Goal: Book appointment/travel/reservation

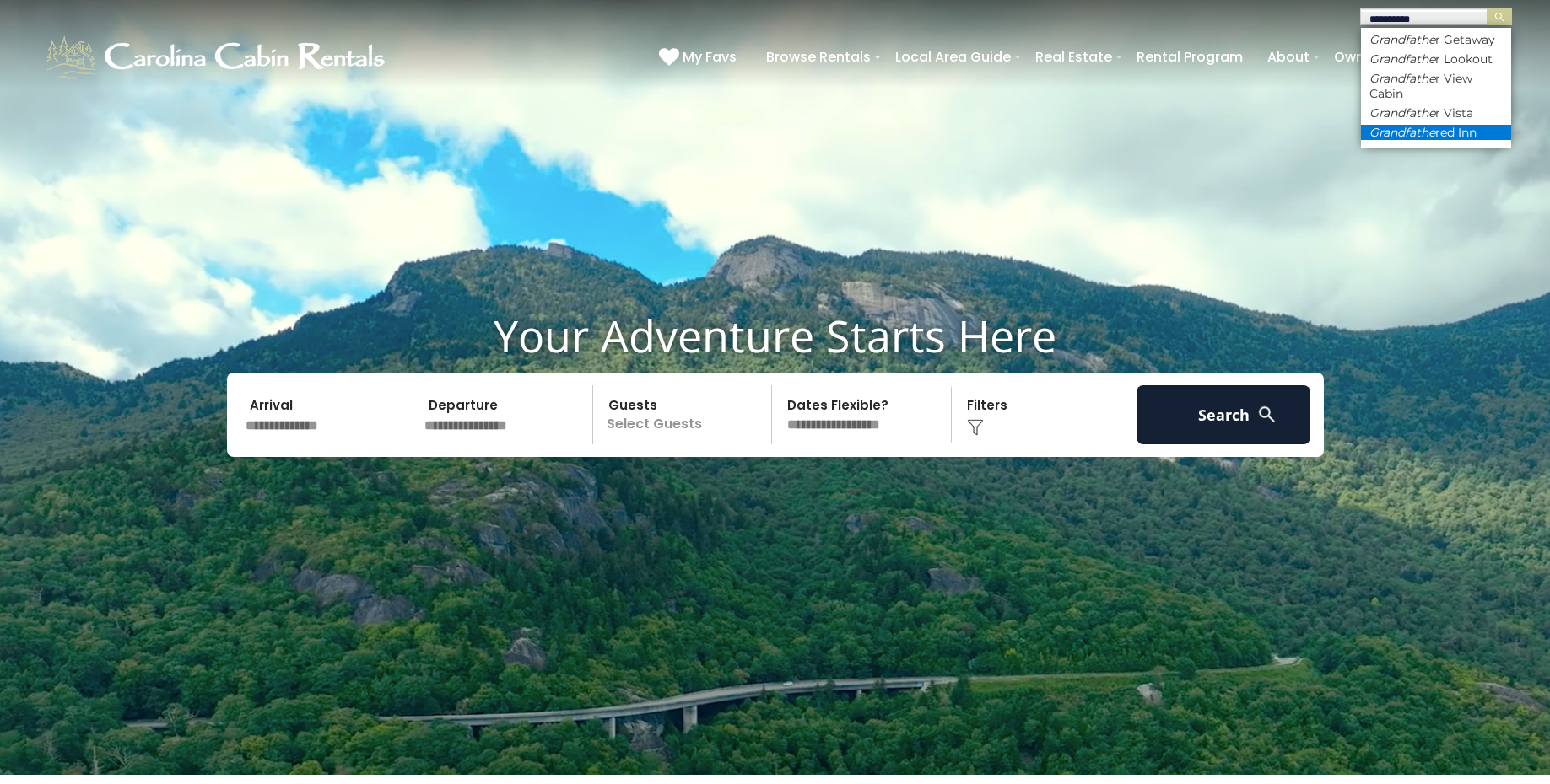
type input "**********"
click at [1472, 138] on li "Grandfathe red Inn" at bounding box center [1436, 133] width 150 height 15
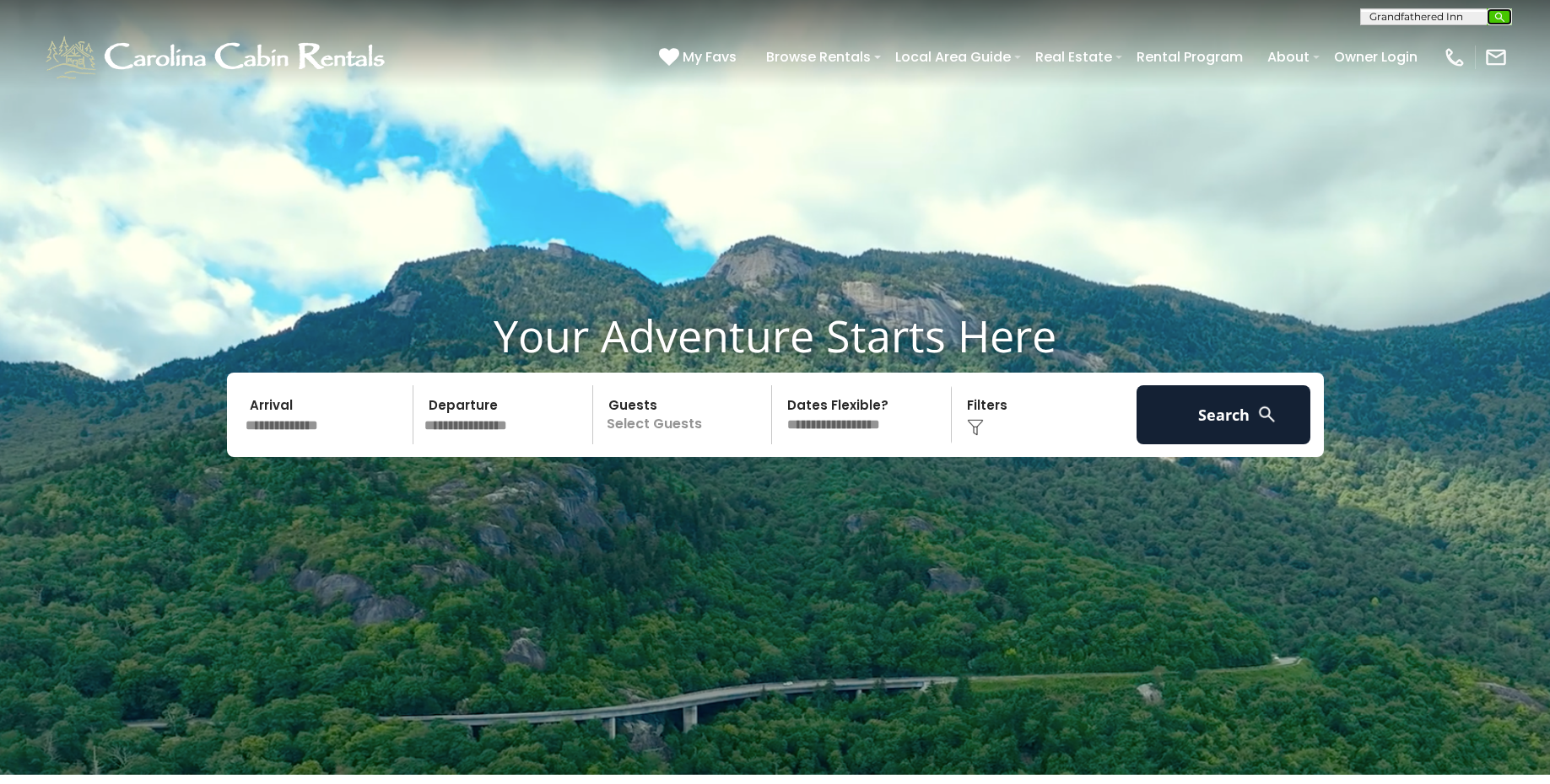
click at [1506, 20] on button "submit" at bounding box center [1499, 17] width 25 height 17
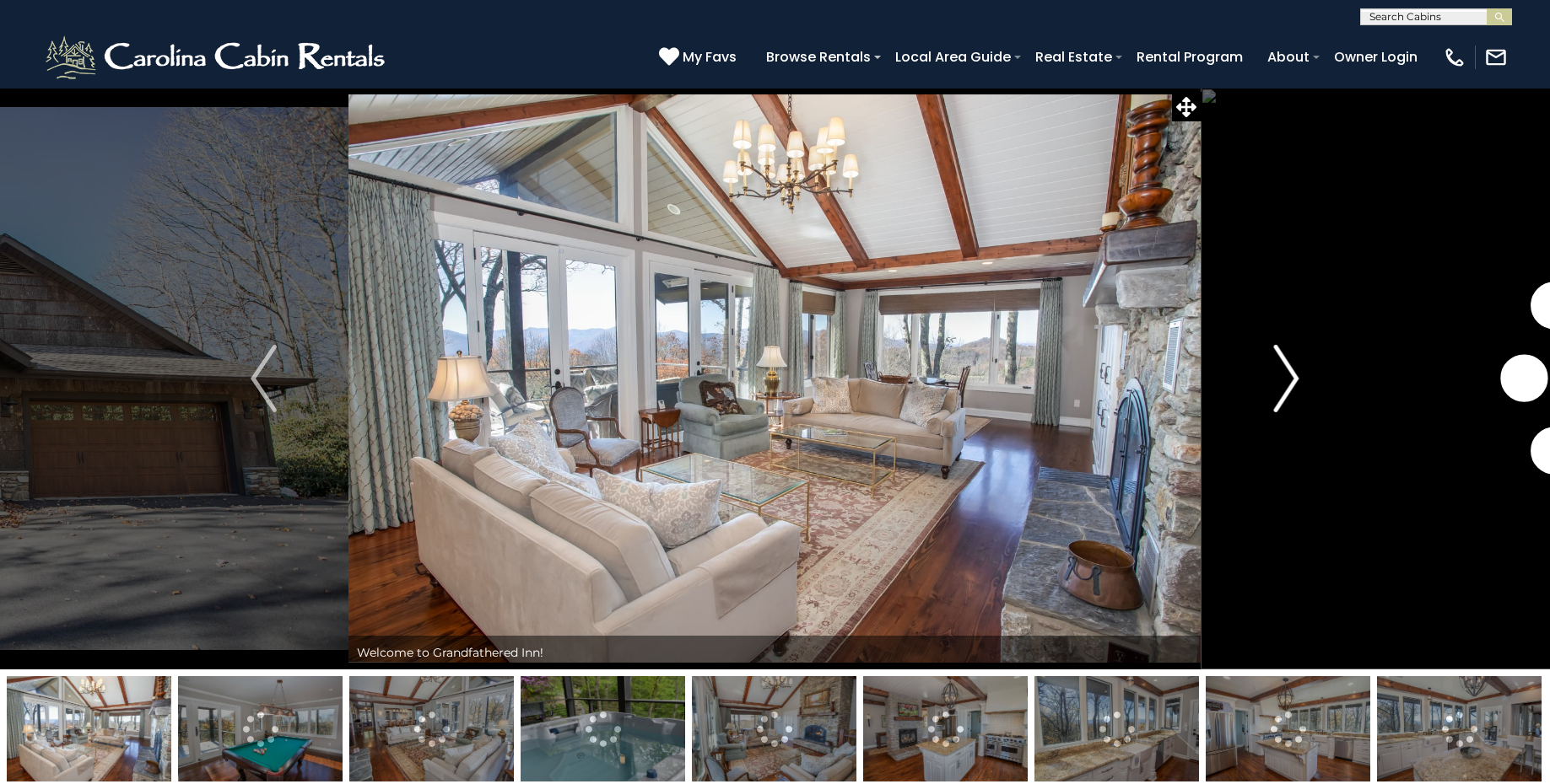
click at [1284, 378] on img "Next" at bounding box center [1285, 379] width 25 height 67
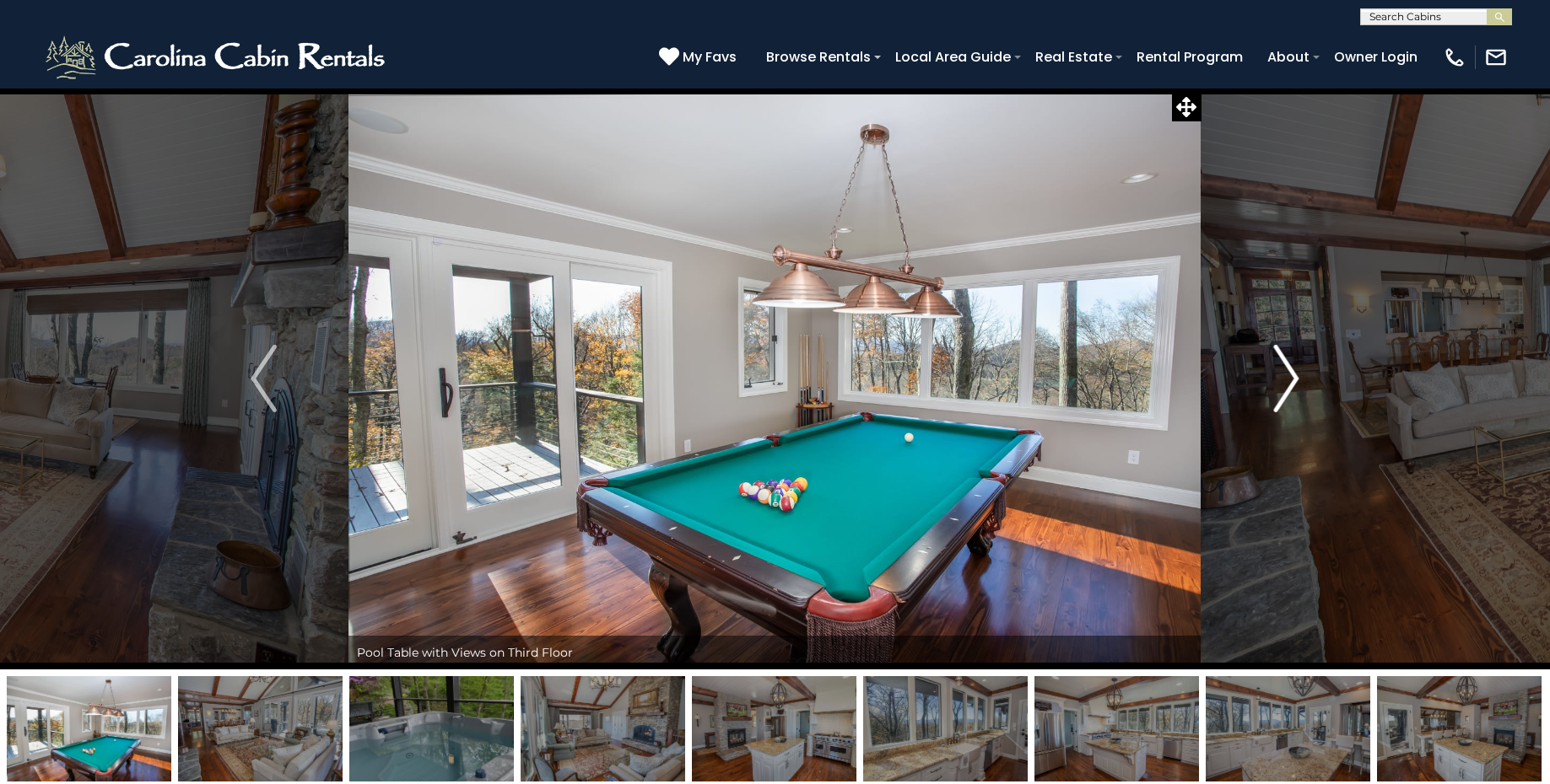
click at [1284, 378] on img "Next" at bounding box center [1285, 379] width 25 height 67
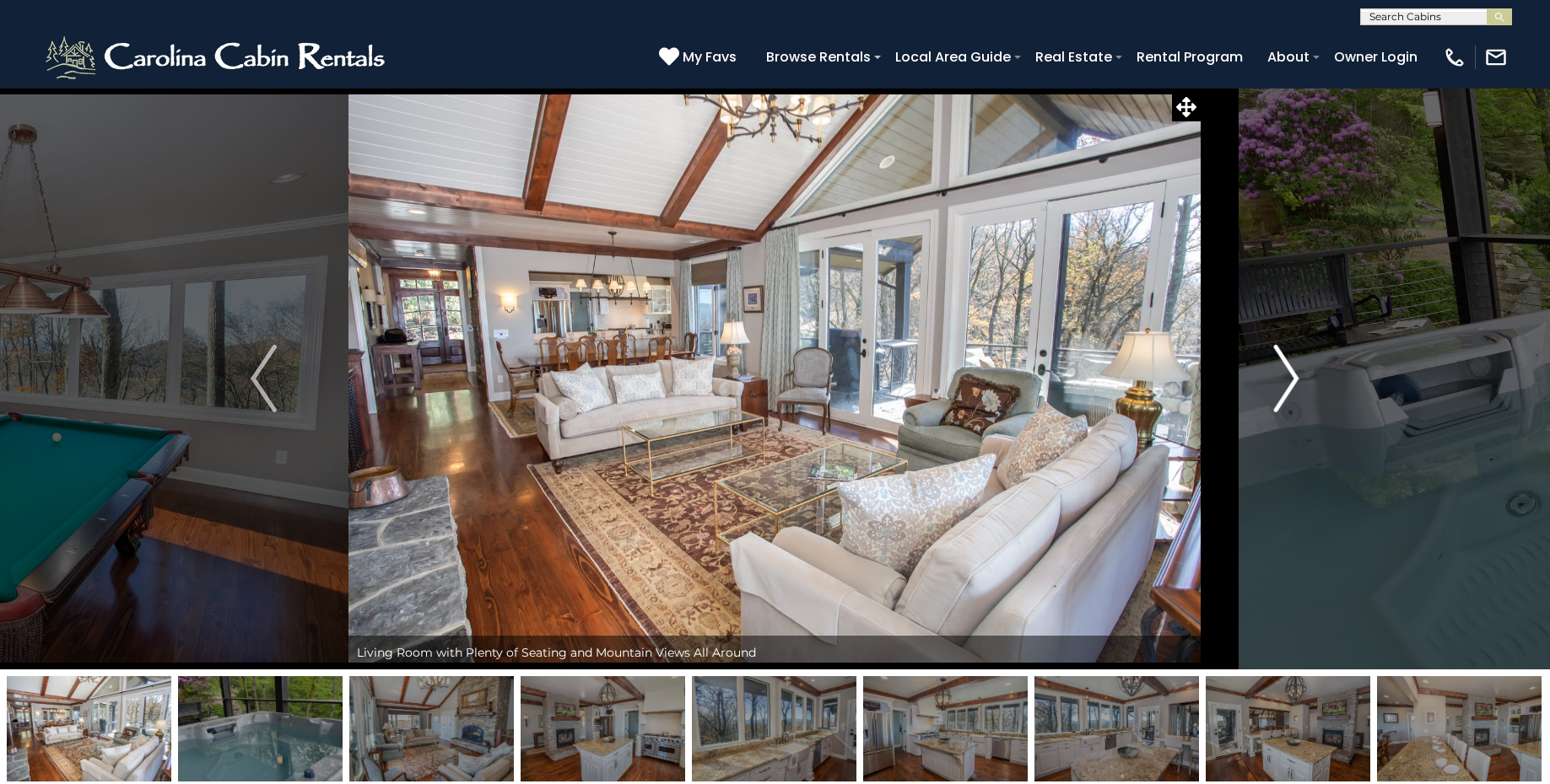
click at [1284, 378] on img "Next" at bounding box center [1285, 379] width 25 height 67
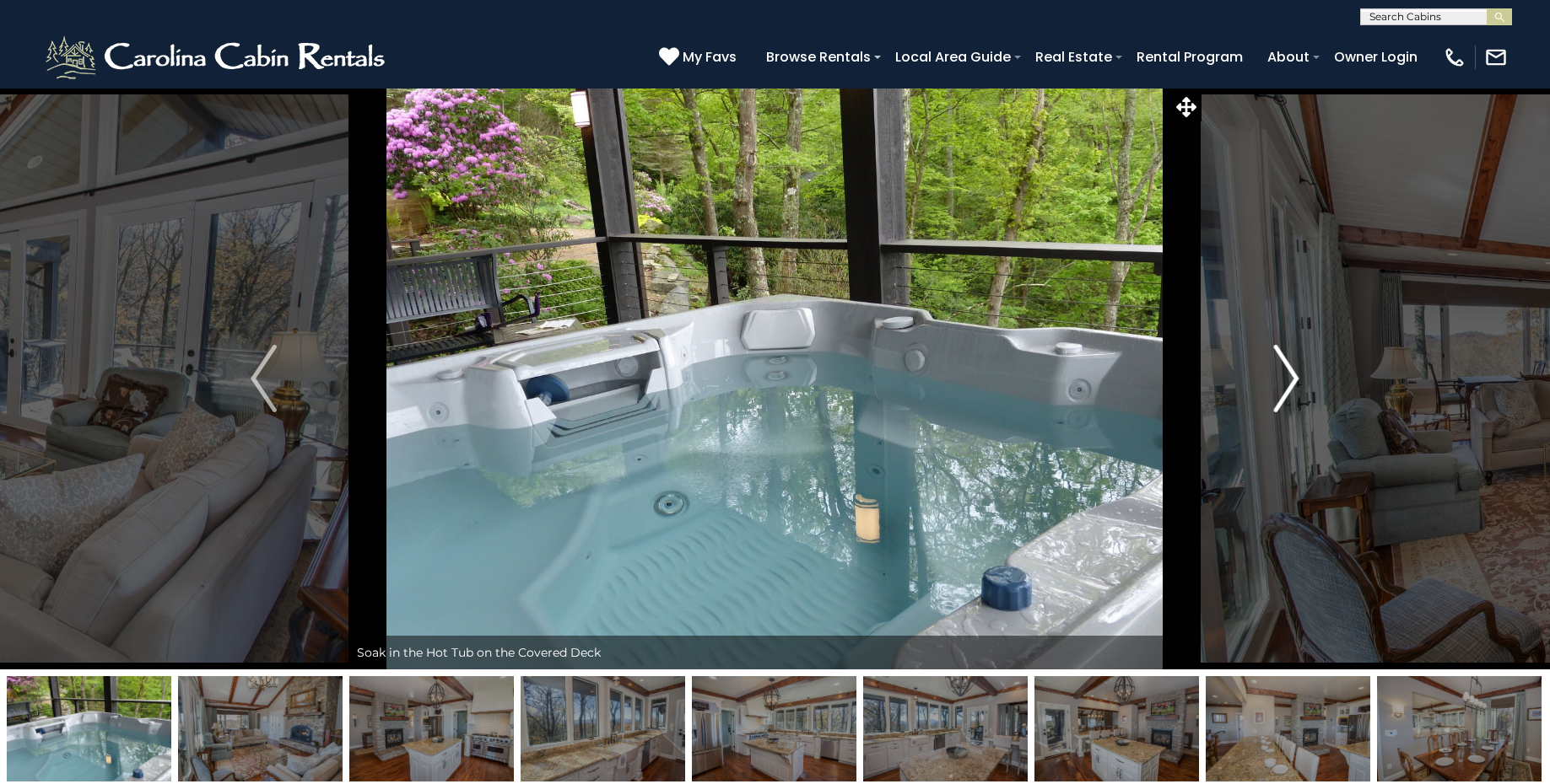
click at [1284, 378] on img "Next" at bounding box center [1285, 379] width 25 height 67
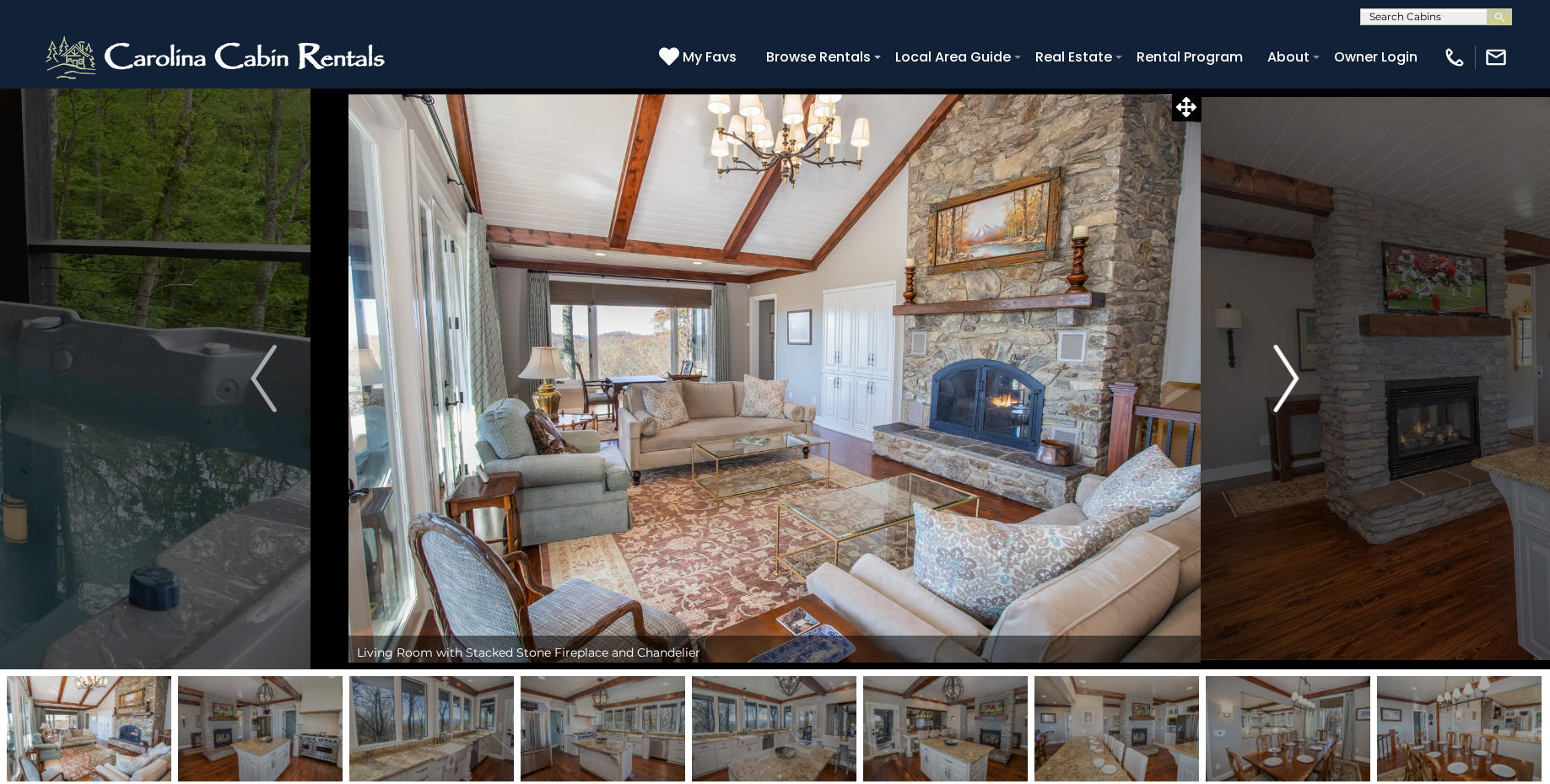
click at [1284, 378] on img "Next" at bounding box center [1285, 379] width 25 height 67
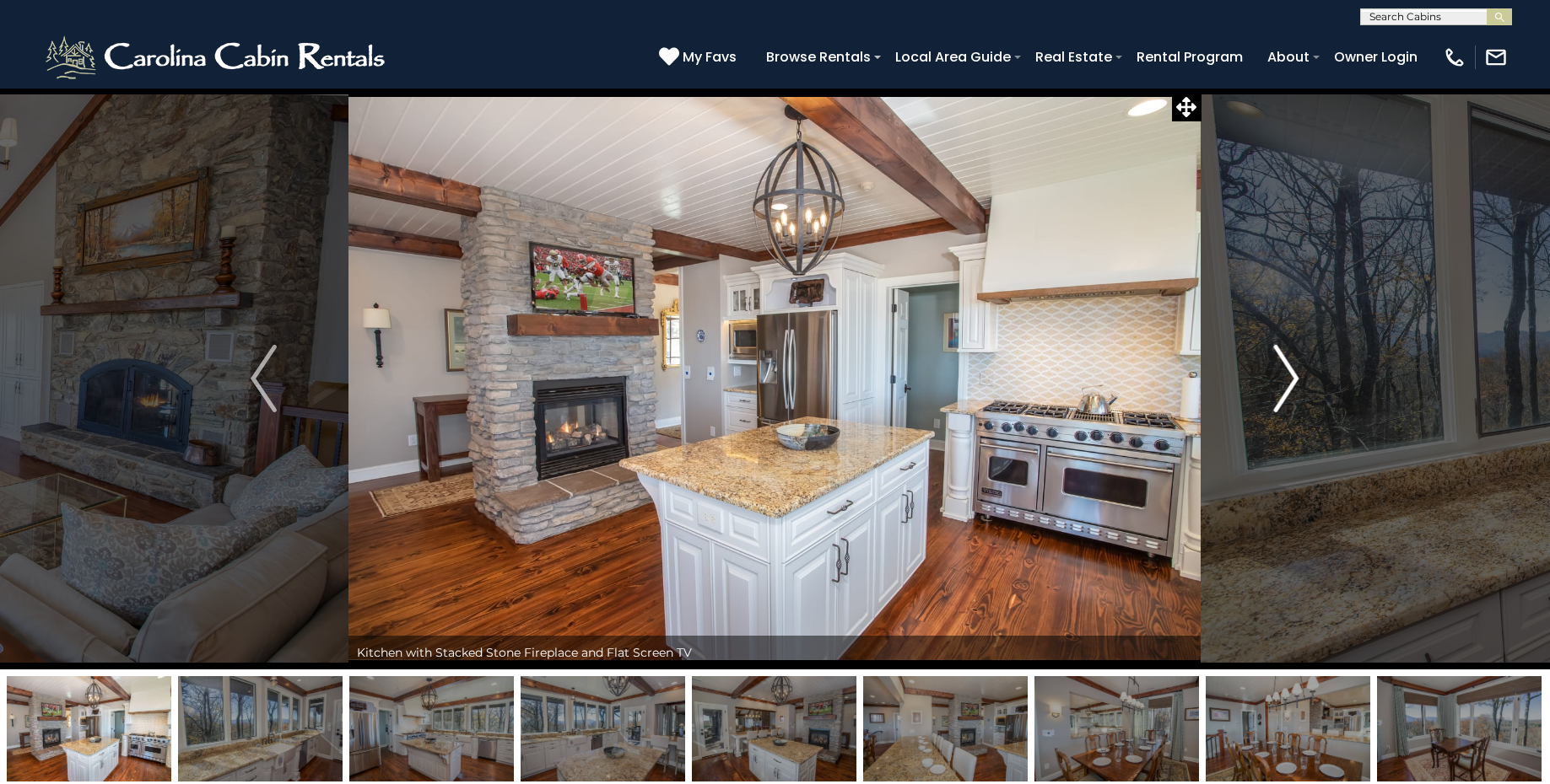
click at [1284, 378] on img "Next" at bounding box center [1285, 379] width 25 height 67
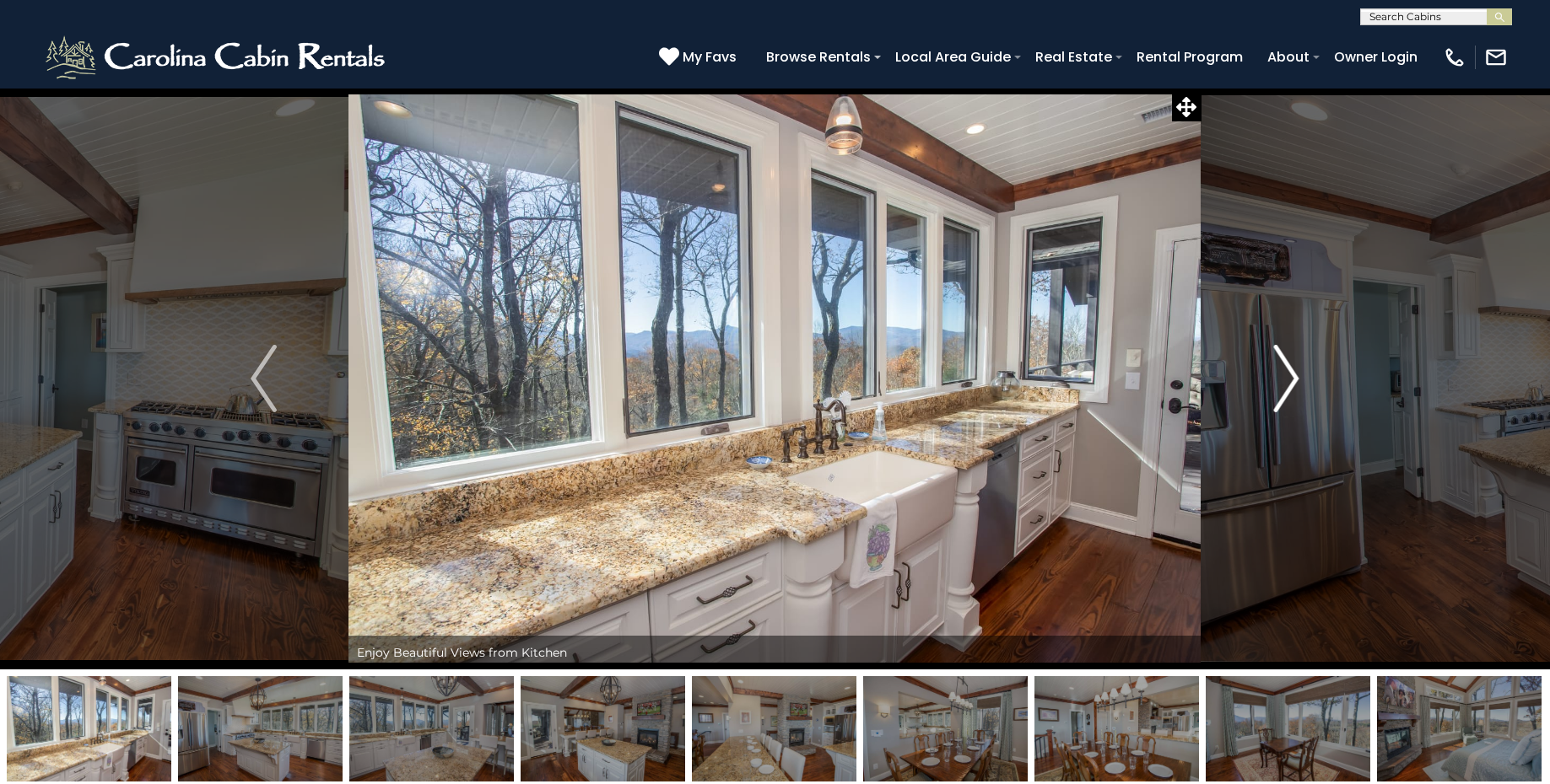
click at [1284, 378] on img "Next" at bounding box center [1285, 379] width 25 height 67
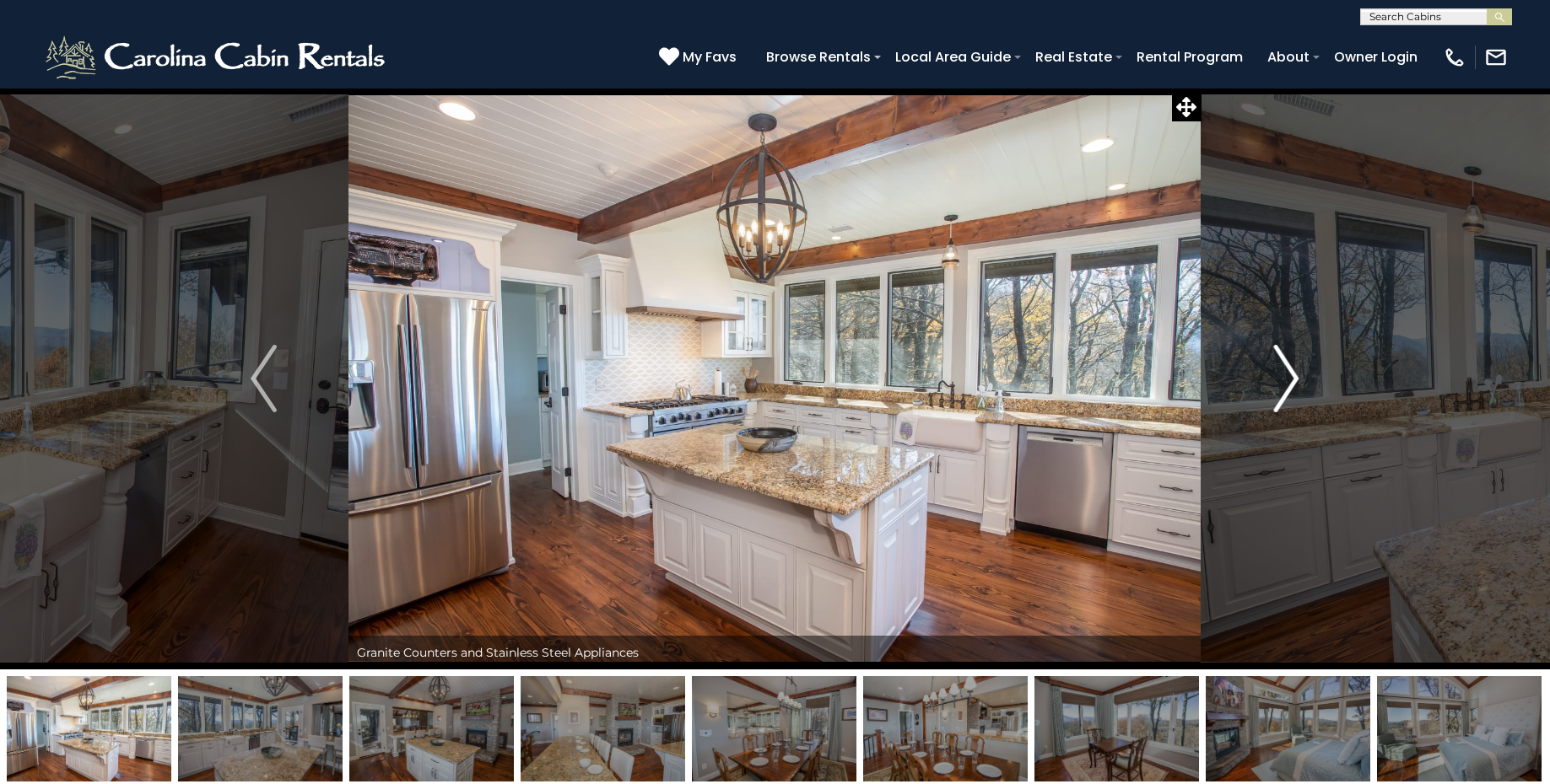
click at [1284, 378] on img "Next" at bounding box center [1285, 379] width 25 height 67
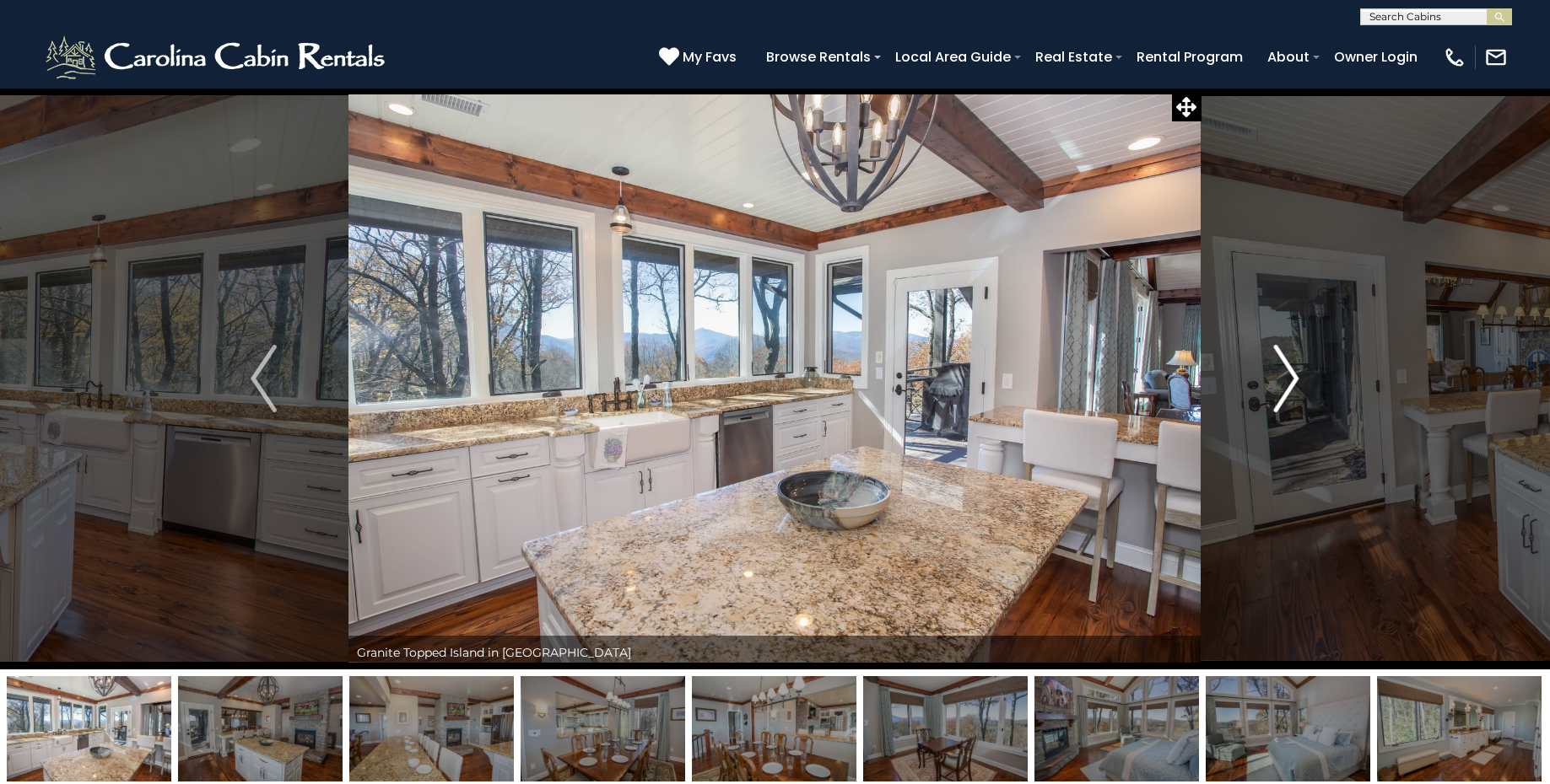
click at [1284, 378] on img "Next" at bounding box center [1285, 379] width 25 height 67
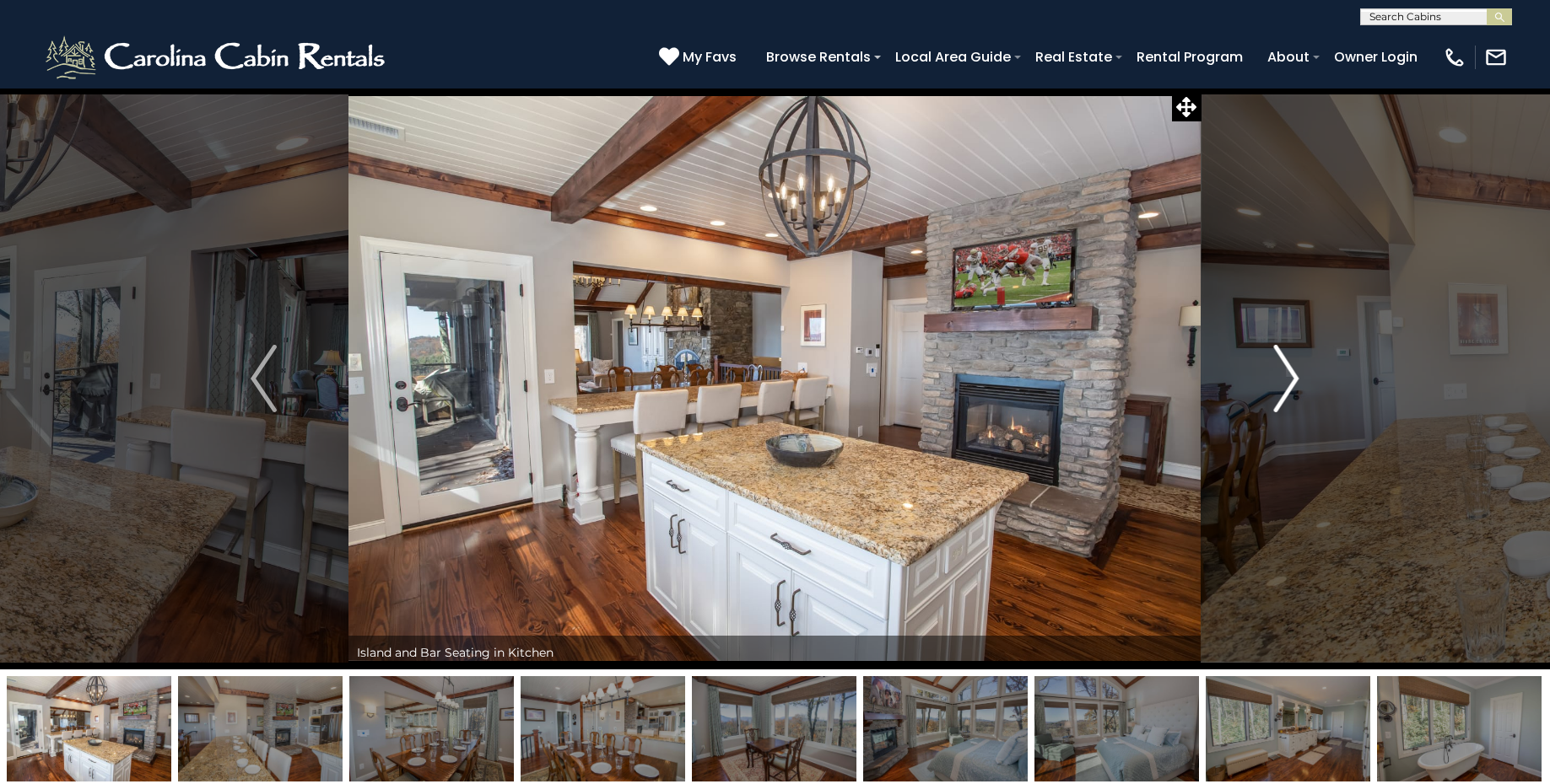
click at [1284, 378] on img "Next" at bounding box center [1285, 379] width 25 height 67
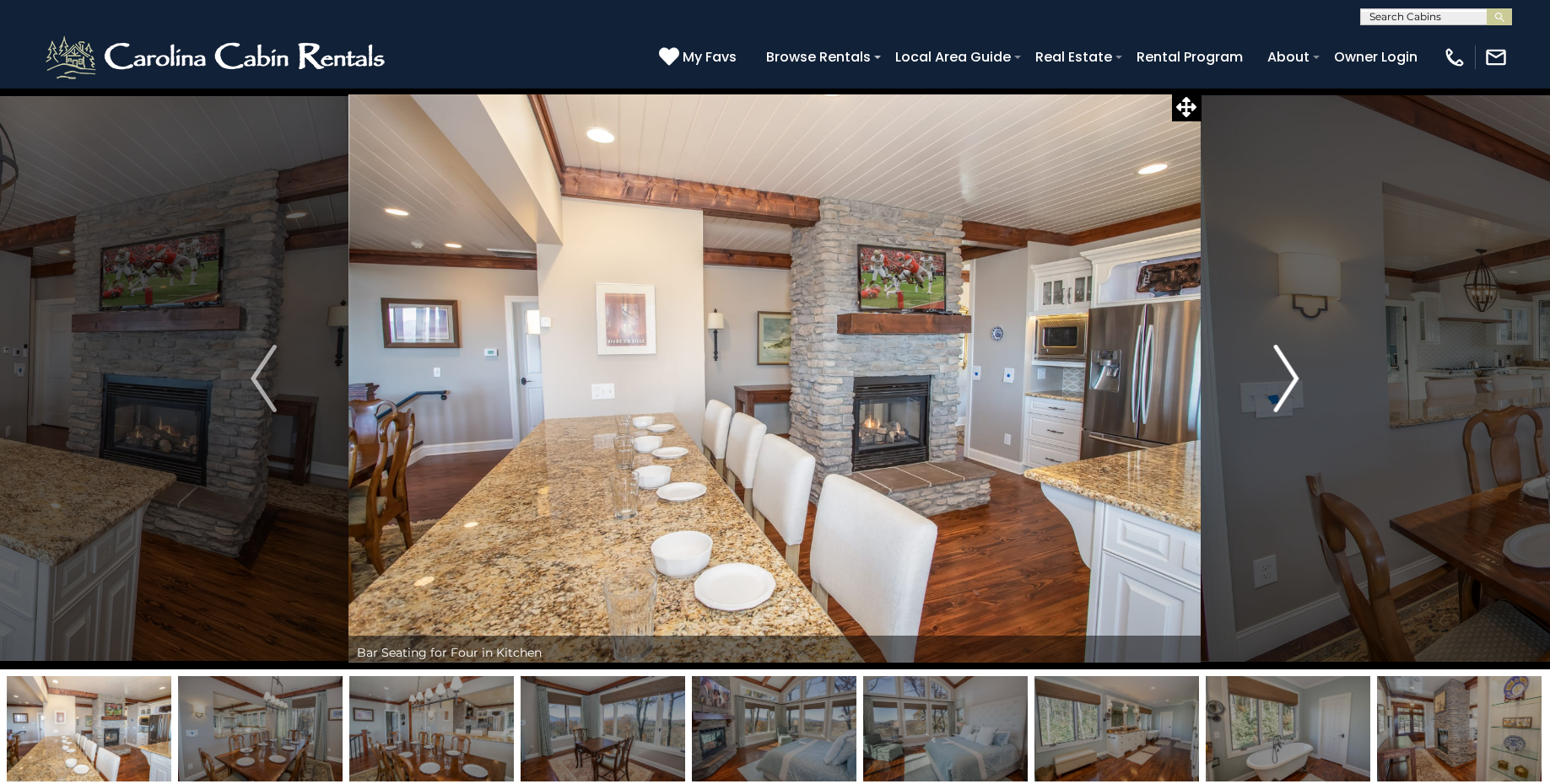
click at [1284, 378] on img "Next" at bounding box center [1285, 379] width 25 height 67
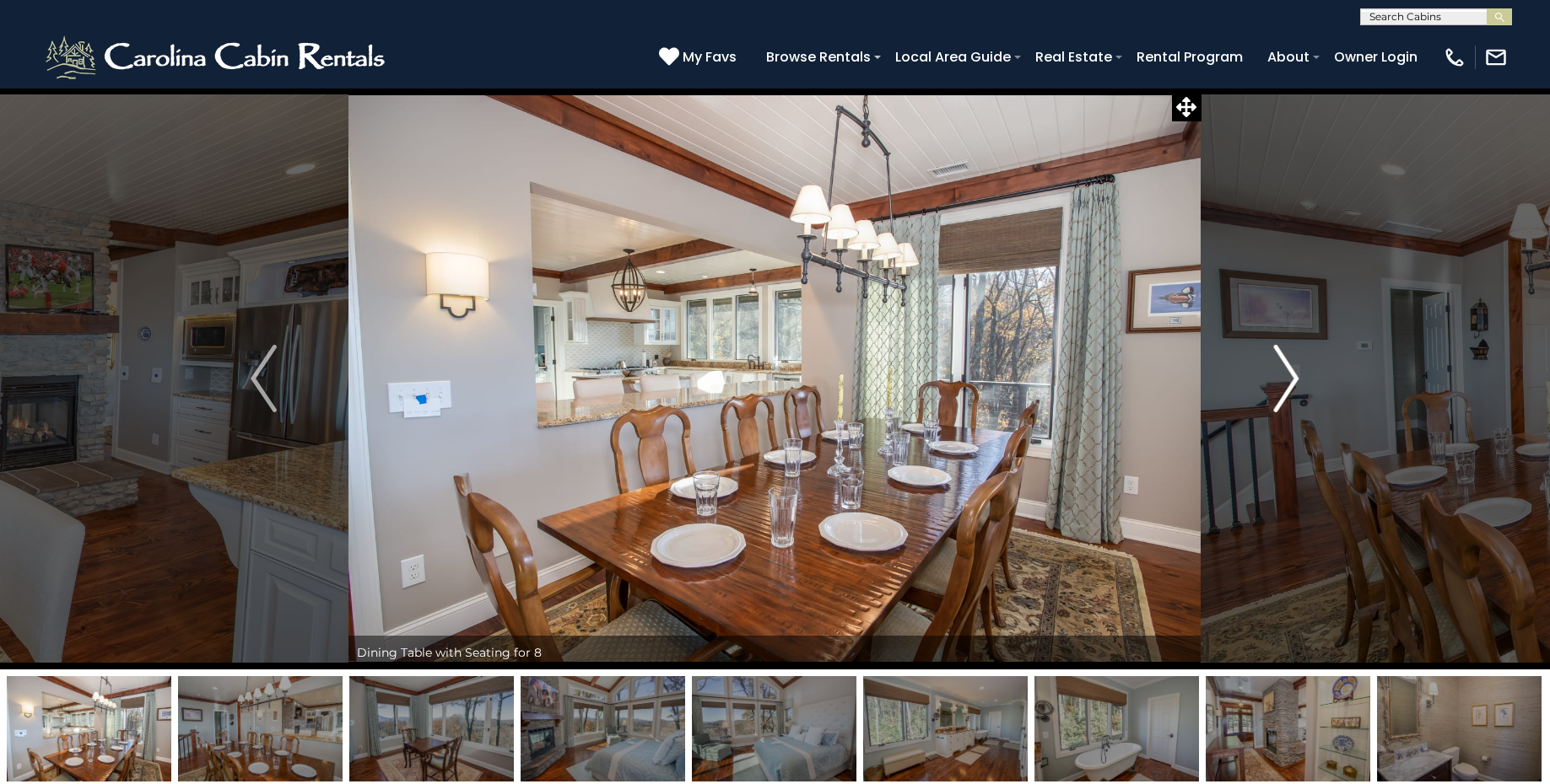
click at [1284, 378] on img "Next" at bounding box center [1285, 379] width 25 height 67
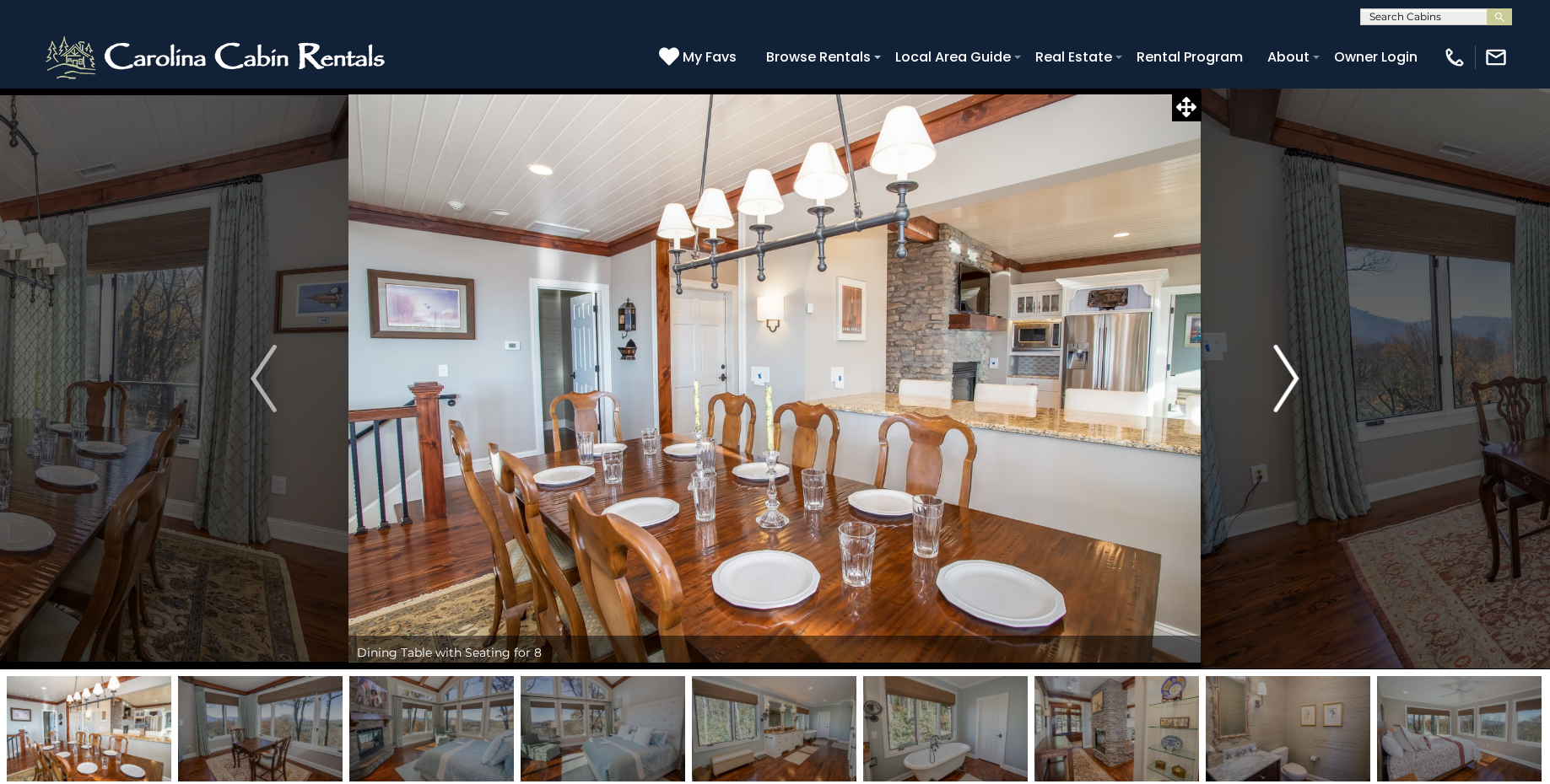
click at [1293, 375] on img "Next" at bounding box center [1285, 379] width 25 height 67
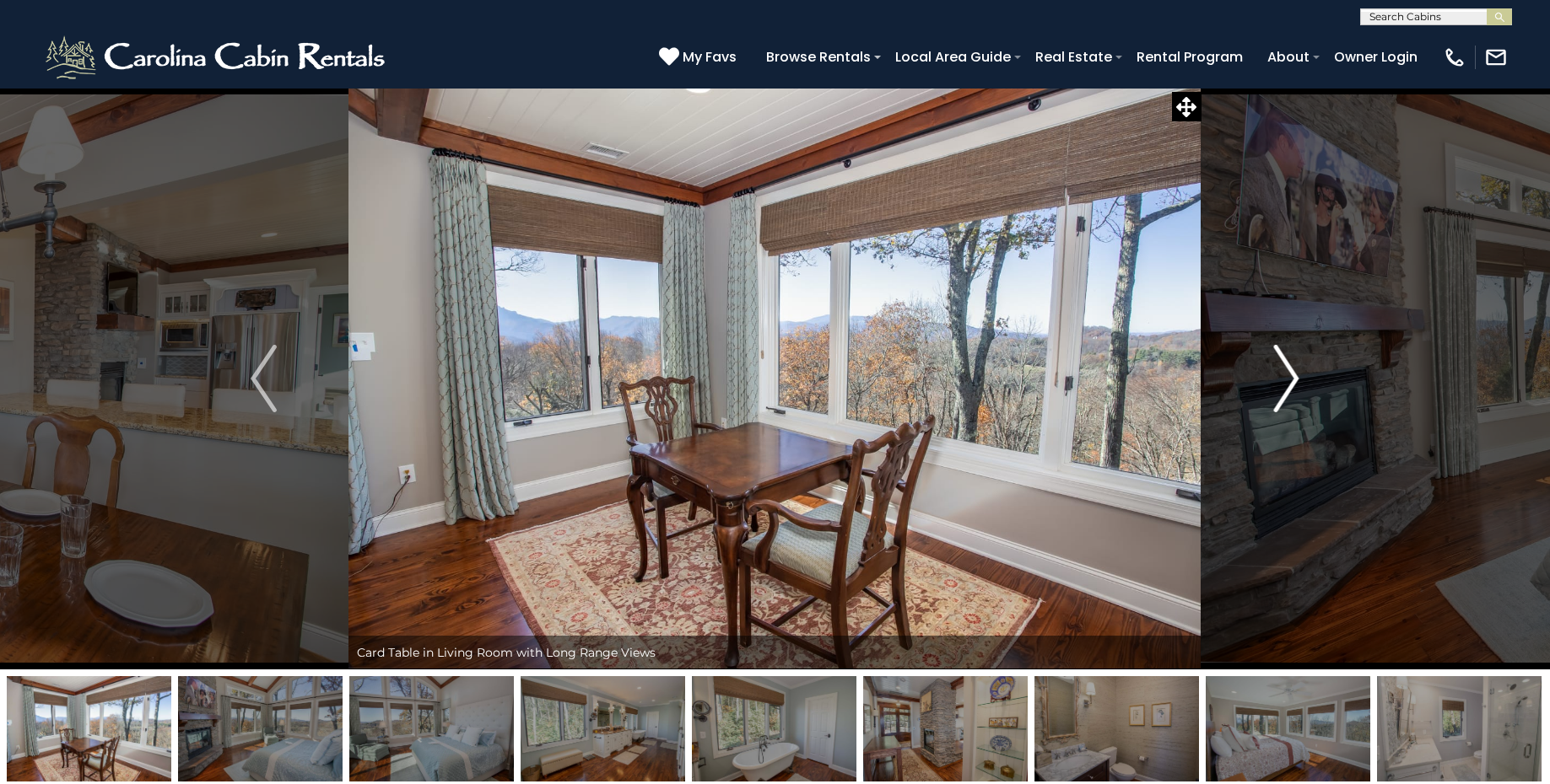
click at [1293, 375] on img "Next" at bounding box center [1285, 379] width 25 height 67
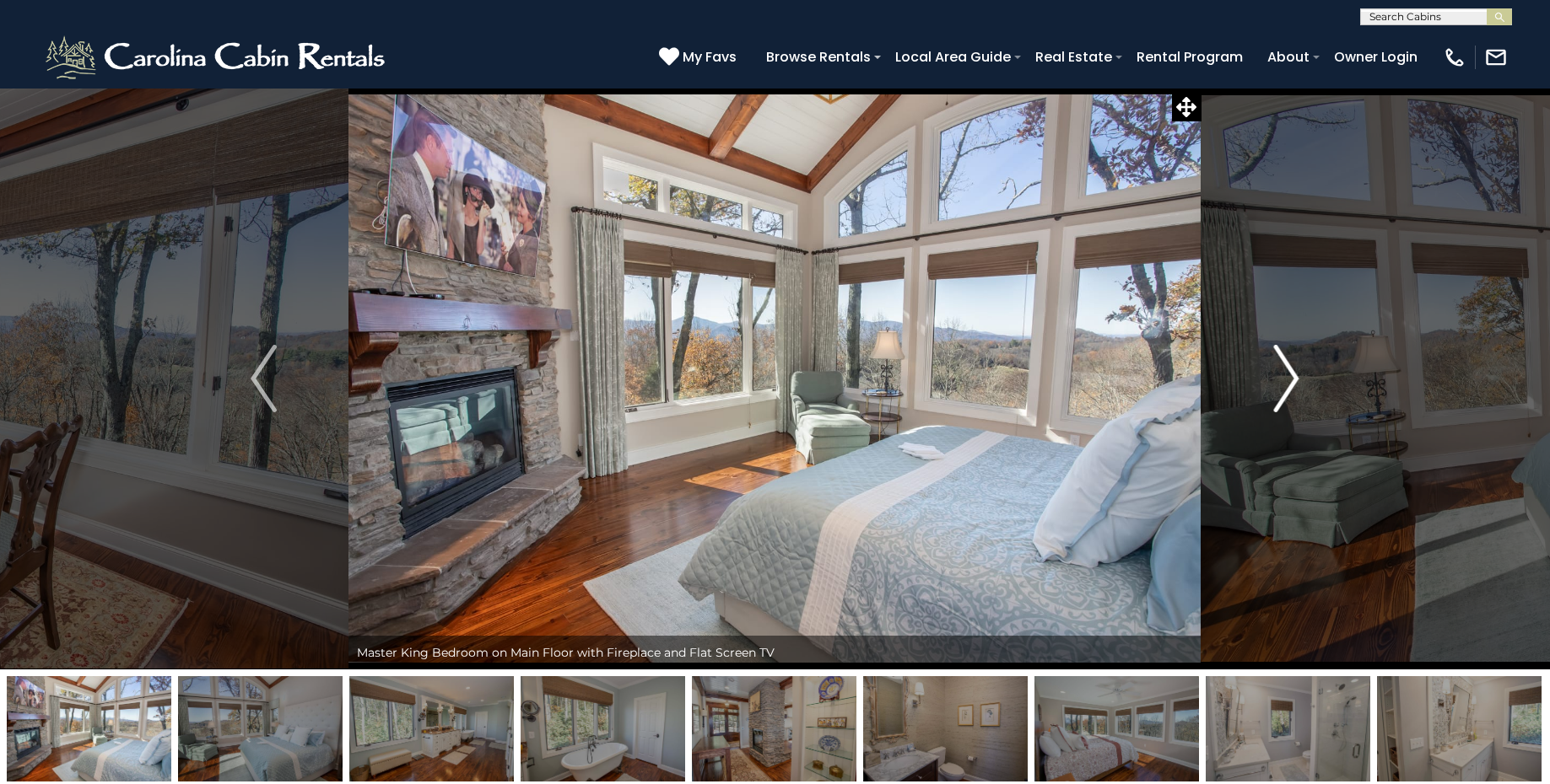
click at [1293, 375] on img "Next" at bounding box center [1285, 379] width 25 height 67
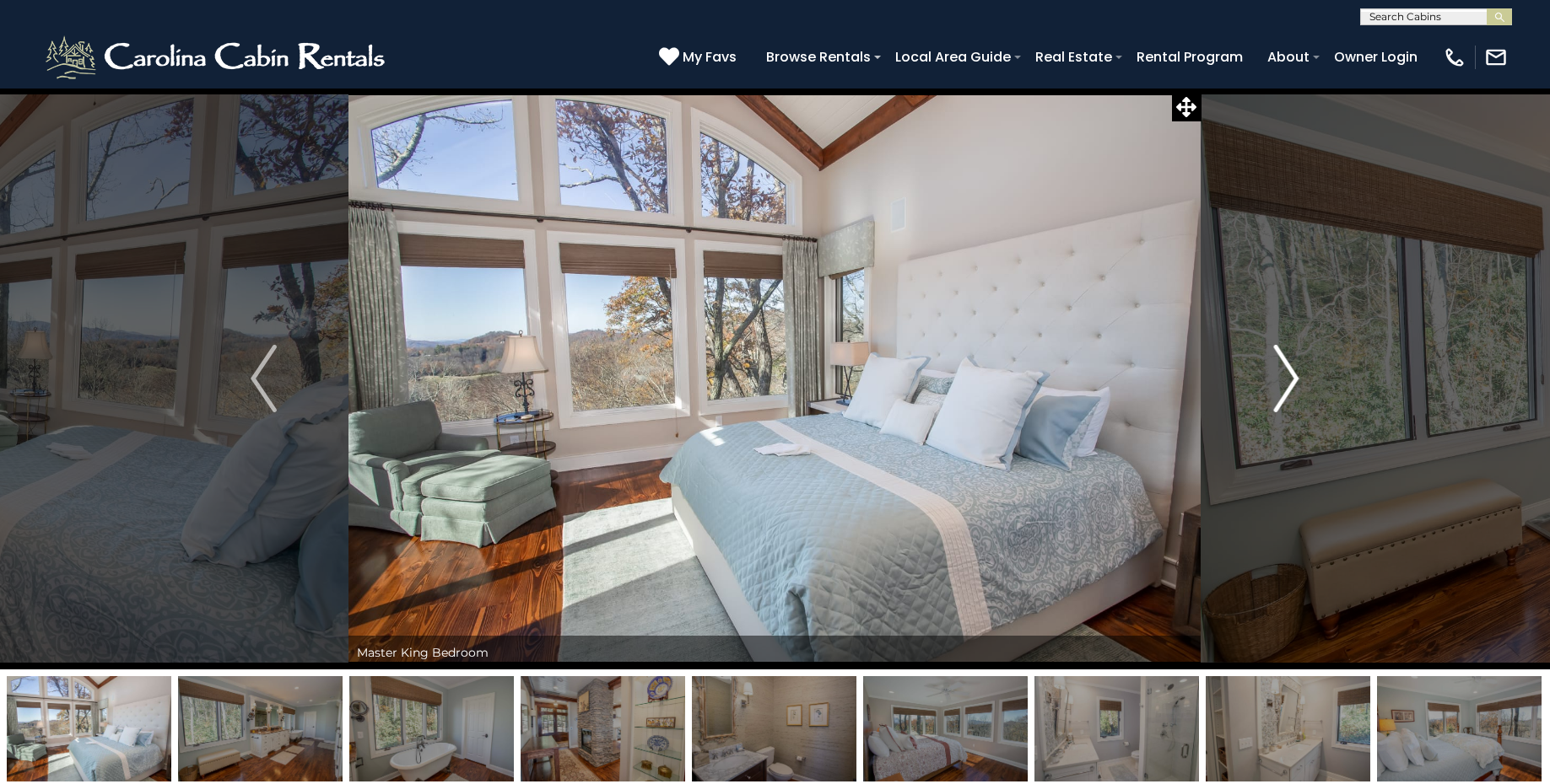
click at [1293, 375] on img "Next" at bounding box center [1285, 379] width 25 height 67
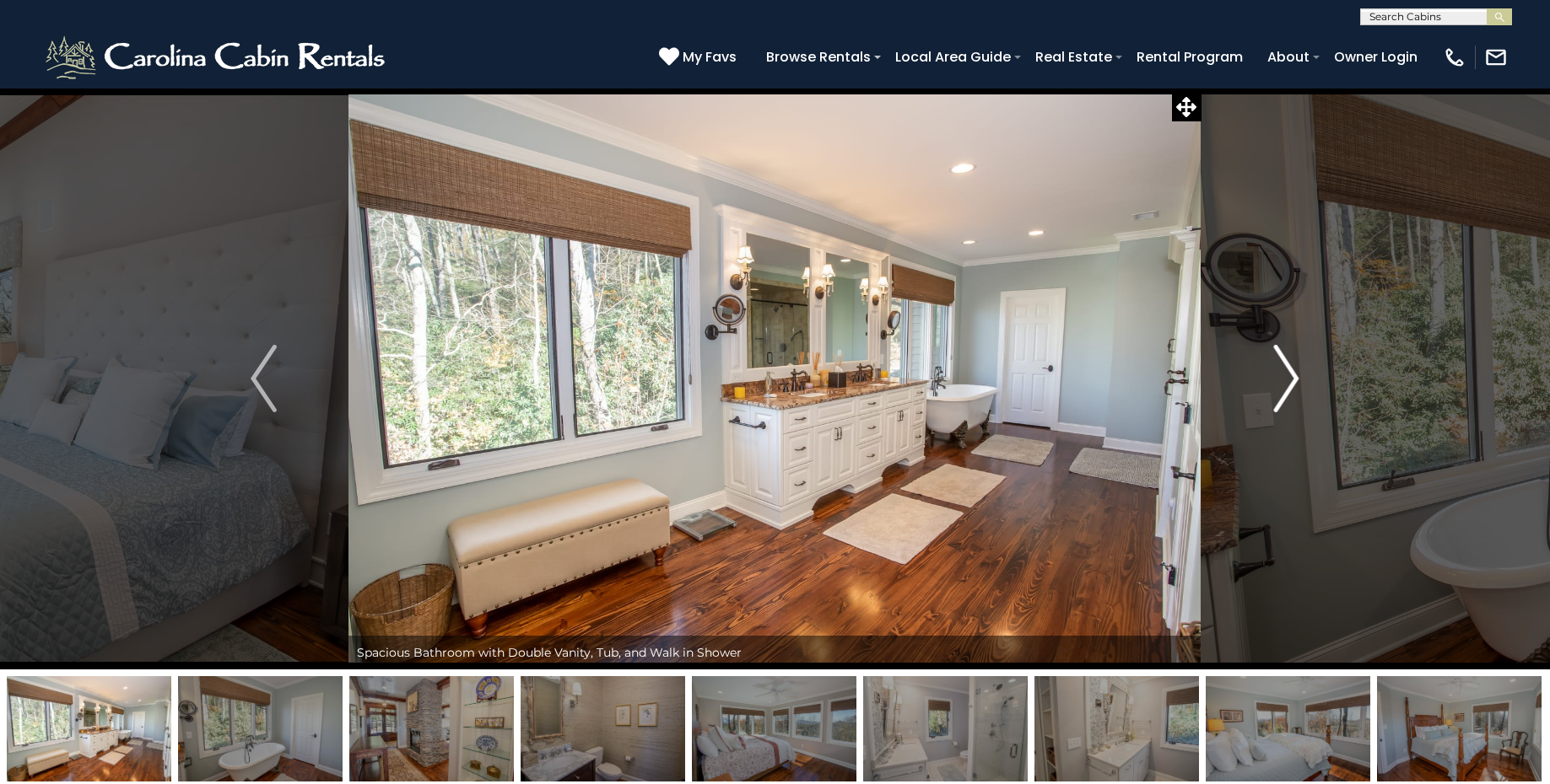
click at [1293, 375] on img "Next" at bounding box center [1285, 379] width 25 height 67
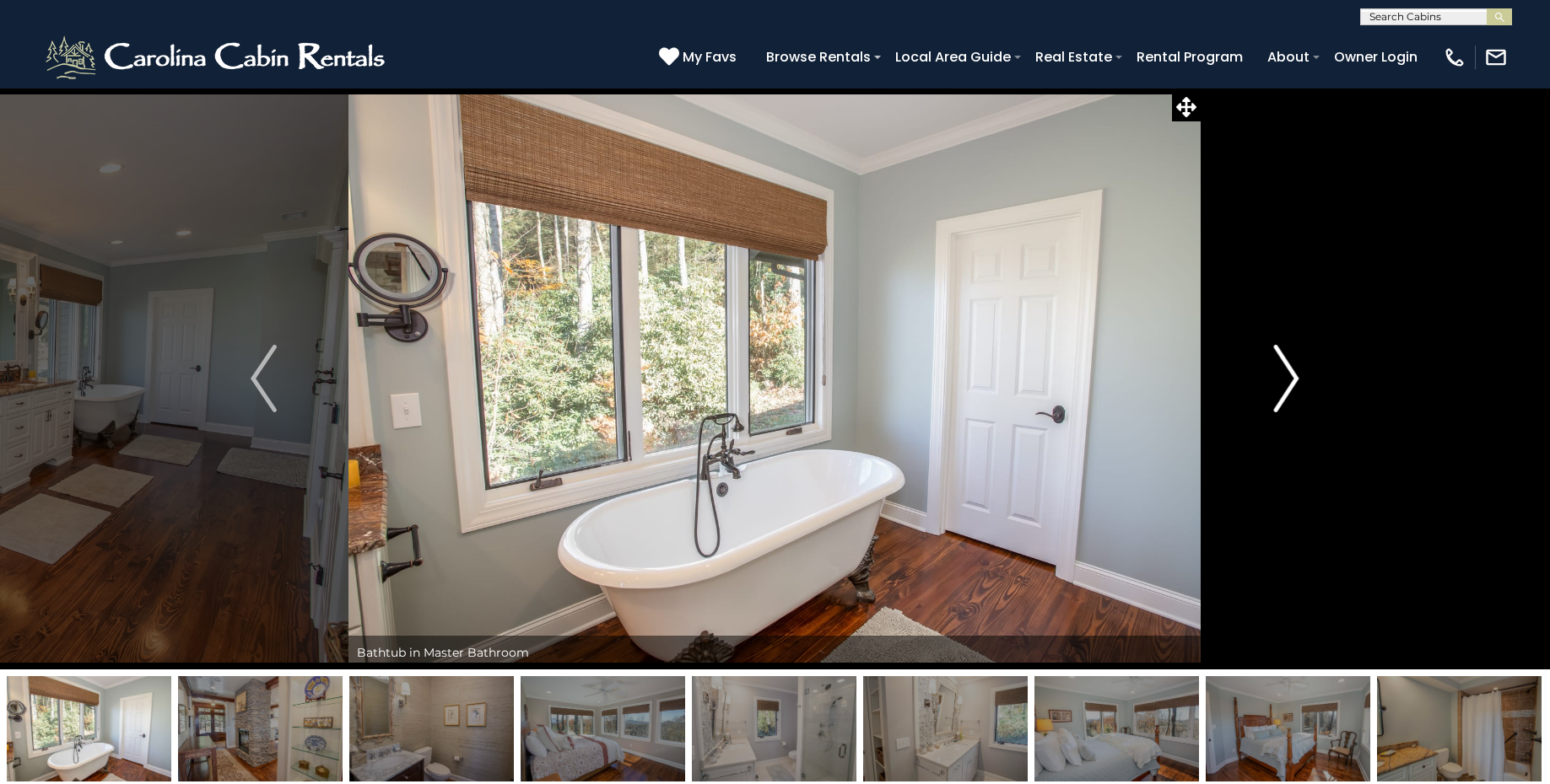
click at [1293, 375] on img "Next" at bounding box center [1285, 379] width 25 height 67
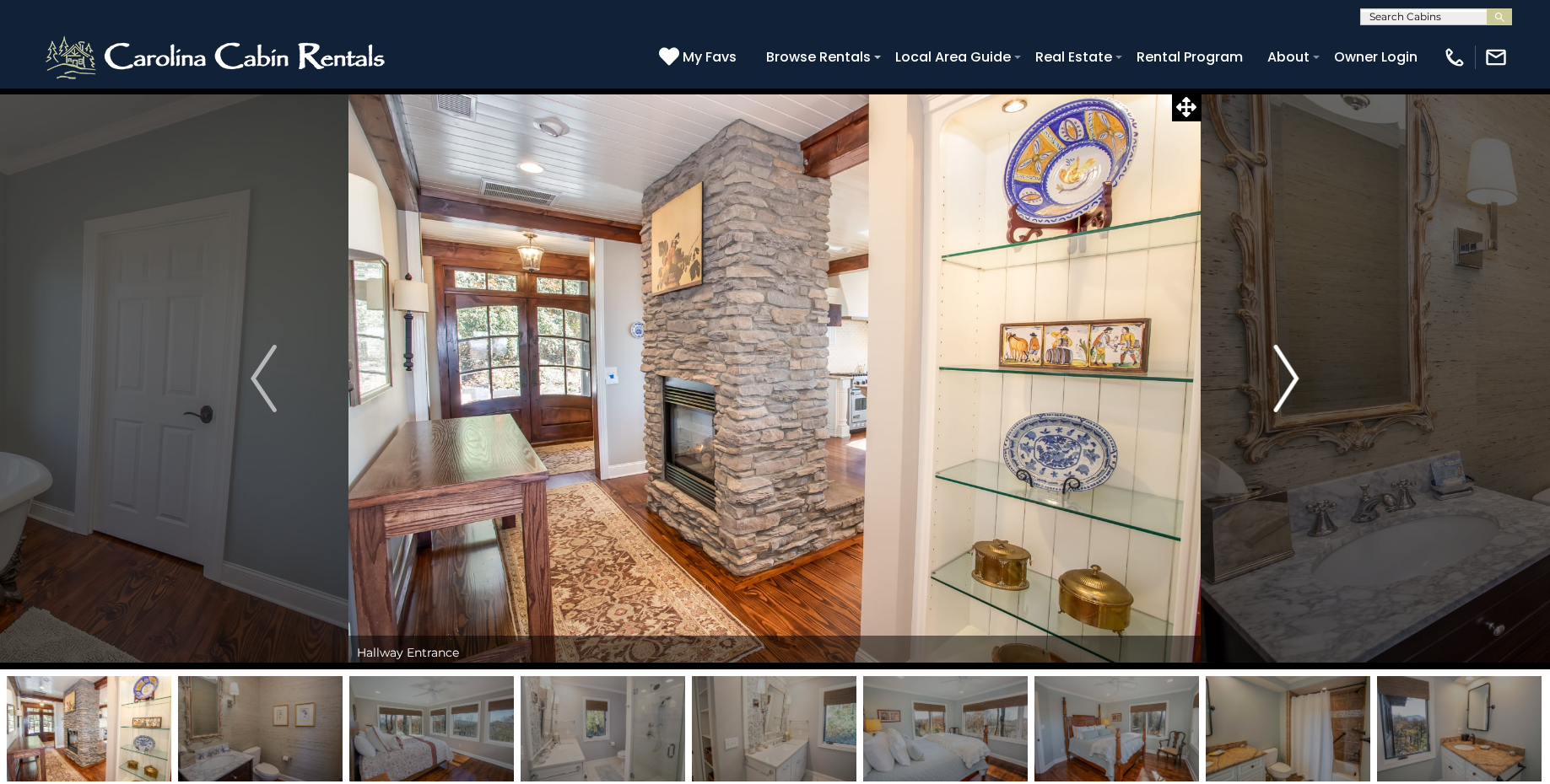
click at [1293, 375] on img "Next" at bounding box center [1285, 379] width 25 height 67
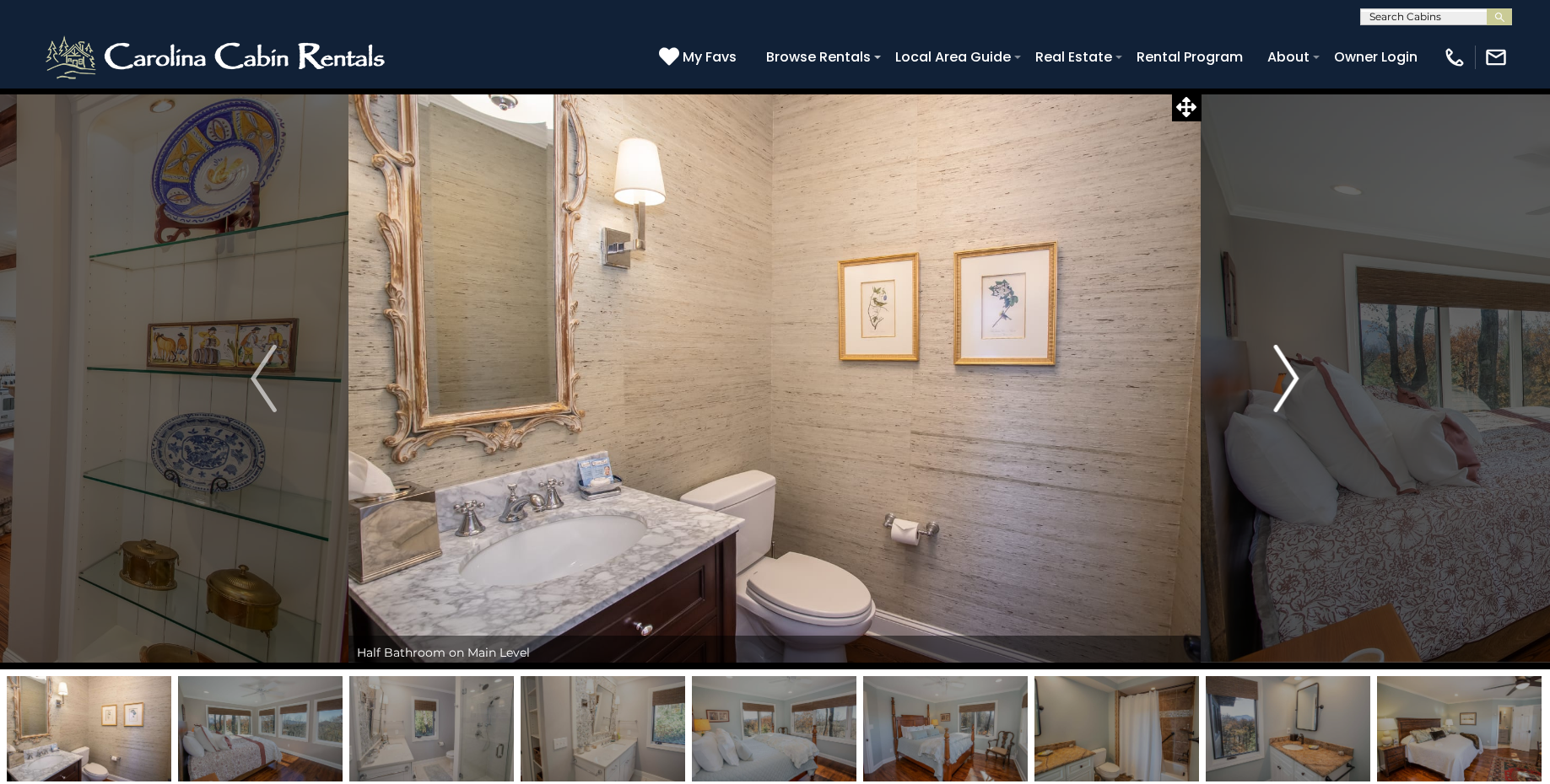
click at [1293, 375] on img "Next" at bounding box center [1285, 379] width 25 height 67
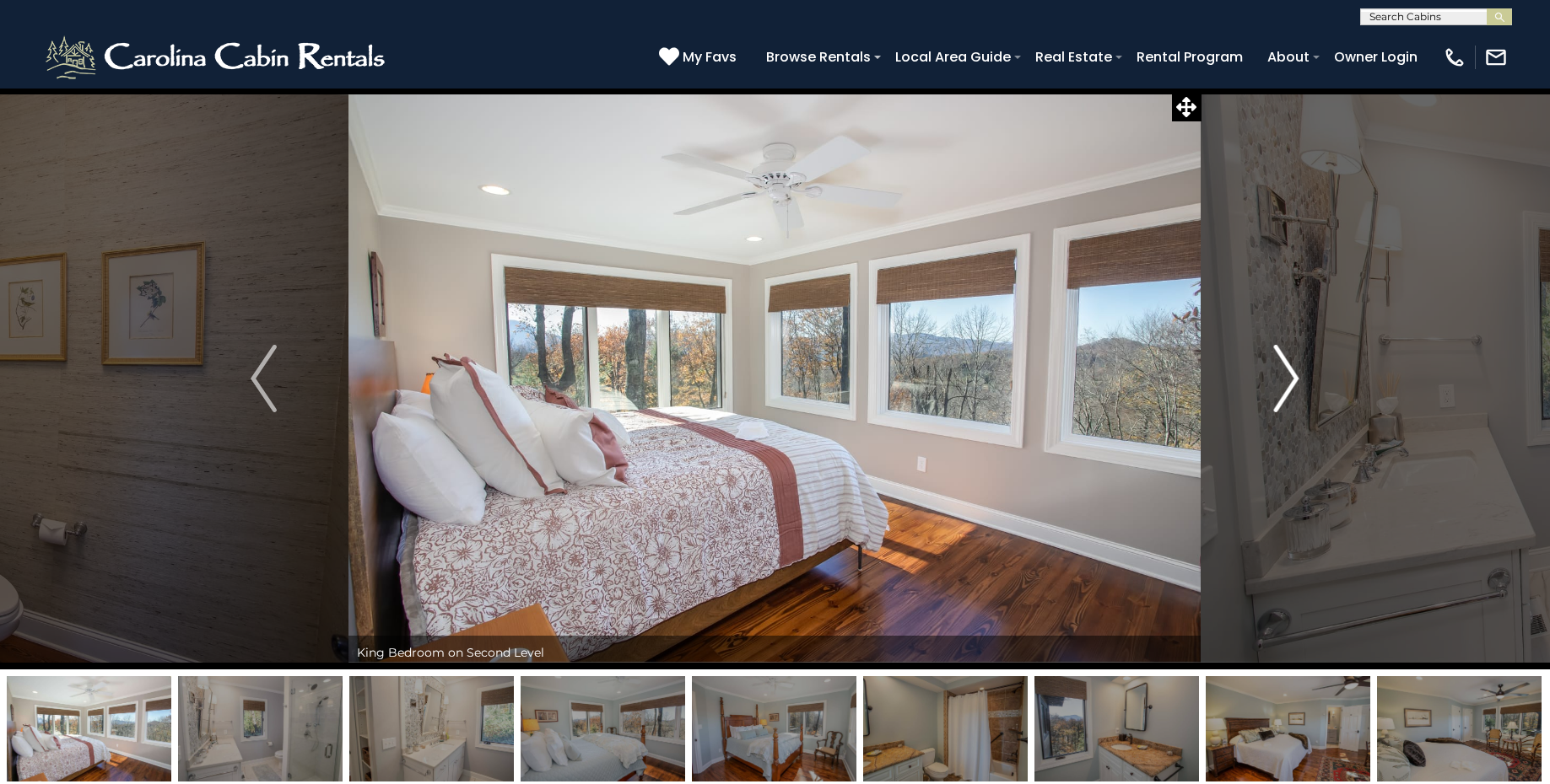
click at [1293, 375] on img "Next" at bounding box center [1285, 379] width 25 height 67
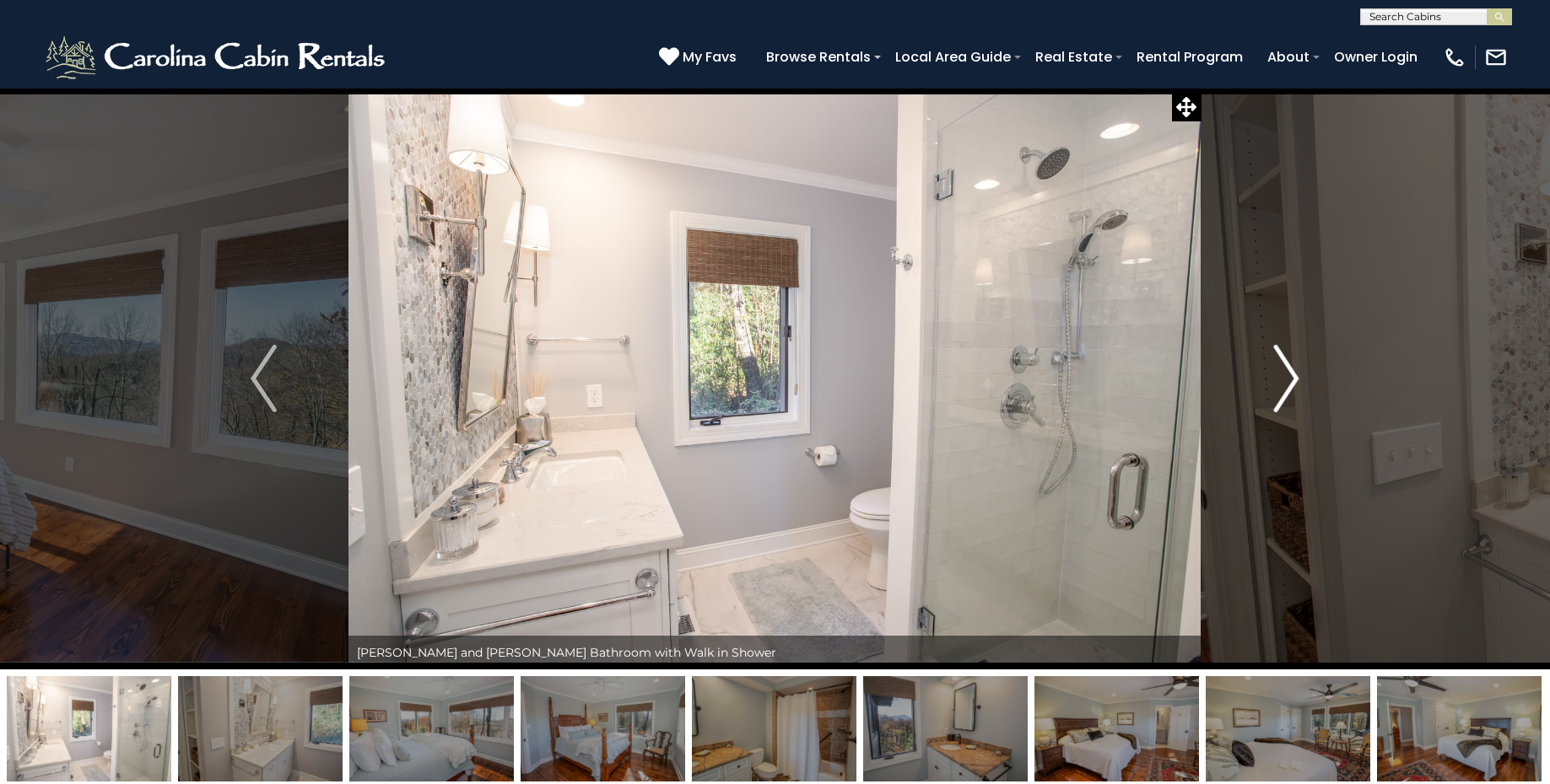
click at [1293, 375] on img "Next" at bounding box center [1285, 379] width 25 height 67
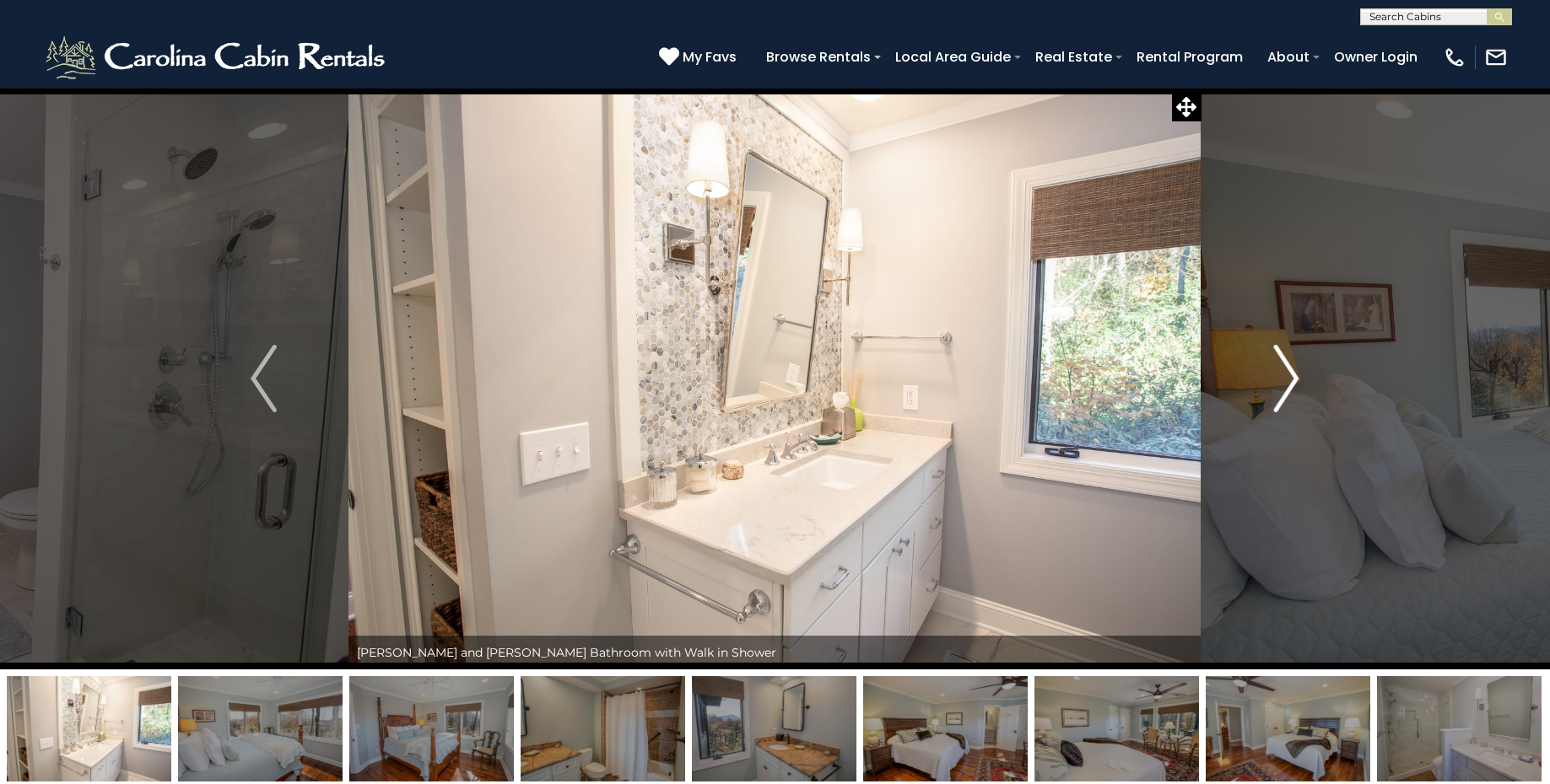
click at [1293, 375] on img "Next" at bounding box center [1285, 379] width 25 height 67
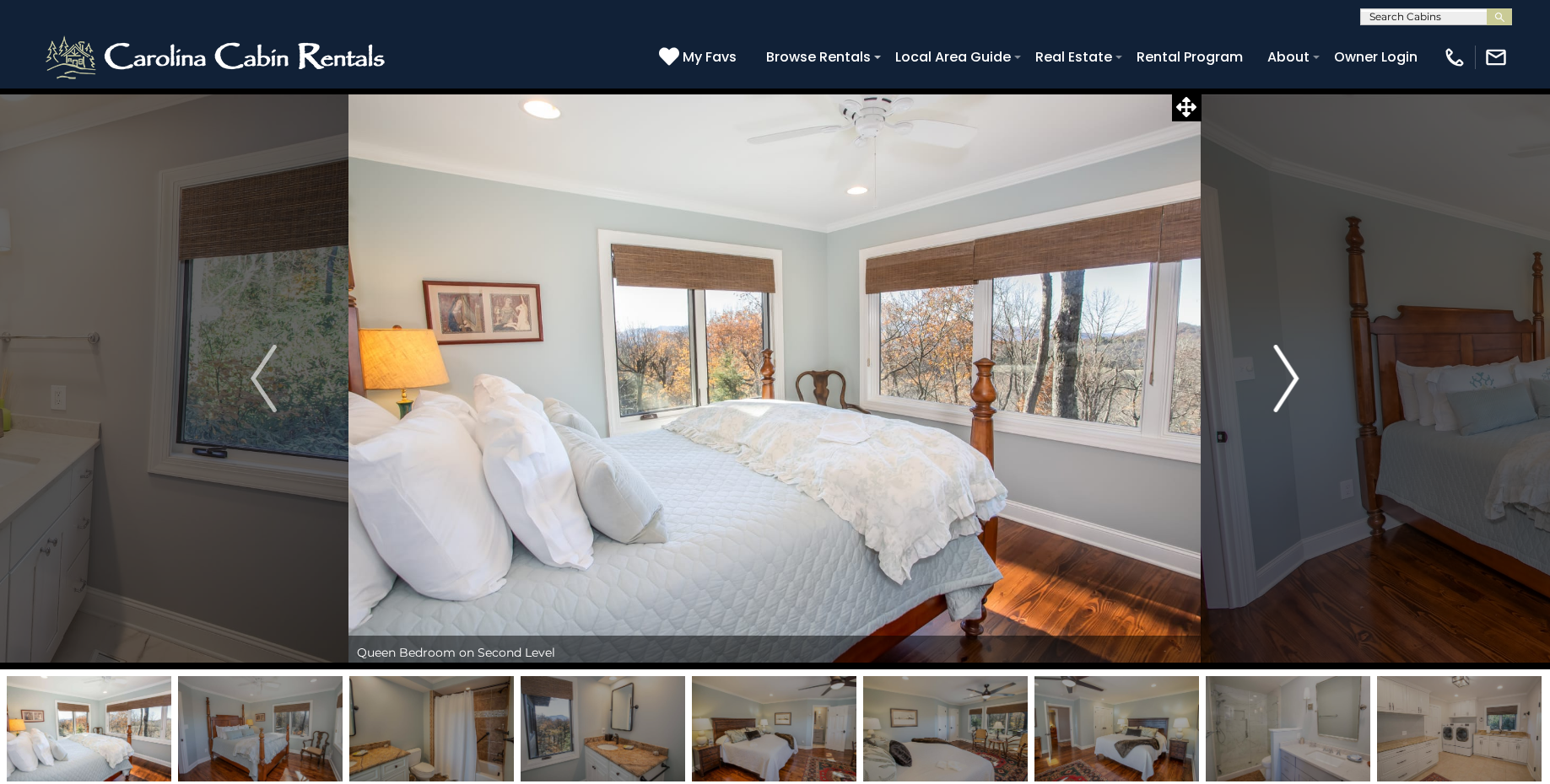
click at [1293, 375] on img "Next" at bounding box center [1285, 379] width 25 height 67
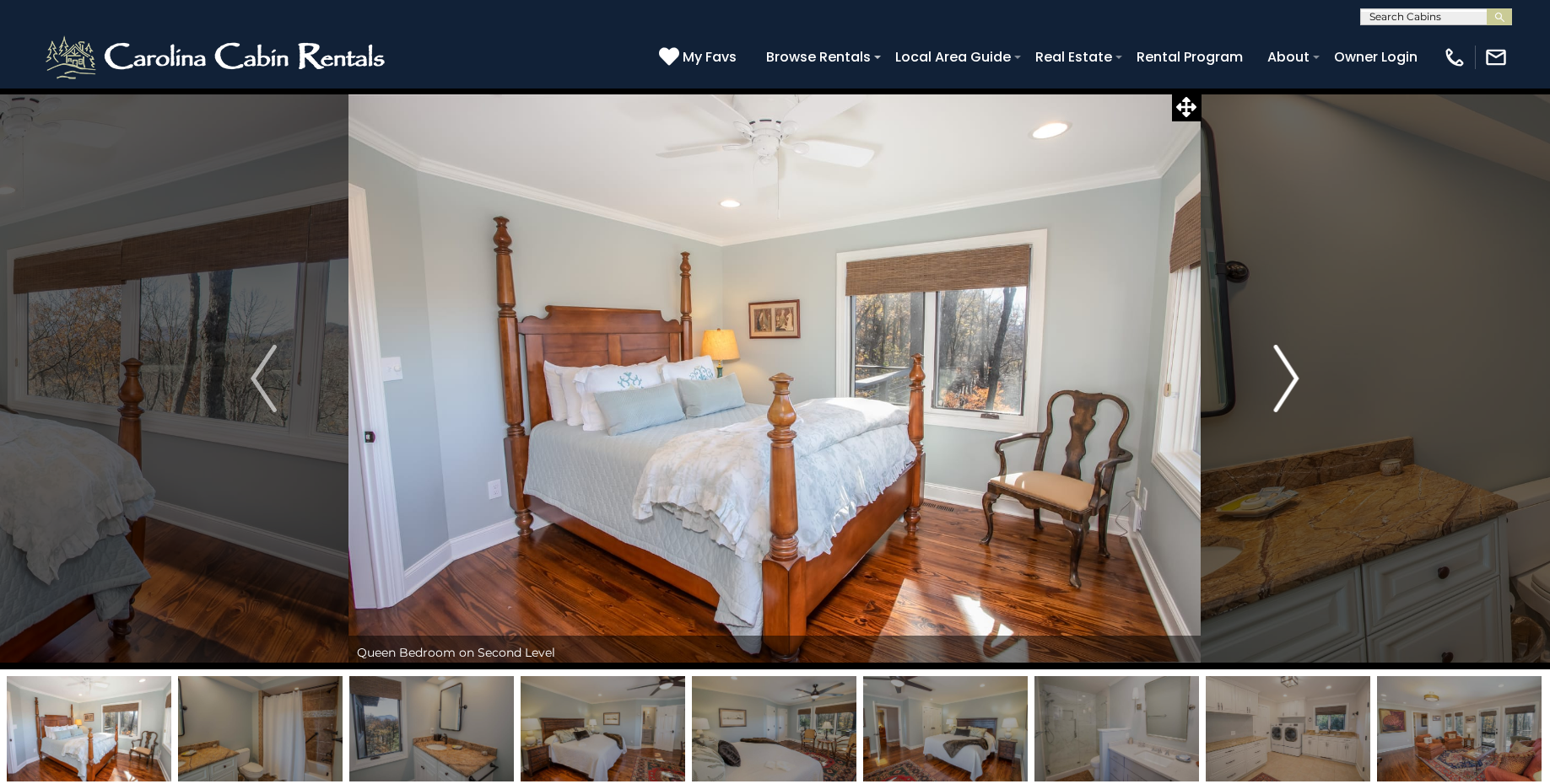
click at [1293, 375] on img "Next" at bounding box center [1285, 379] width 25 height 67
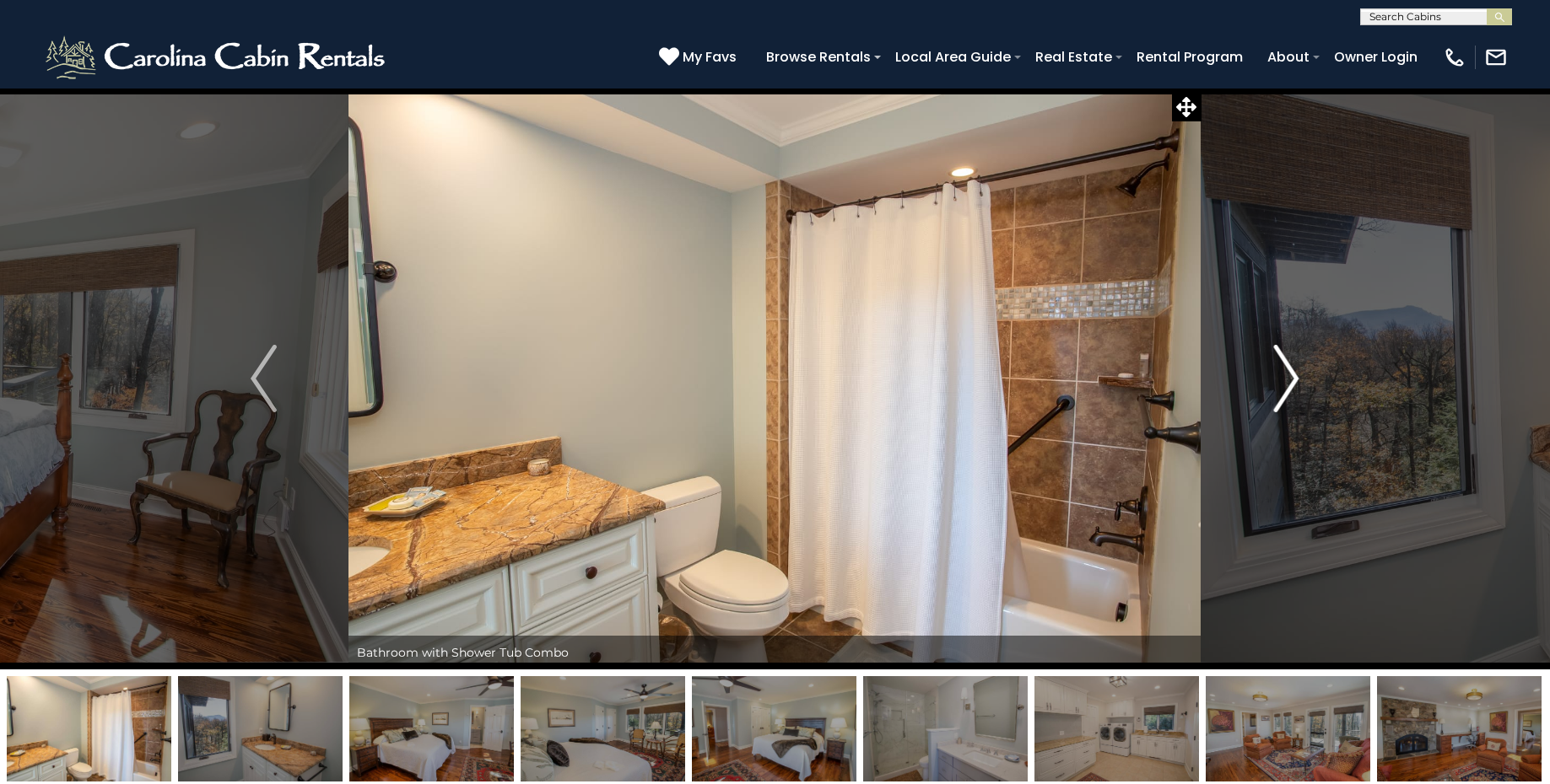
click at [1293, 375] on img "Next" at bounding box center [1285, 379] width 25 height 67
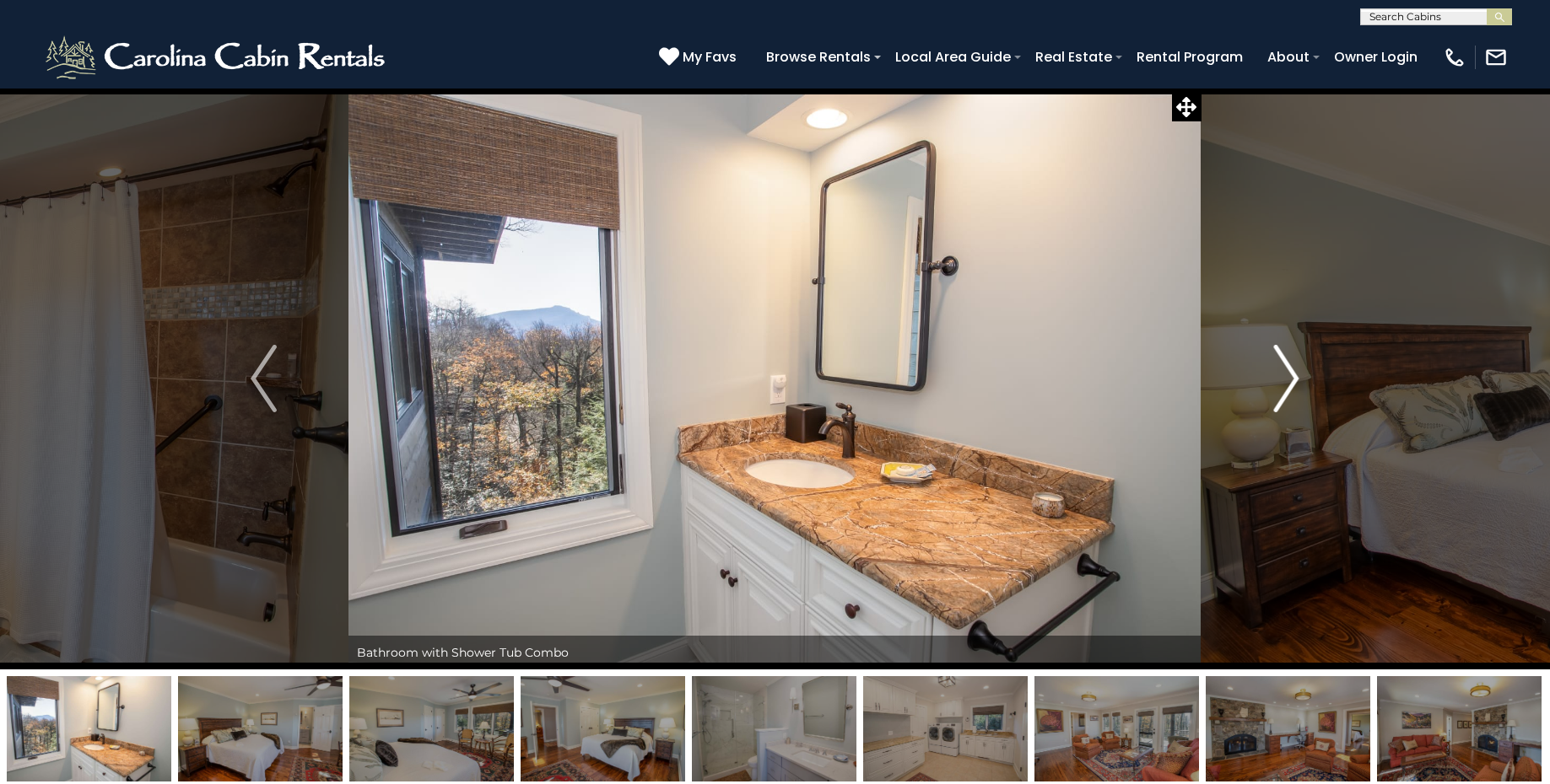
click at [1293, 375] on img "Next" at bounding box center [1285, 379] width 25 height 67
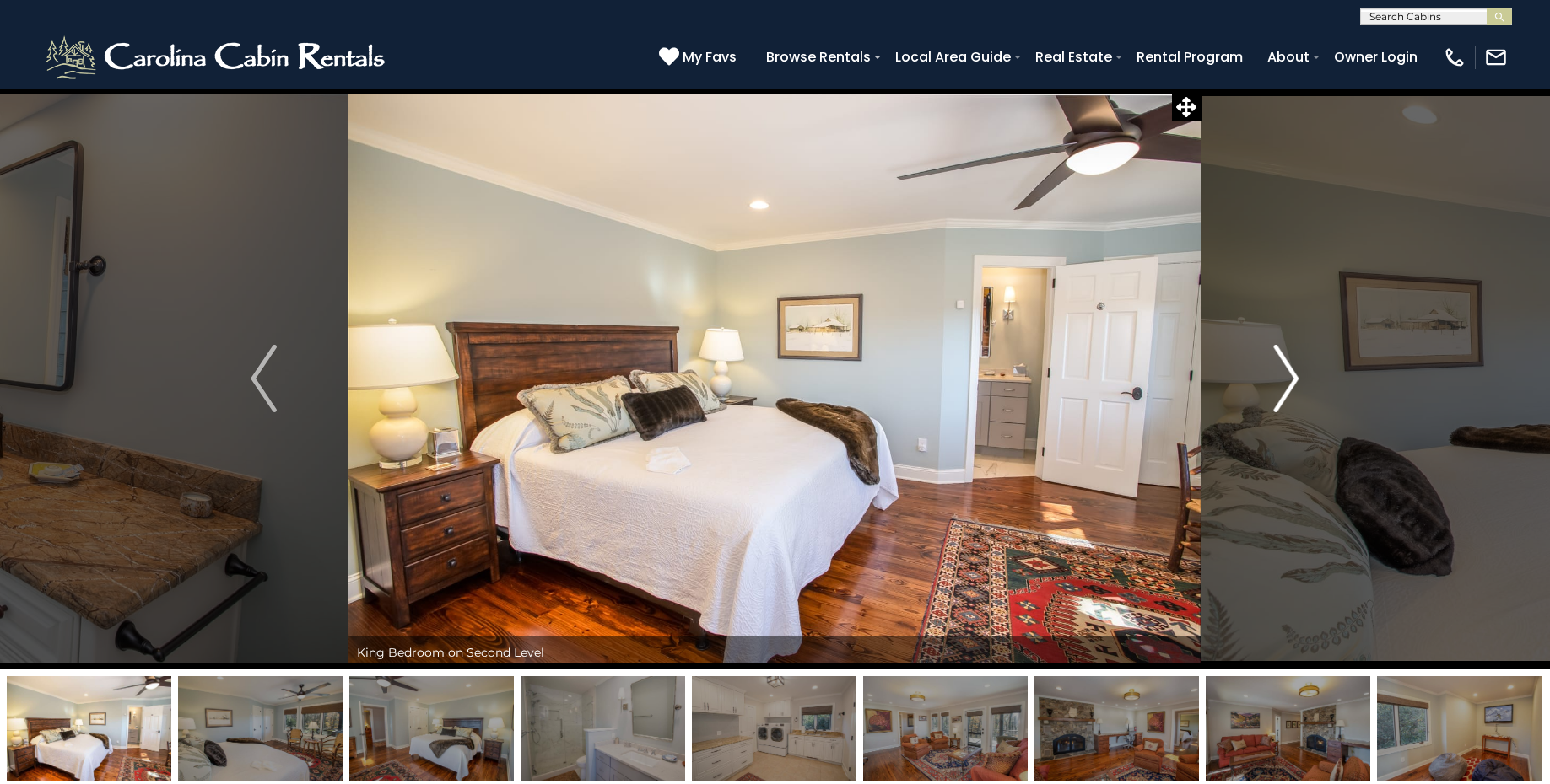
click at [1293, 375] on img "Next" at bounding box center [1285, 379] width 25 height 67
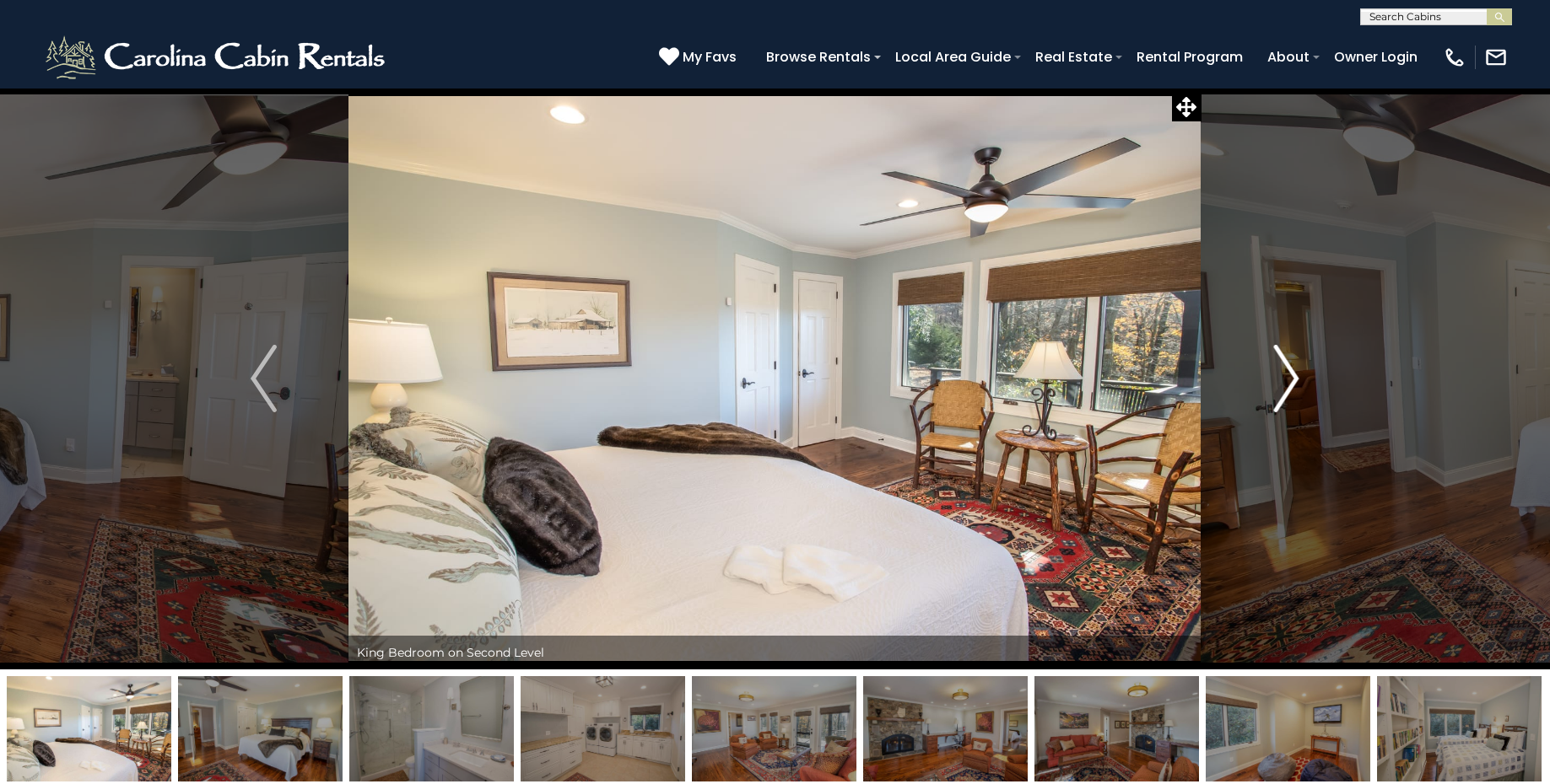
click at [1293, 375] on img "Next" at bounding box center [1285, 379] width 25 height 67
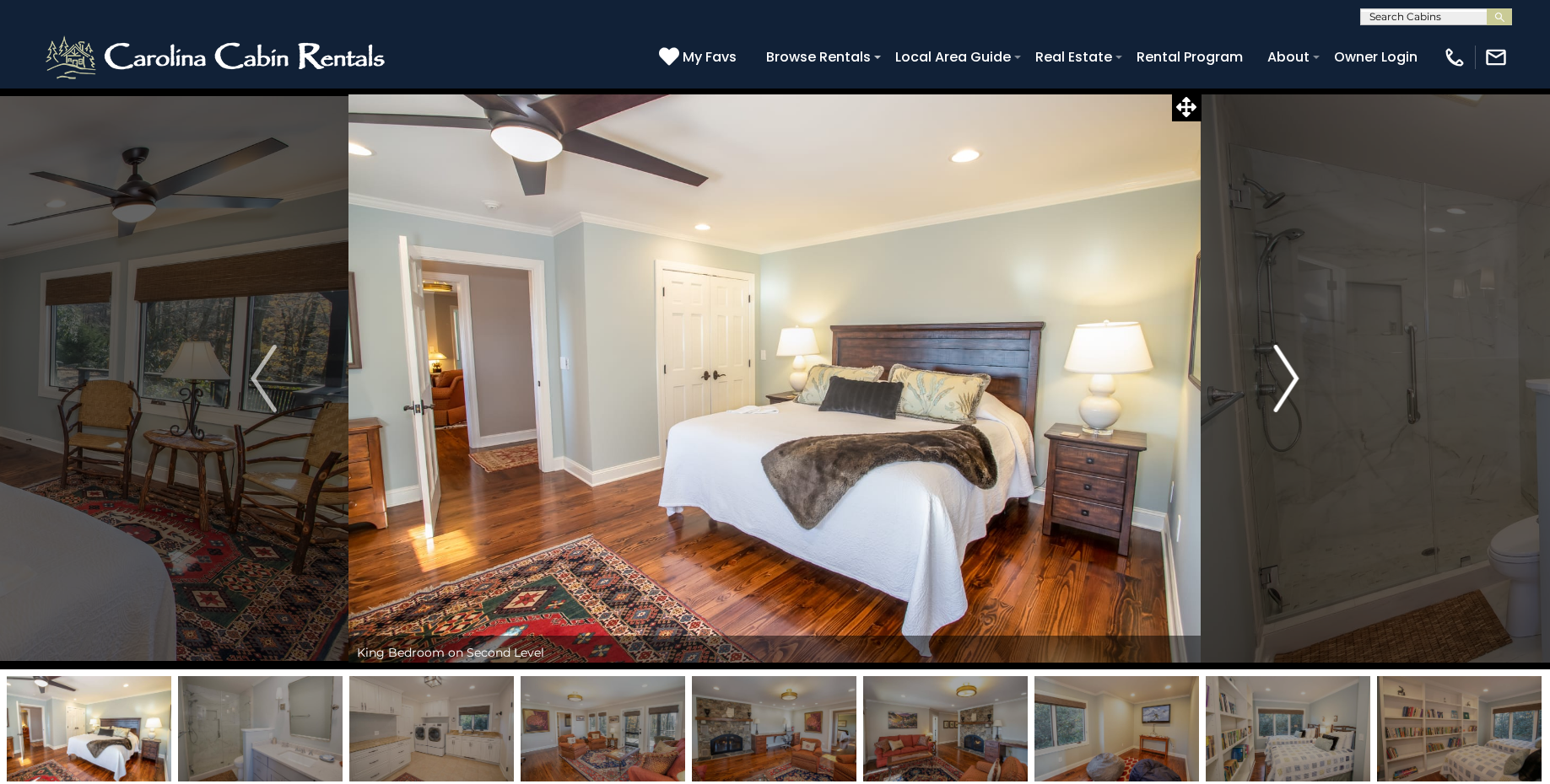
click at [1293, 375] on img "Next" at bounding box center [1285, 379] width 25 height 67
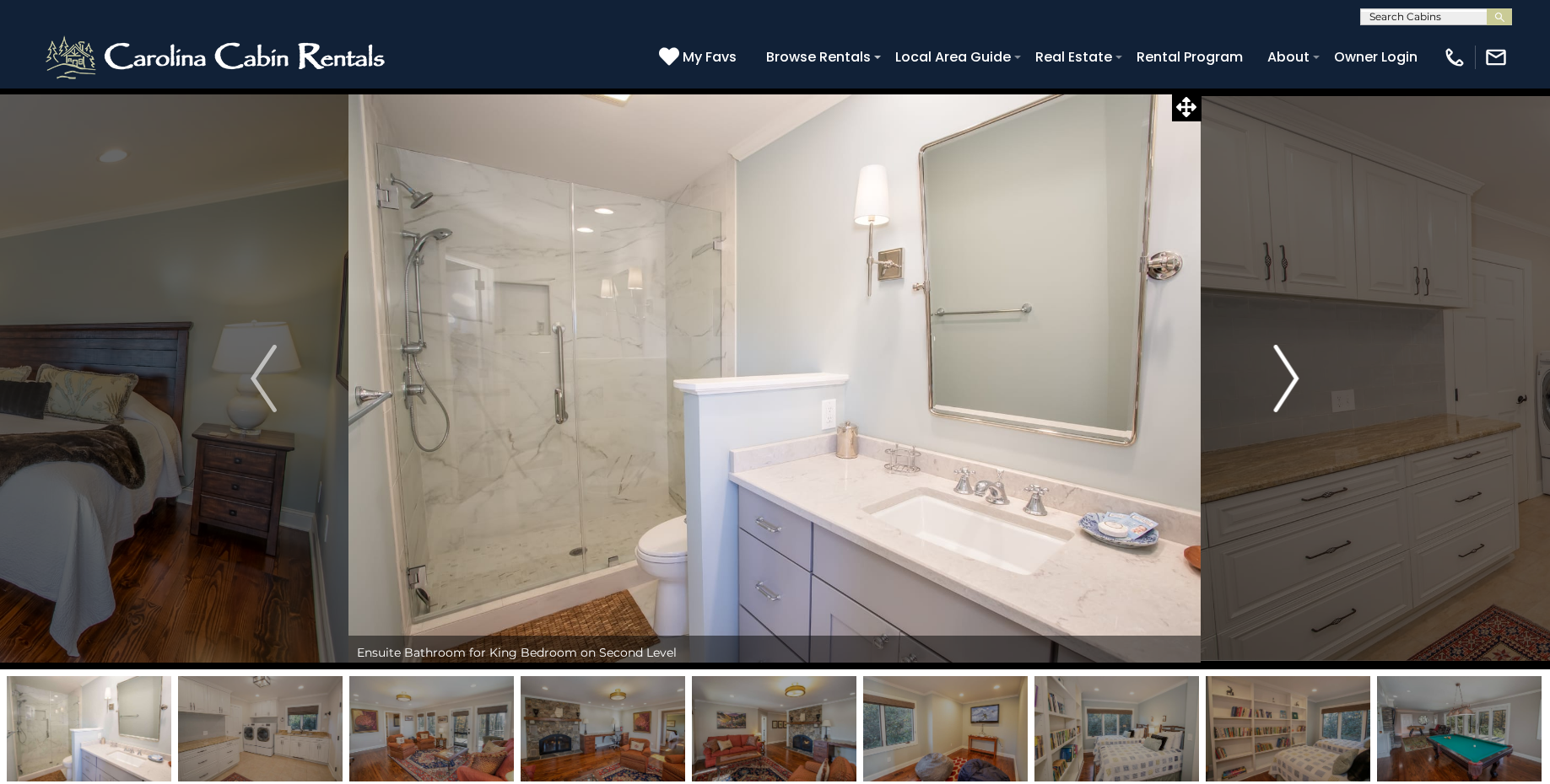
click at [1293, 375] on img "Next" at bounding box center [1285, 379] width 25 height 67
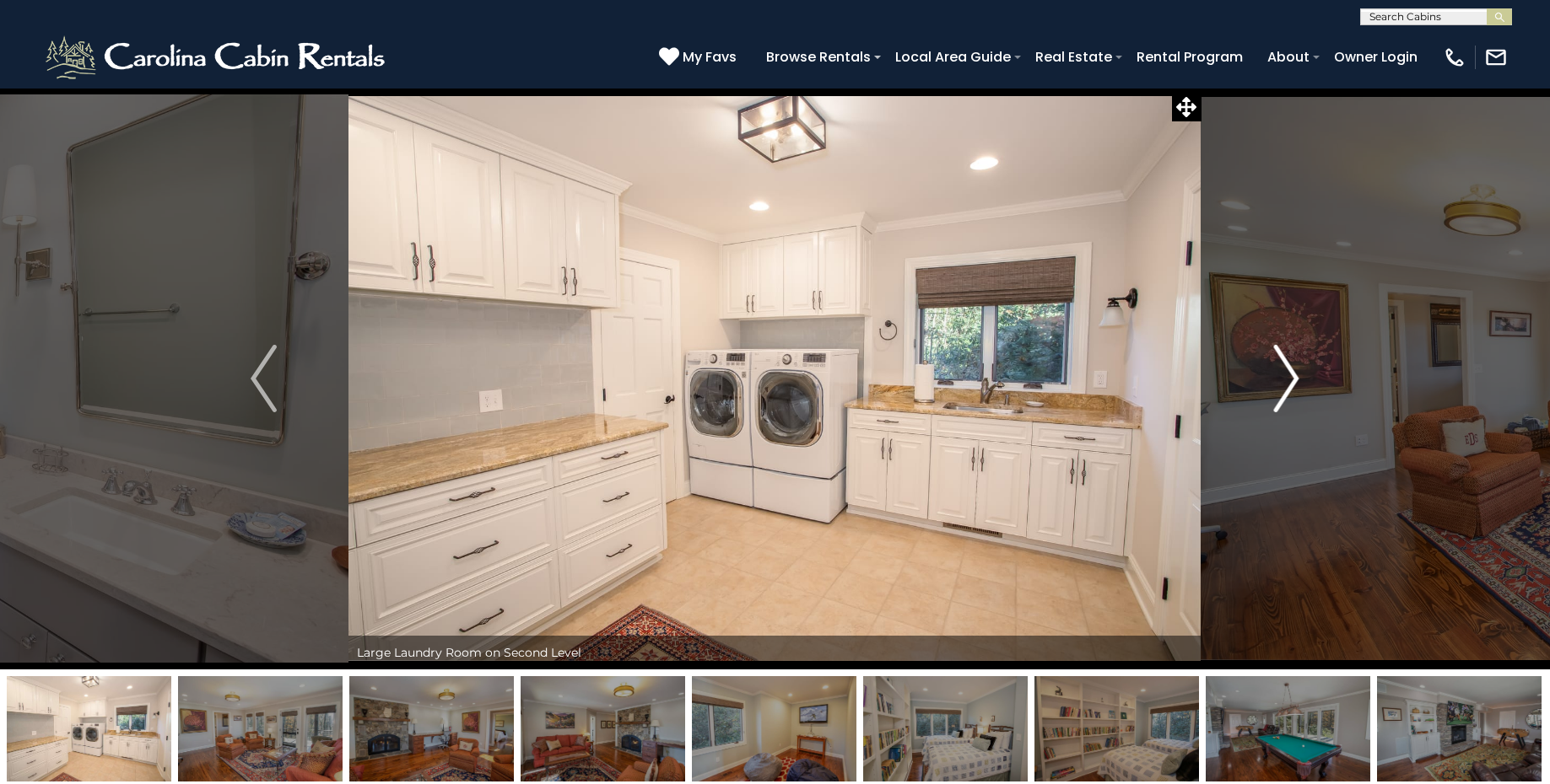
click at [1293, 375] on img "Next" at bounding box center [1285, 379] width 25 height 67
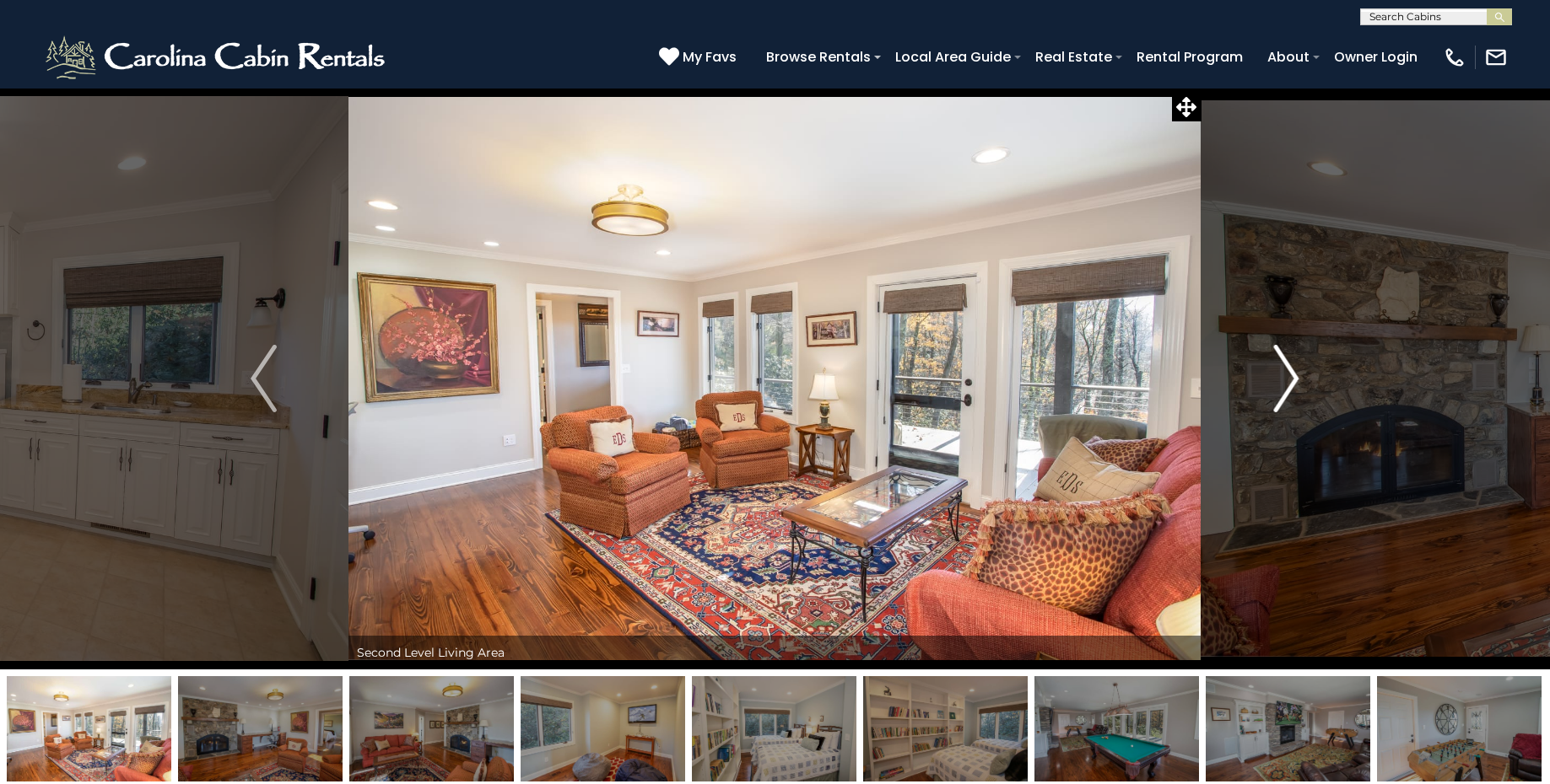
click at [1293, 375] on img "Next" at bounding box center [1285, 379] width 25 height 67
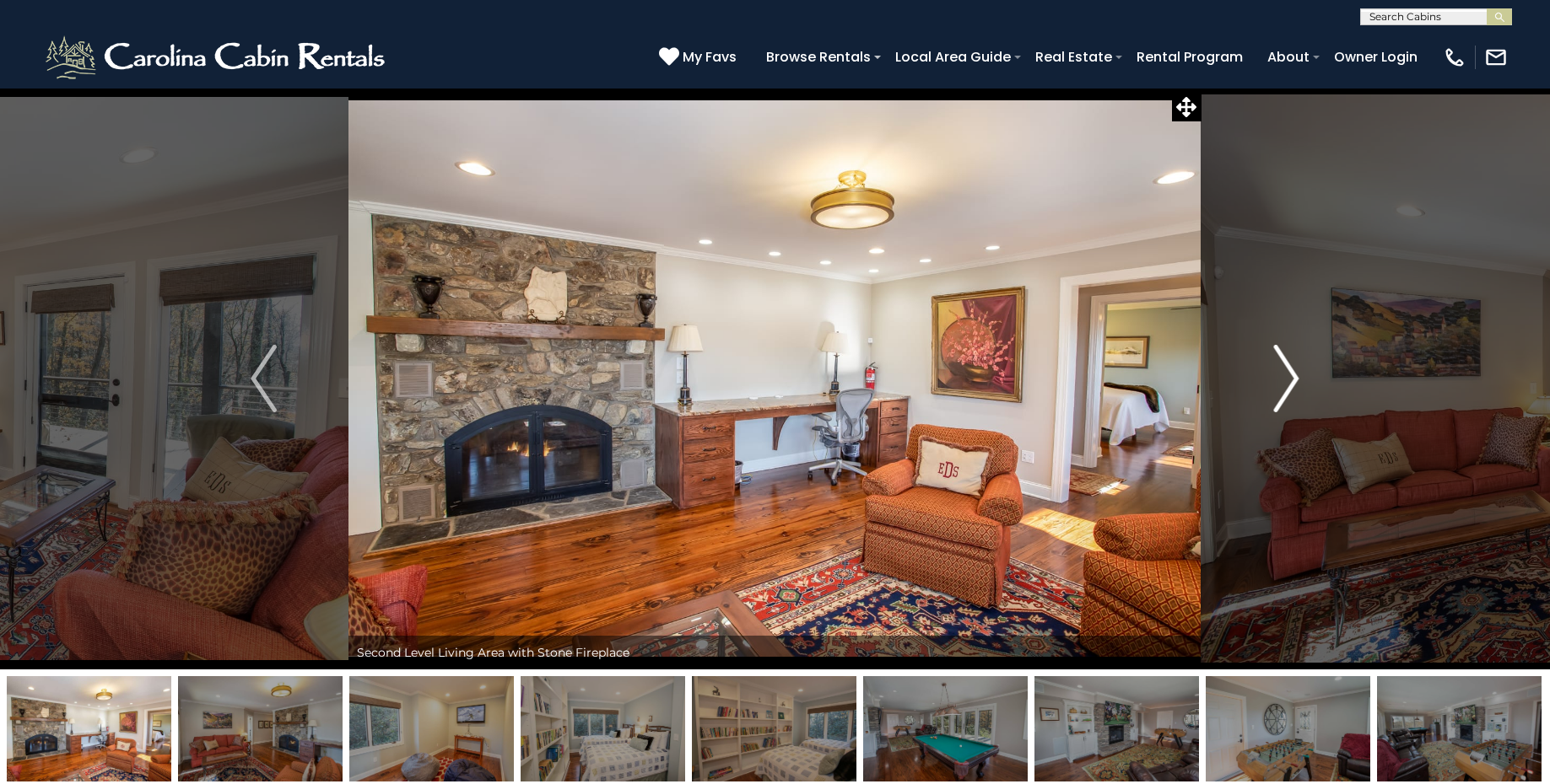
click at [1293, 375] on img "Next" at bounding box center [1285, 379] width 25 height 67
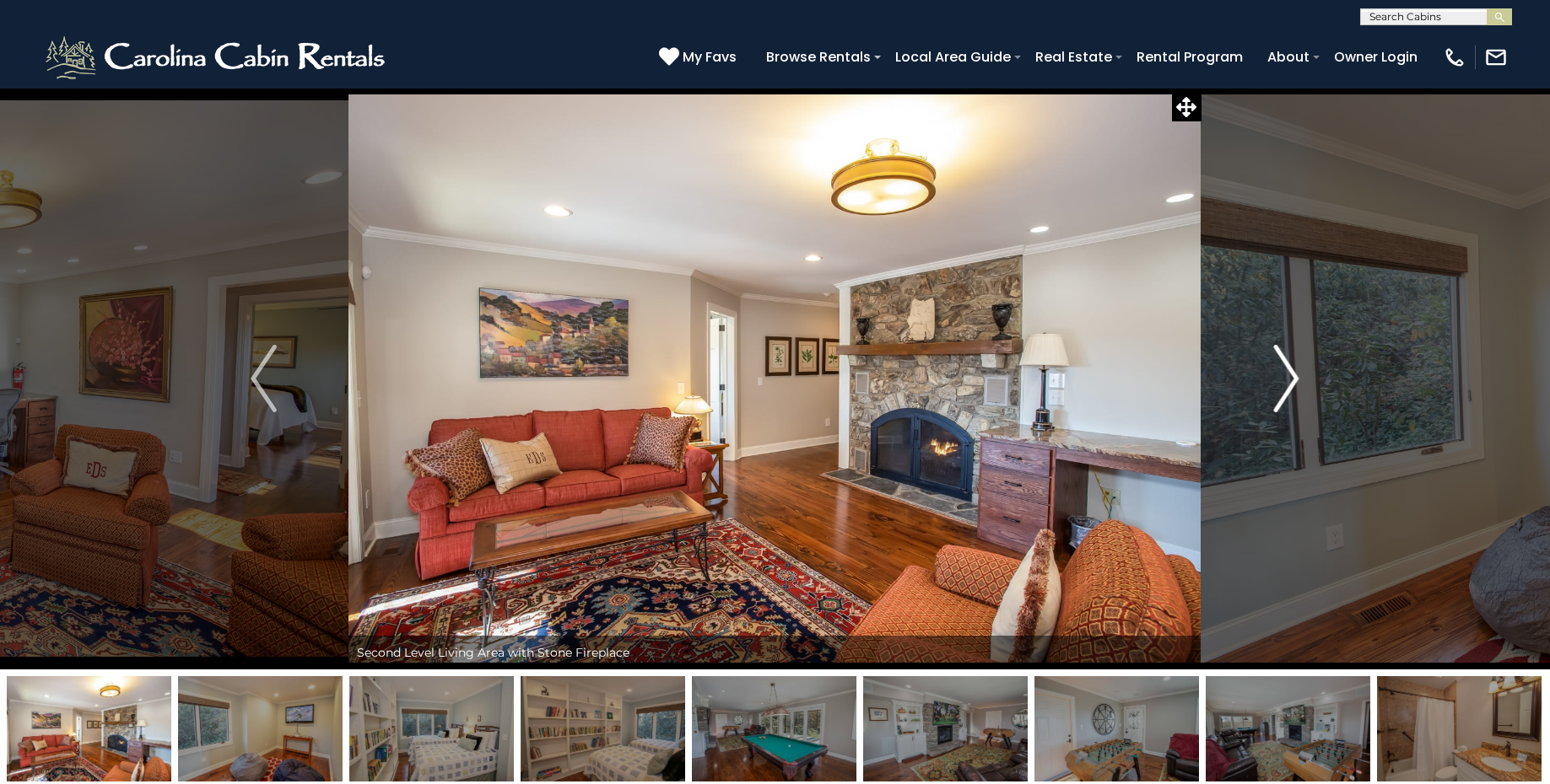
click at [1293, 375] on img "Next" at bounding box center [1285, 379] width 25 height 67
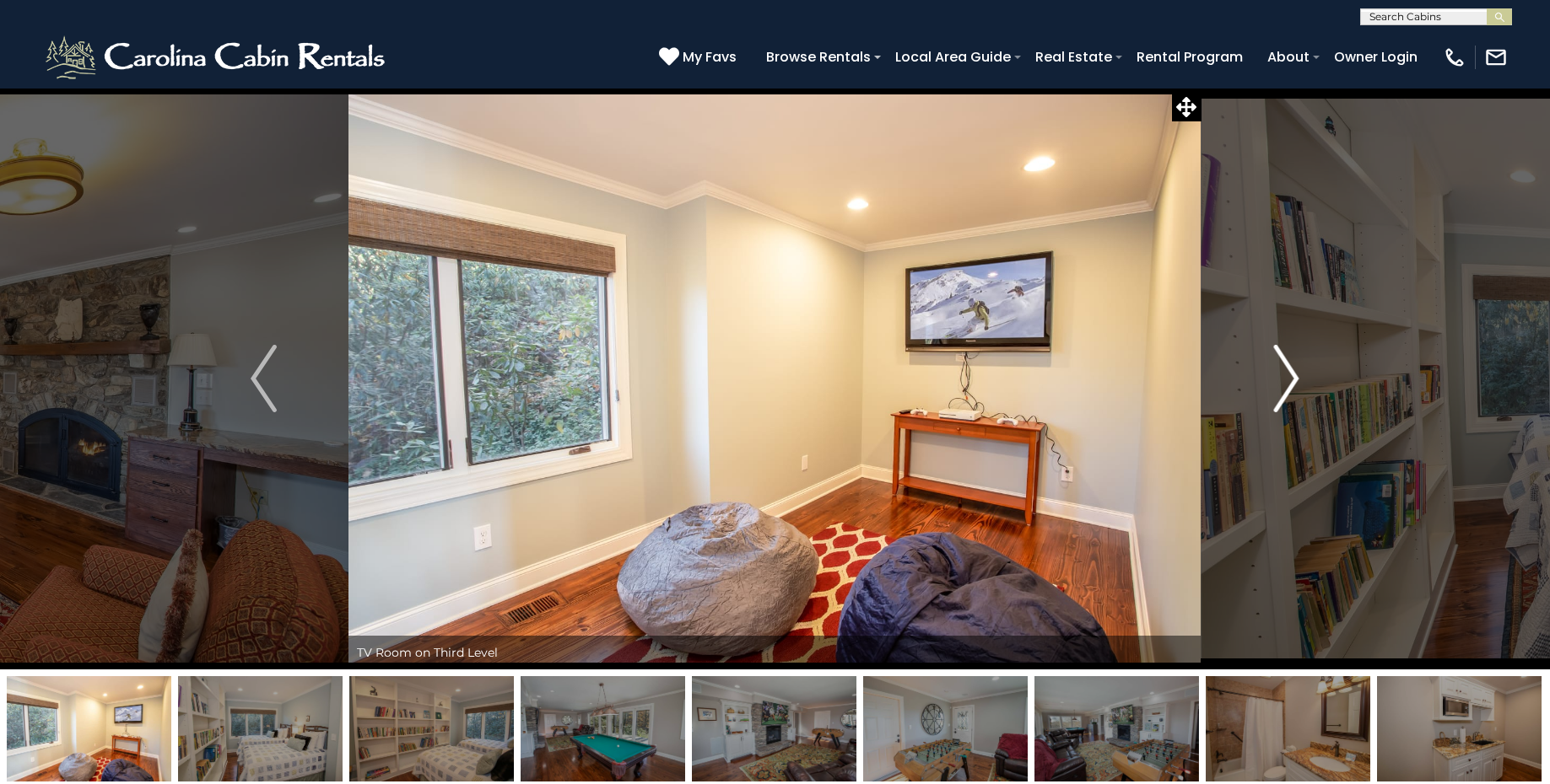
click at [1293, 375] on img "Next" at bounding box center [1285, 379] width 25 height 67
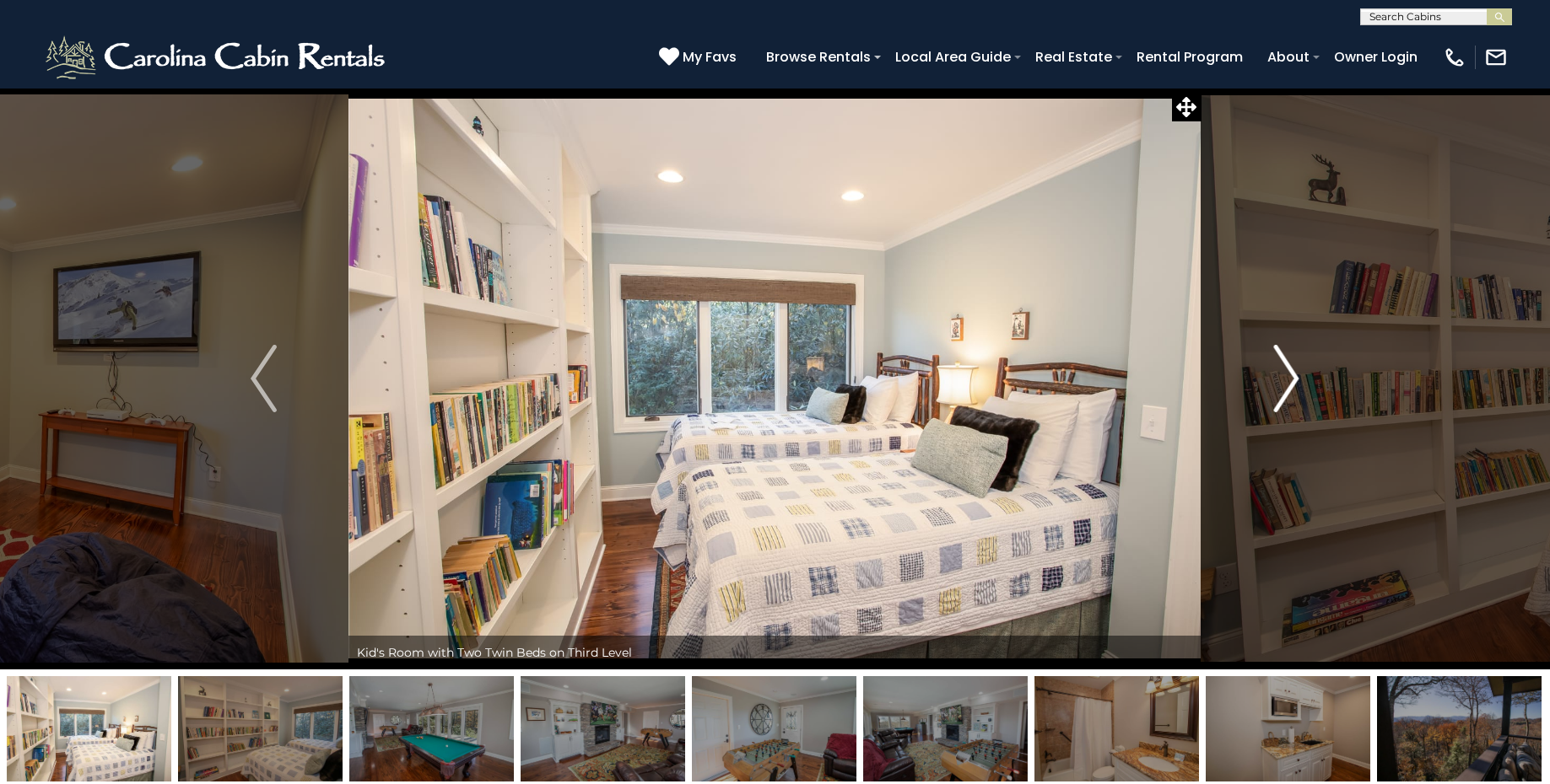
click at [1293, 375] on img "Next" at bounding box center [1285, 379] width 25 height 67
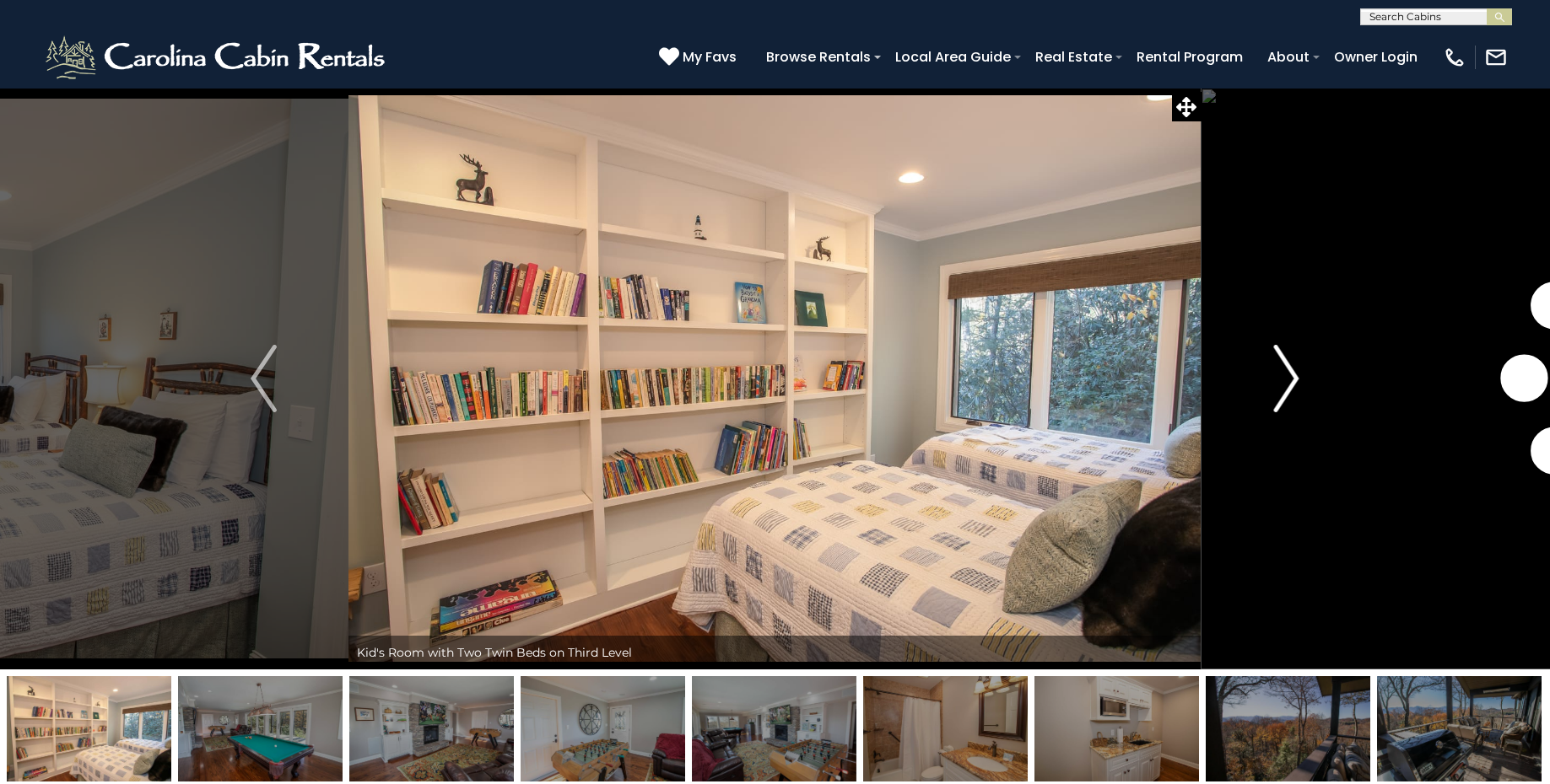
click at [1293, 375] on img "Next" at bounding box center [1285, 379] width 25 height 67
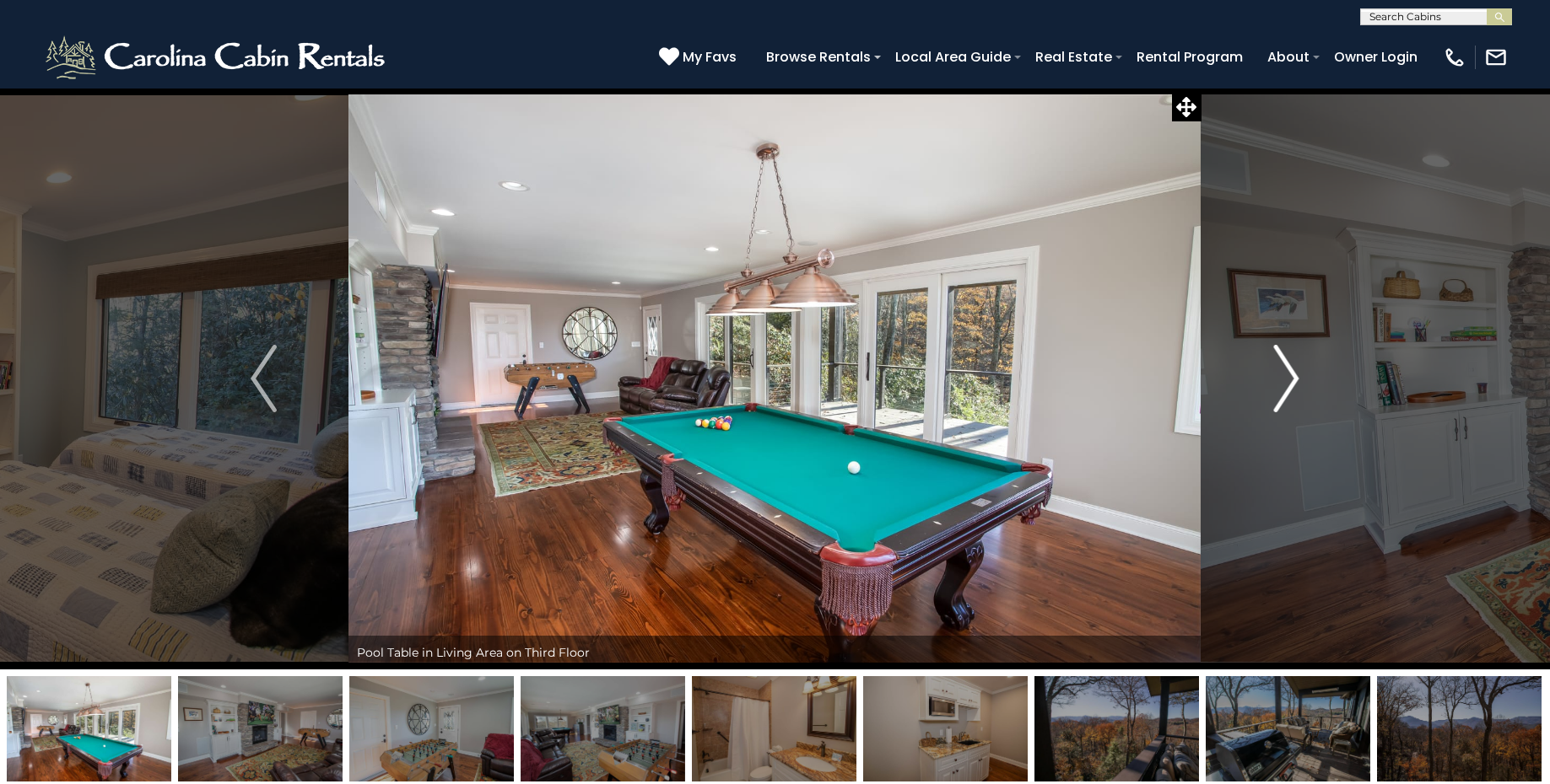
click at [1293, 375] on img "Next" at bounding box center [1285, 379] width 25 height 67
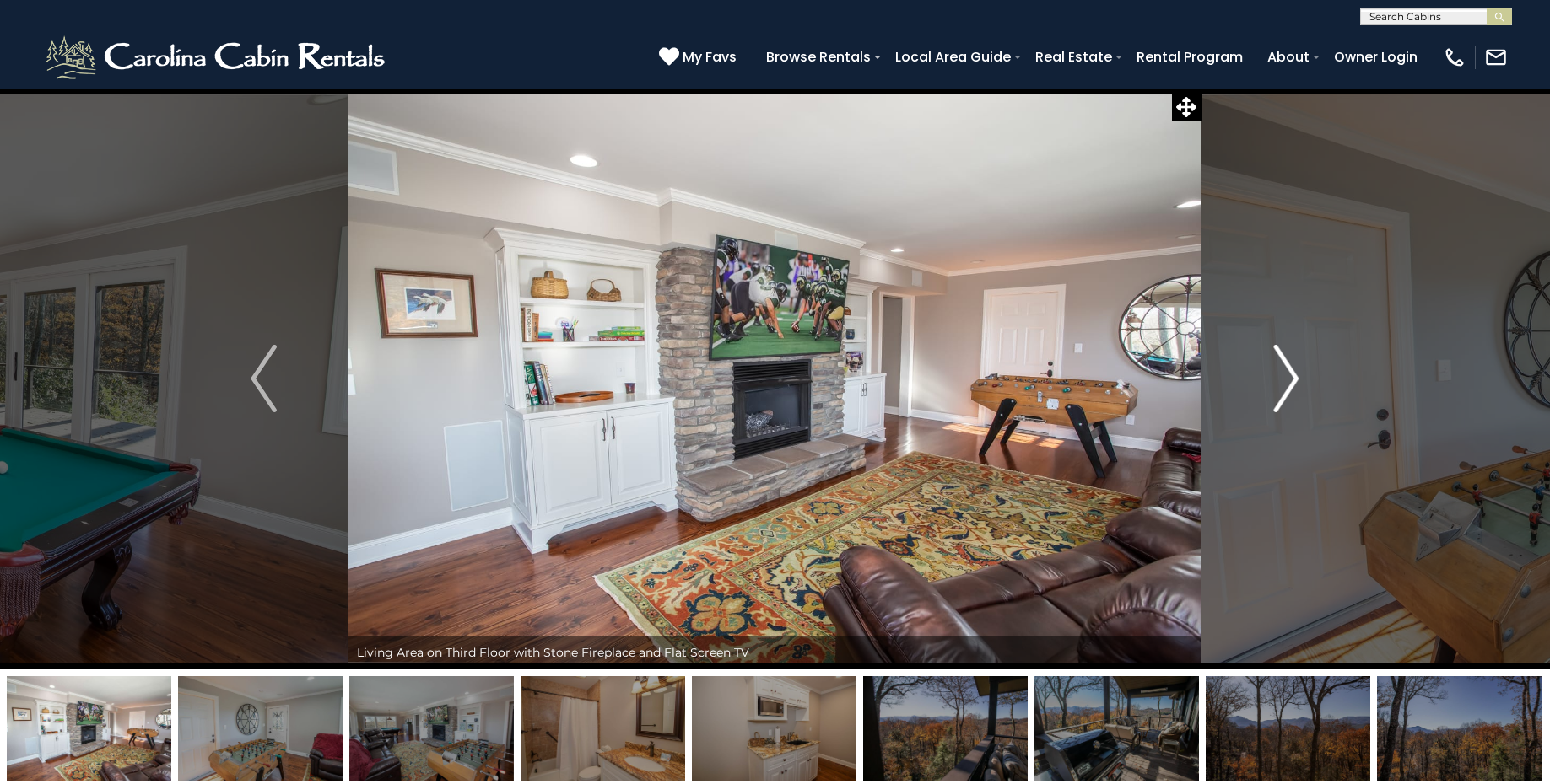
click at [1293, 375] on img "Next" at bounding box center [1285, 379] width 25 height 67
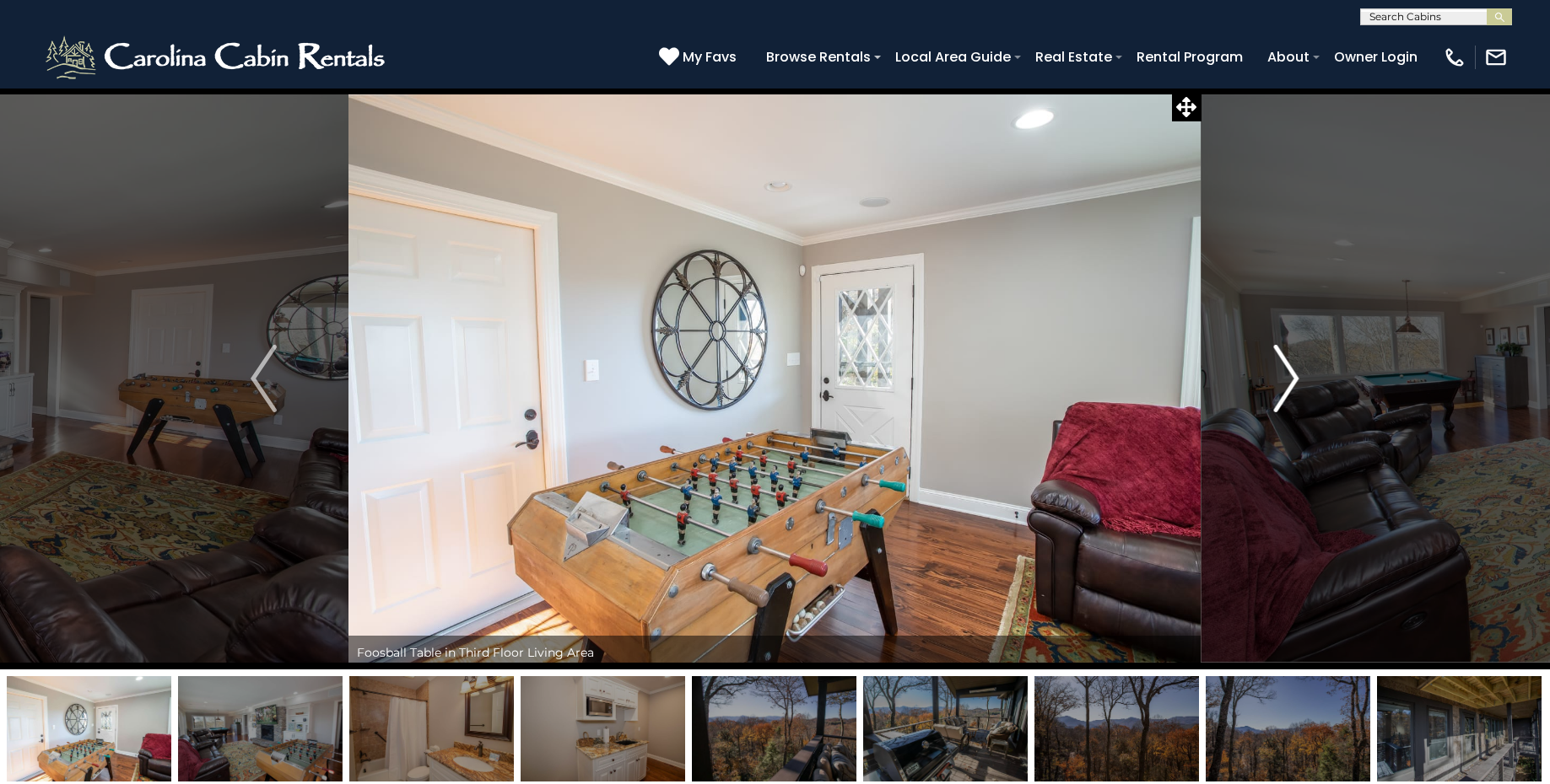
click at [1293, 375] on img "Next" at bounding box center [1285, 379] width 25 height 67
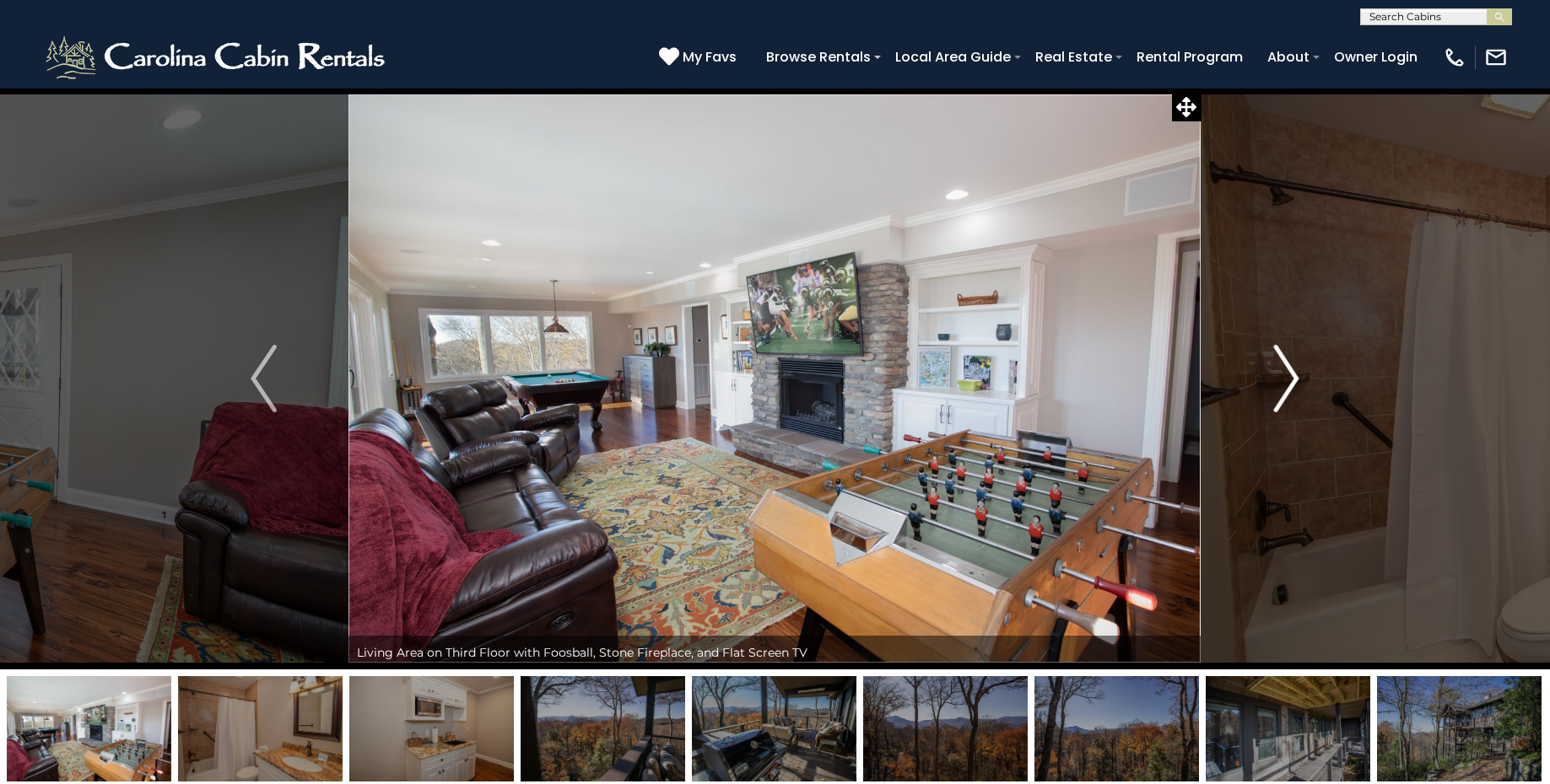
click at [1293, 375] on img "Next" at bounding box center [1285, 379] width 25 height 67
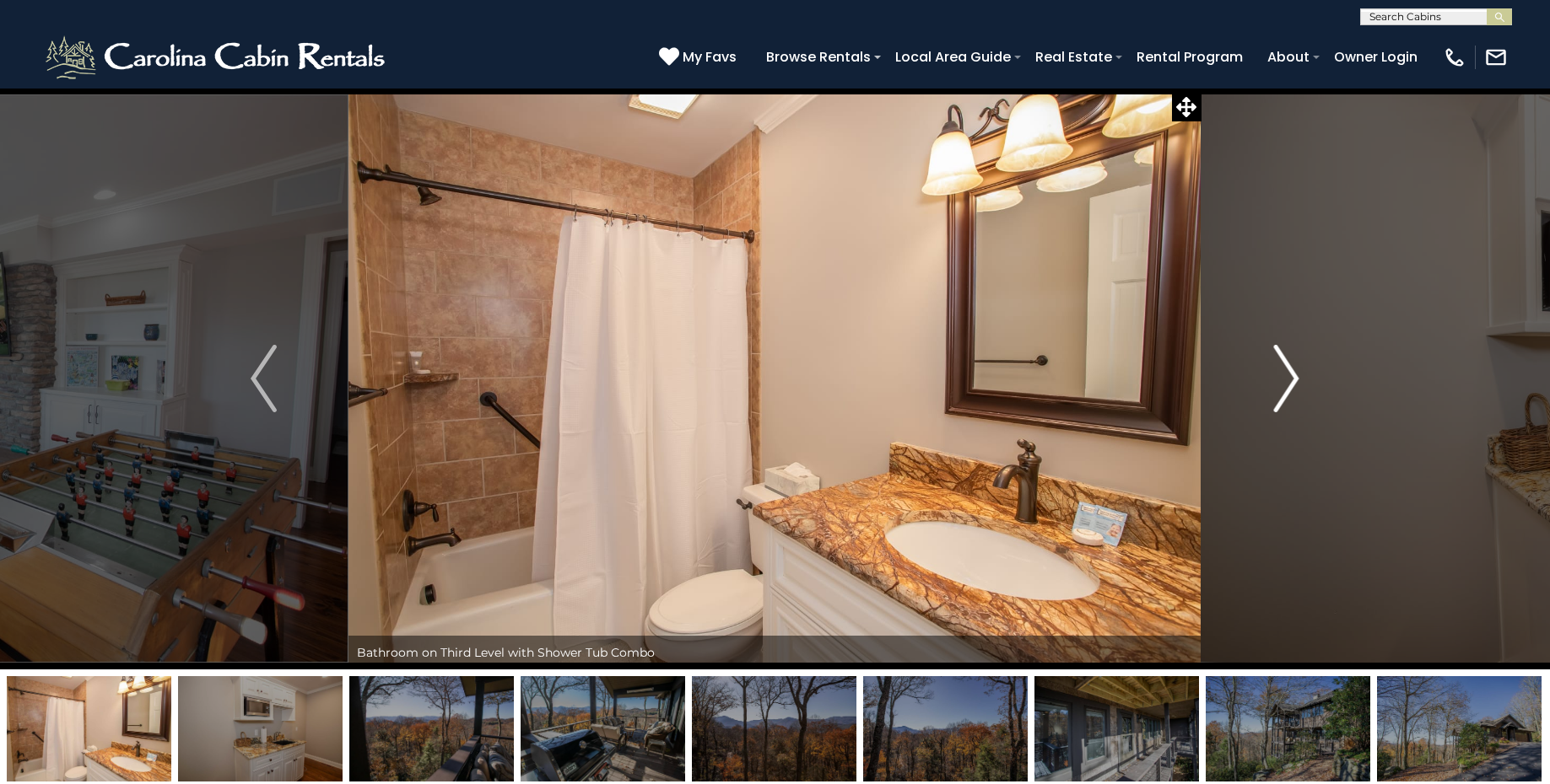
click at [1293, 375] on img "Next" at bounding box center [1285, 379] width 25 height 67
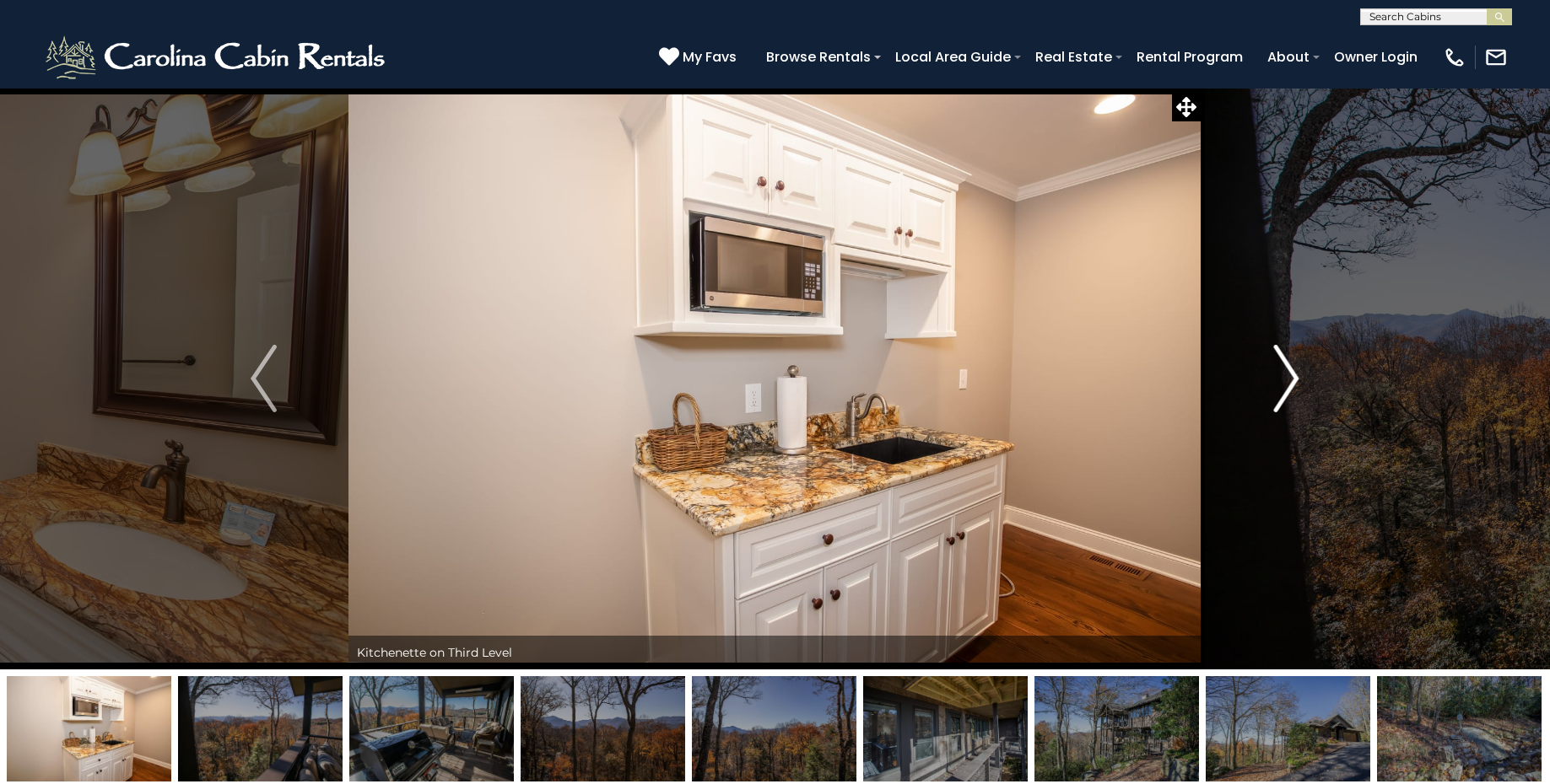
click at [1293, 375] on img "Next" at bounding box center [1285, 379] width 25 height 67
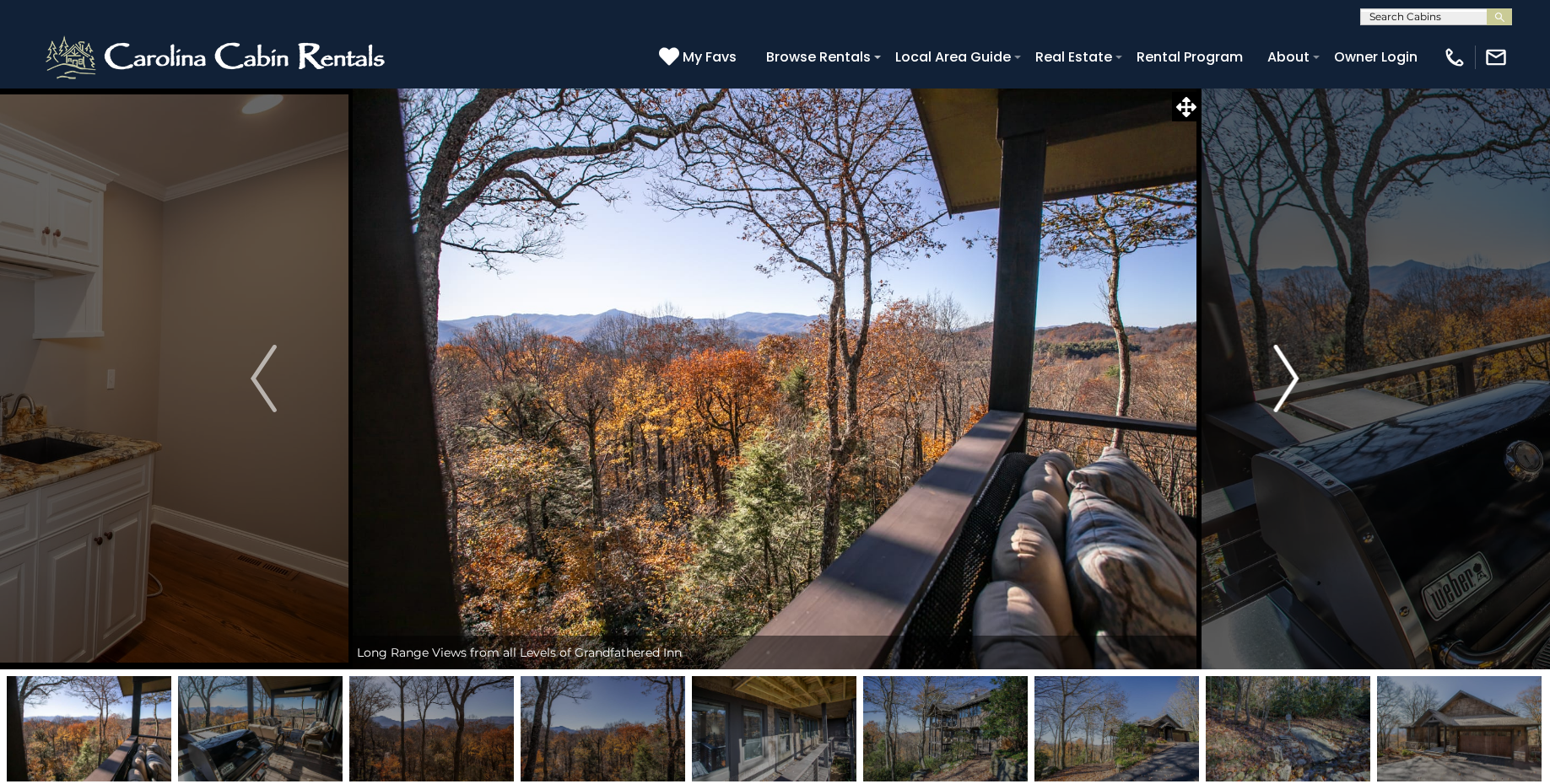
click at [1293, 375] on img "Next" at bounding box center [1285, 379] width 25 height 67
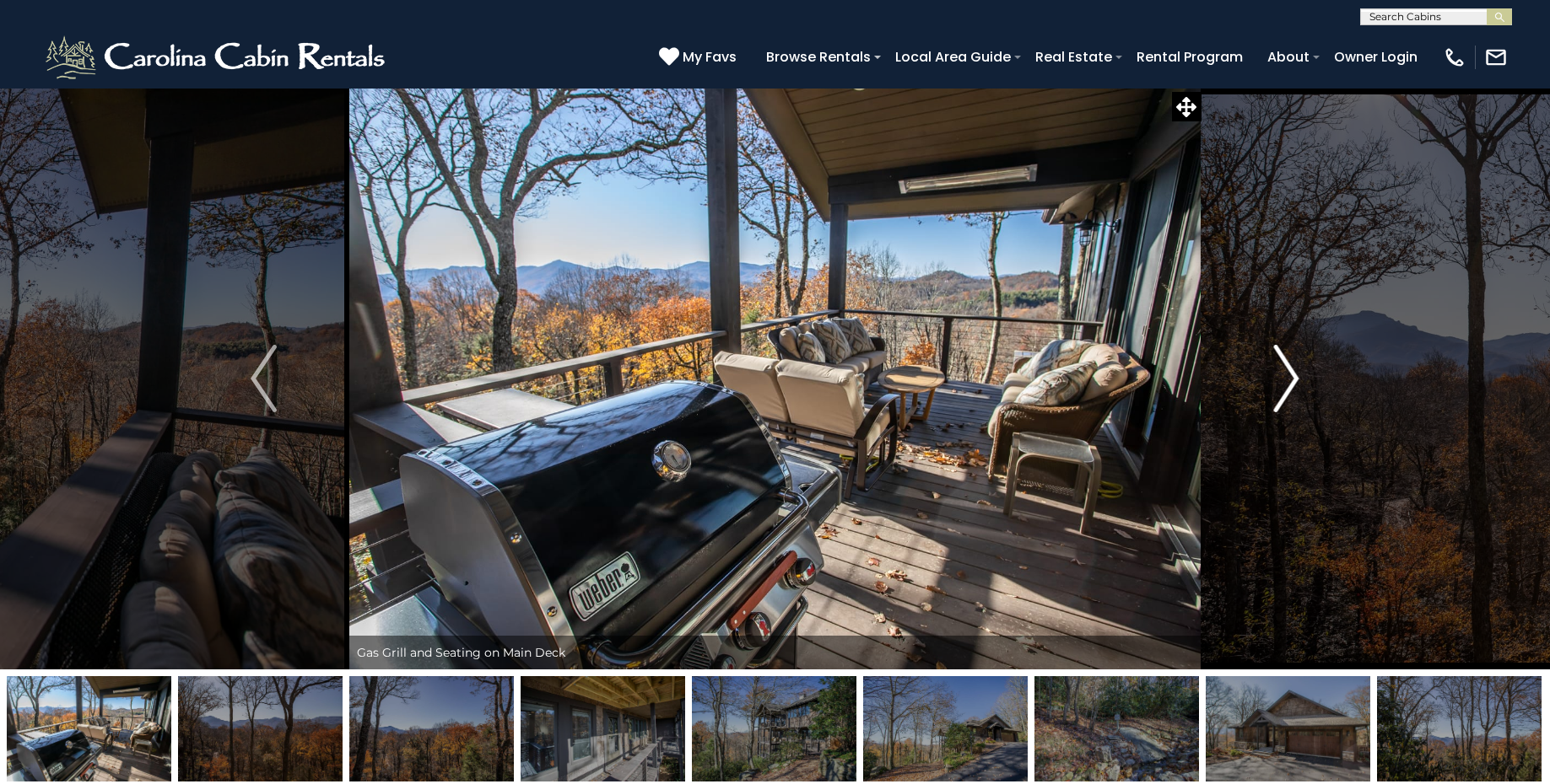
click at [1293, 375] on img "Next" at bounding box center [1285, 379] width 25 height 67
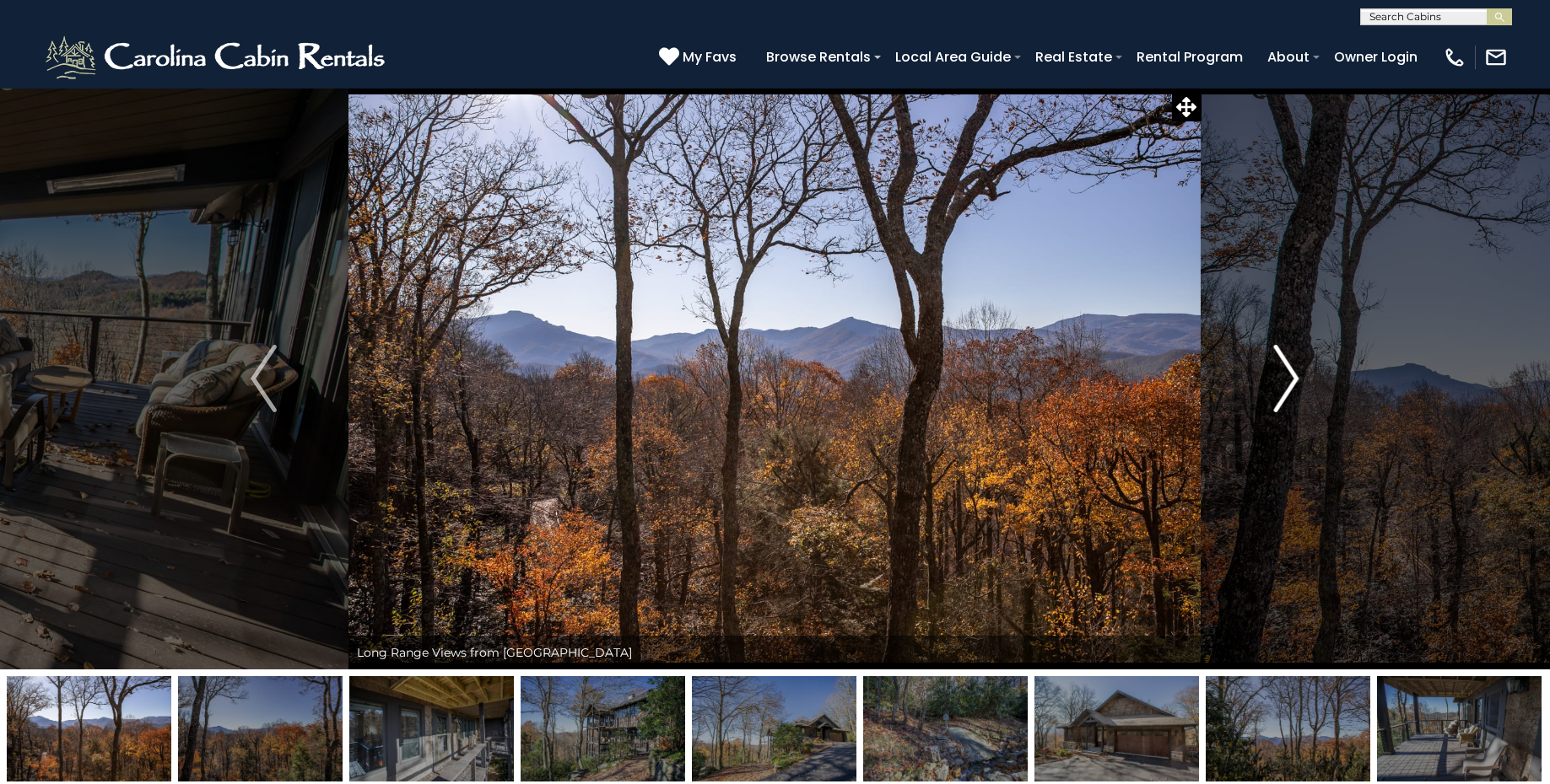
click at [1293, 375] on img "Next" at bounding box center [1285, 379] width 25 height 67
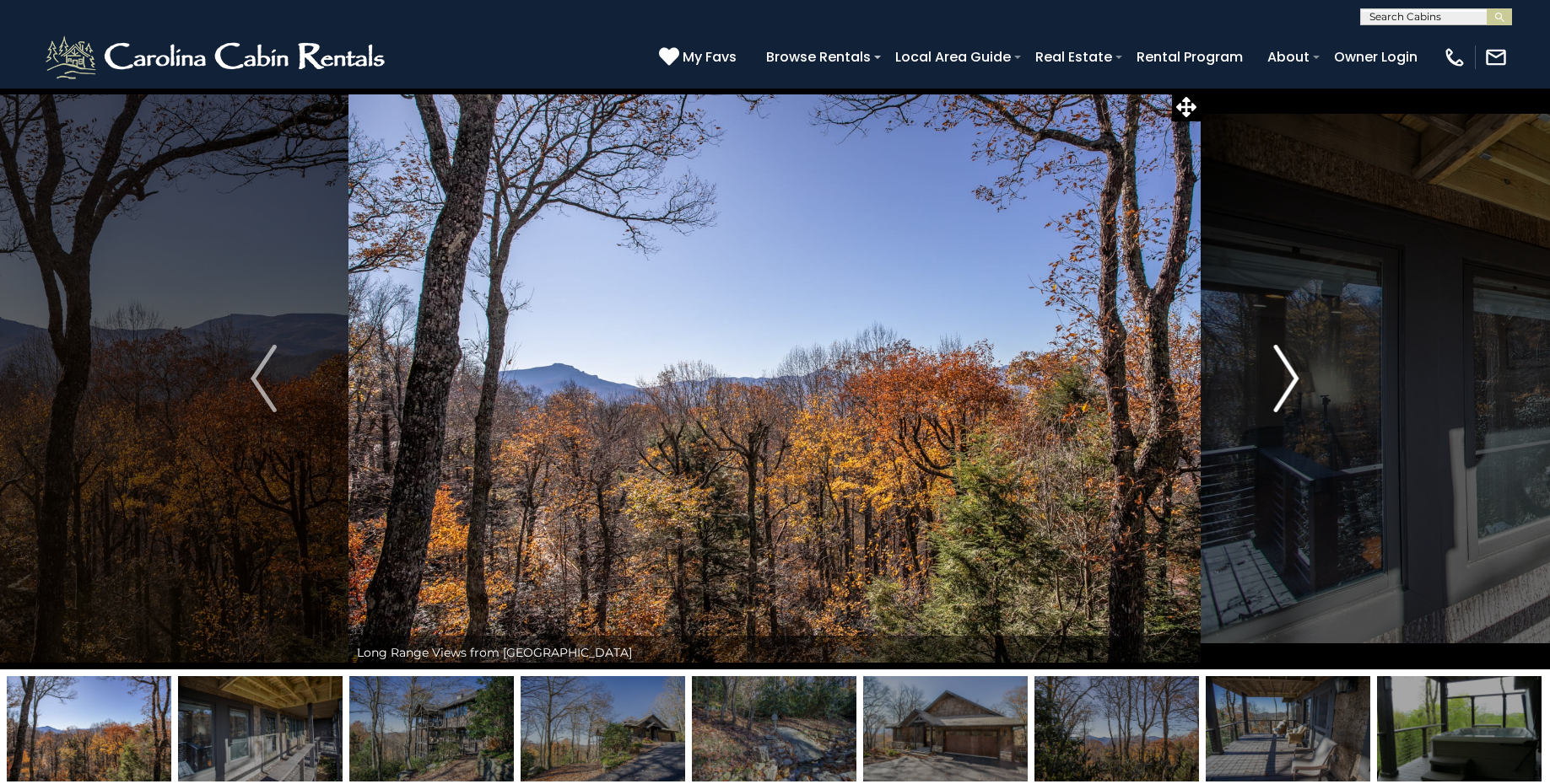
click at [1293, 375] on img "Next" at bounding box center [1285, 379] width 25 height 67
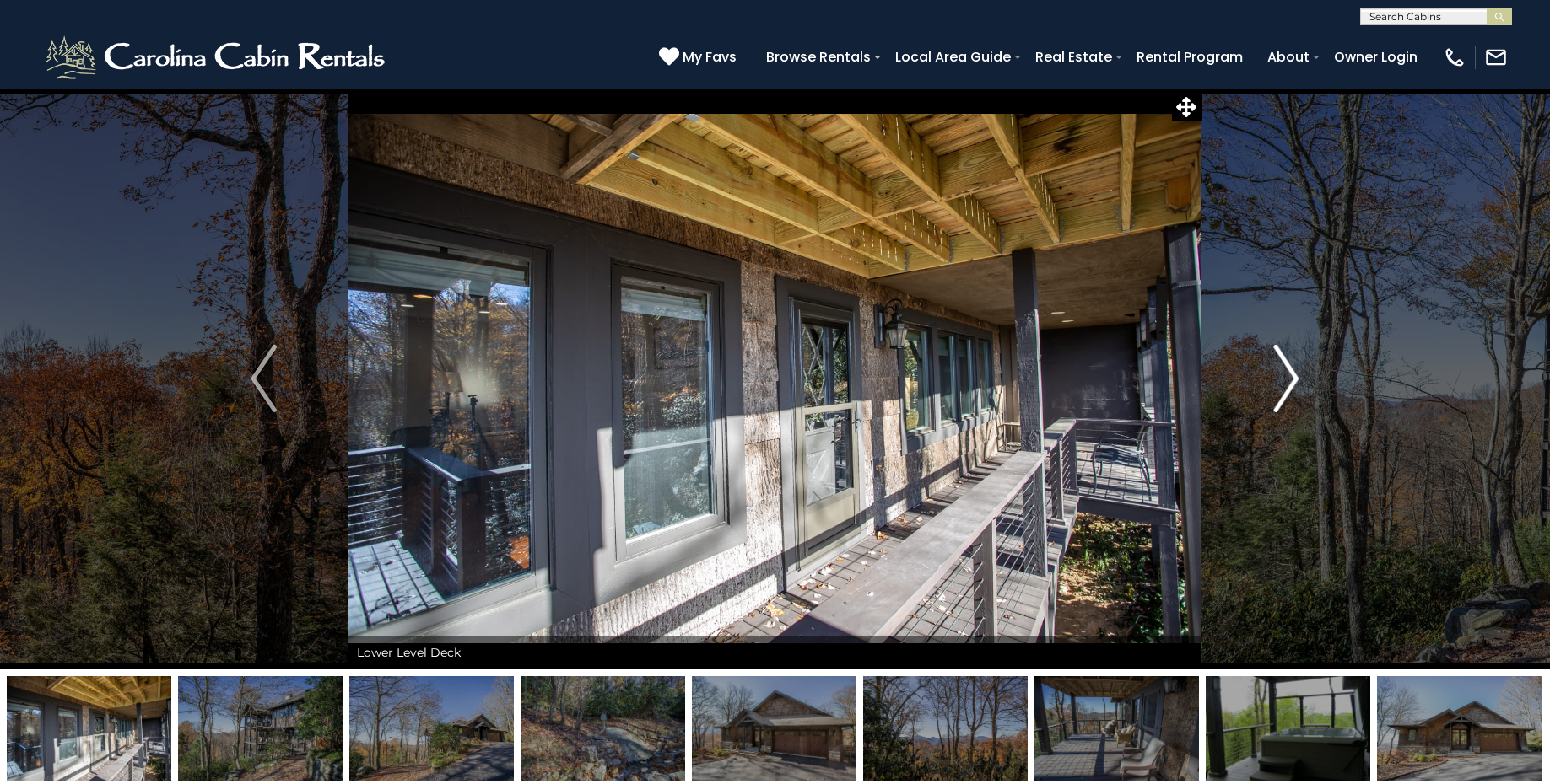
click at [1293, 375] on img "Next" at bounding box center [1285, 379] width 25 height 67
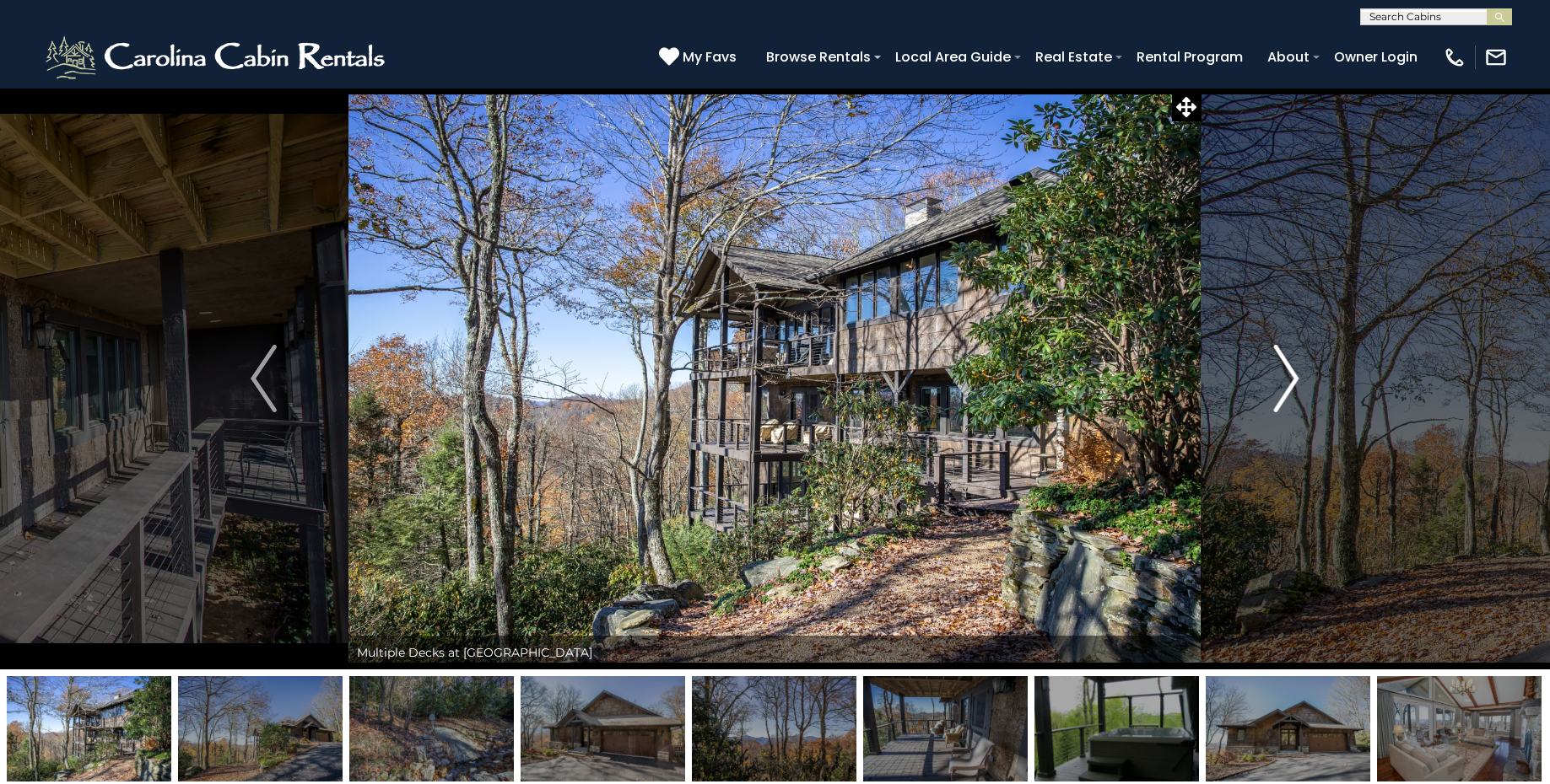
click at [1293, 375] on img "Next" at bounding box center [1285, 379] width 25 height 67
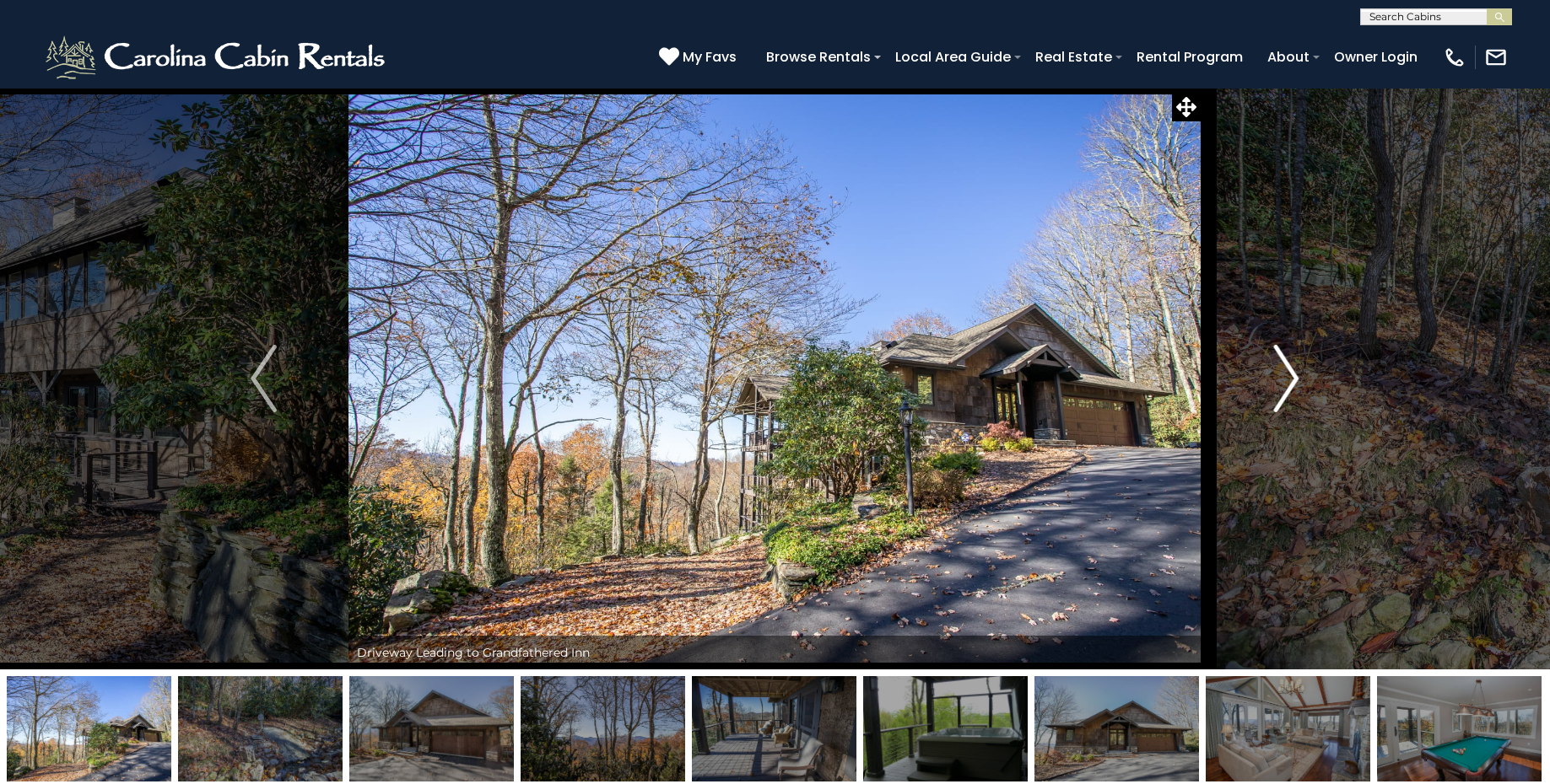
click at [1293, 375] on img "Next" at bounding box center [1285, 379] width 25 height 67
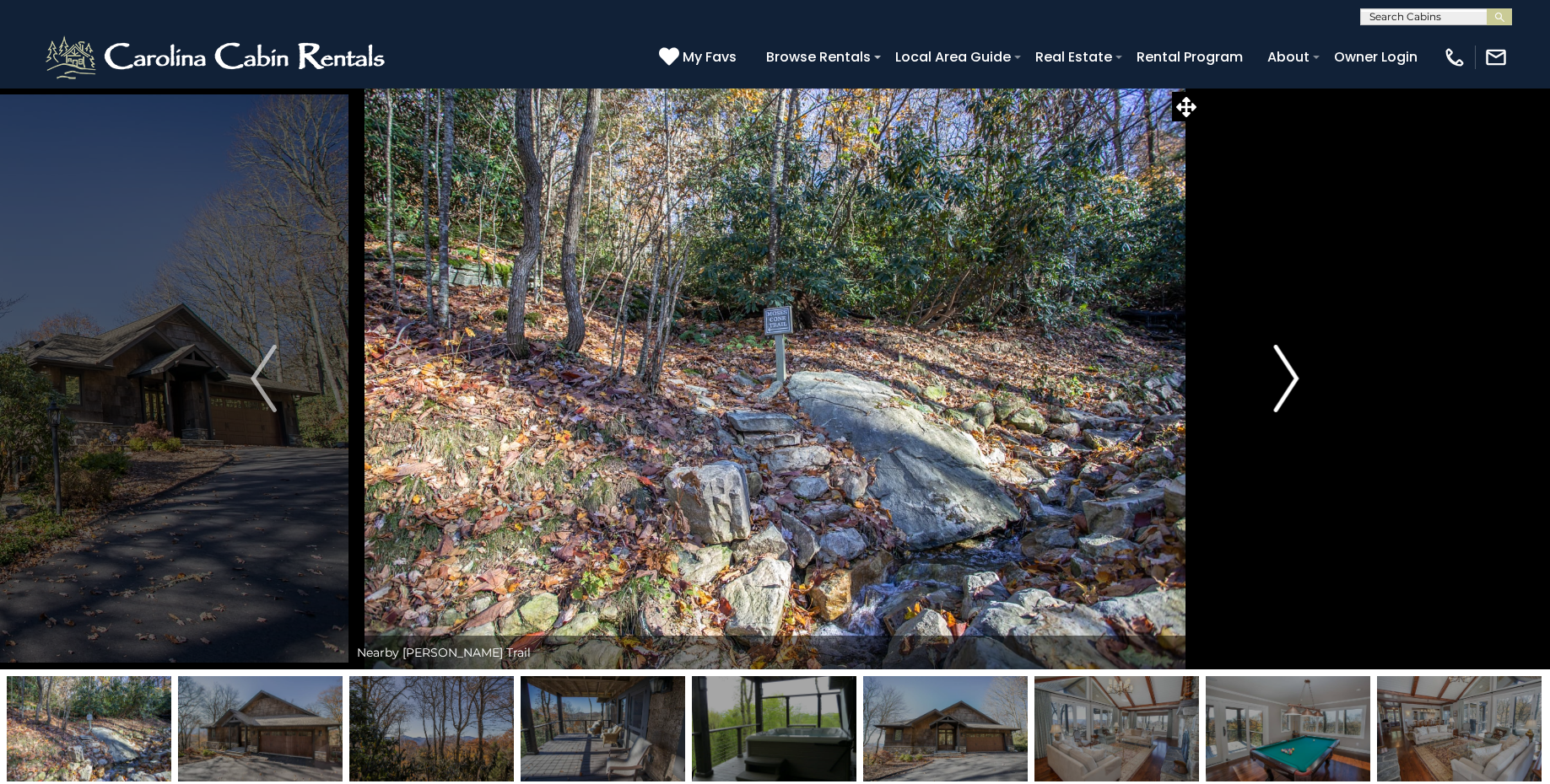
click at [1293, 375] on img "Next" at bounding box center [1285, 379] width 25 height 67
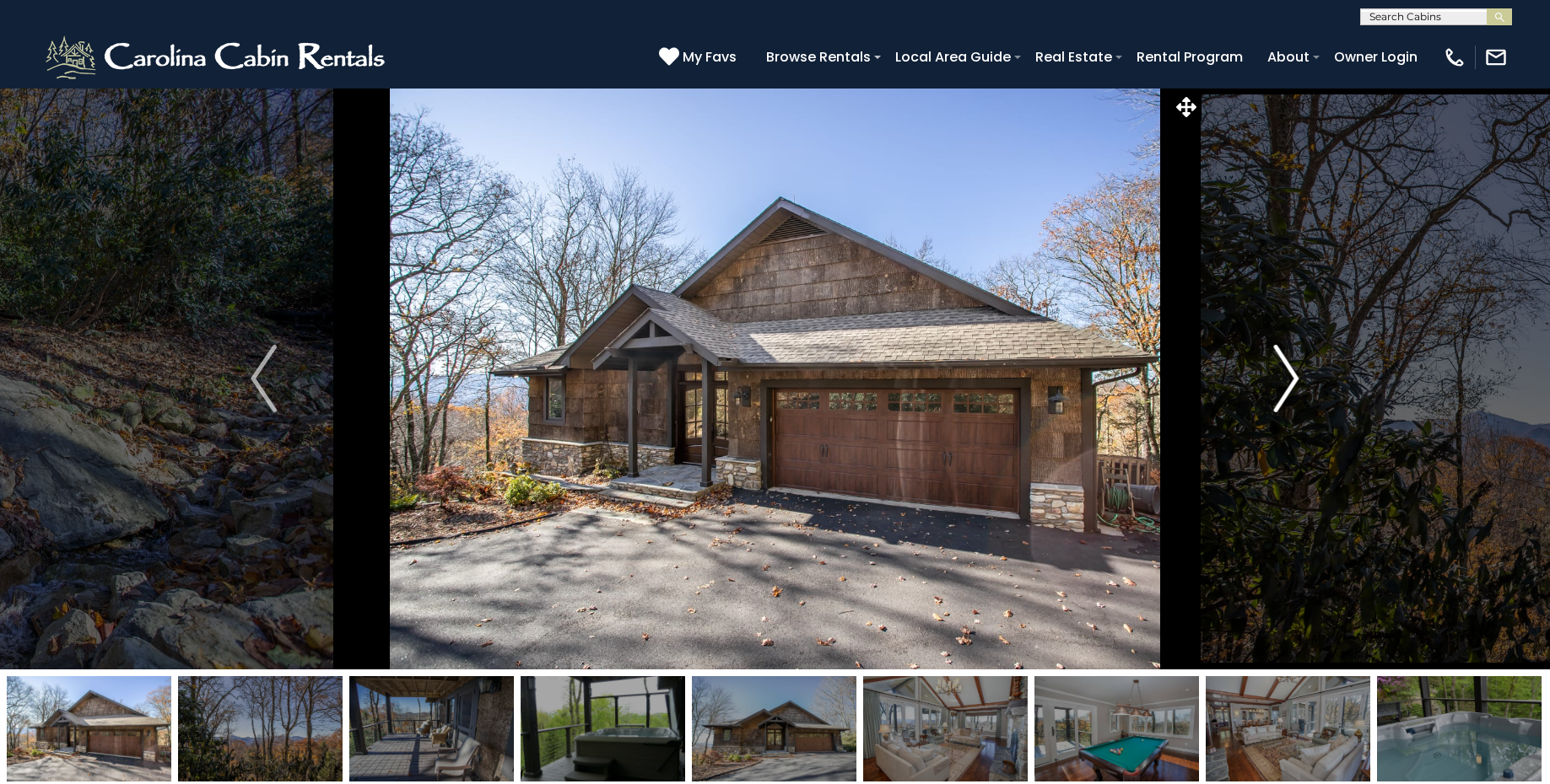
click at [1293, 375] on img "Next" at bounding box center [1285, 379] width 25 height 67
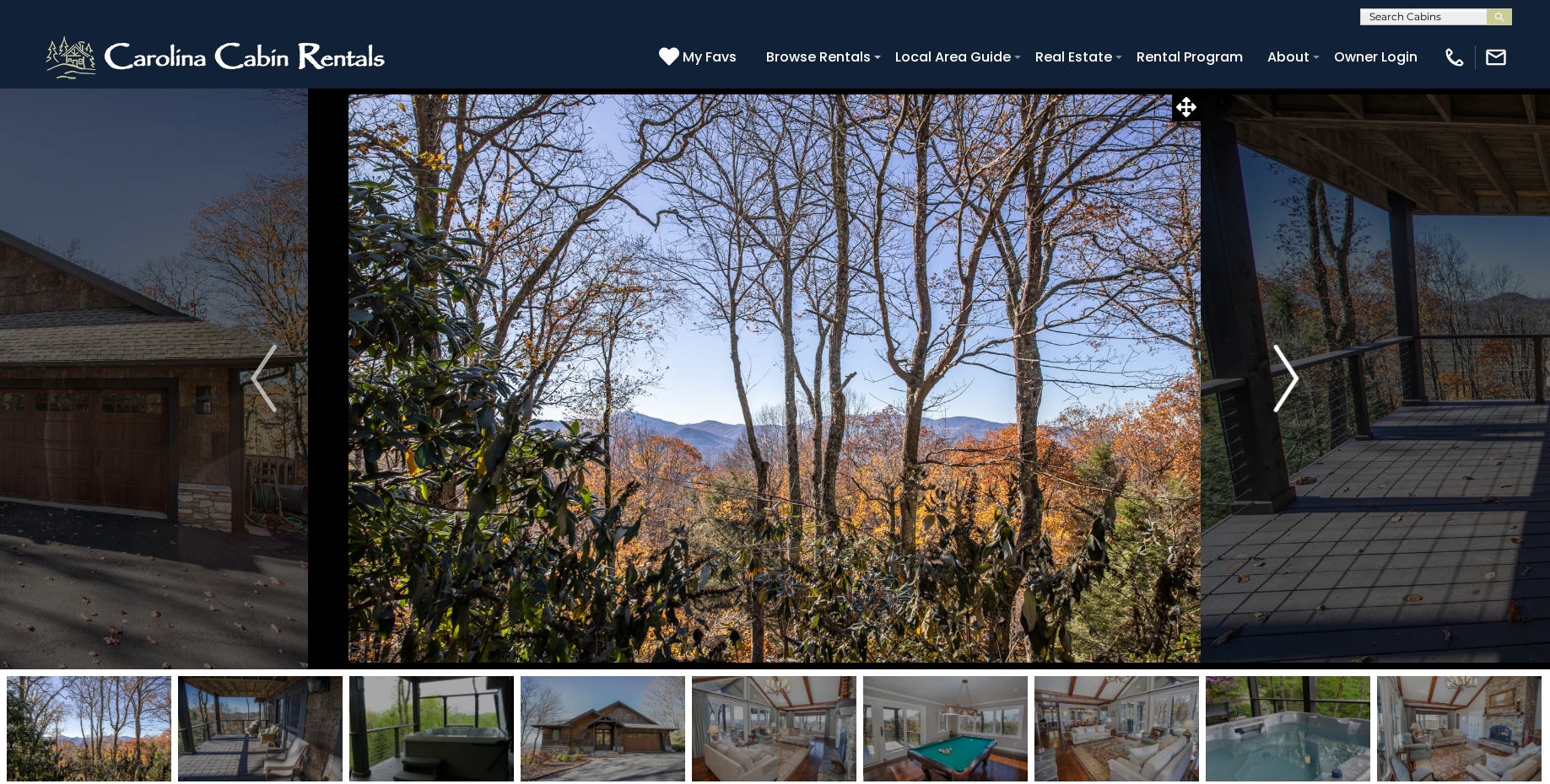
click at [1293, 375] on img "Next" at bounding box center [1285, 379] width 25 height 67
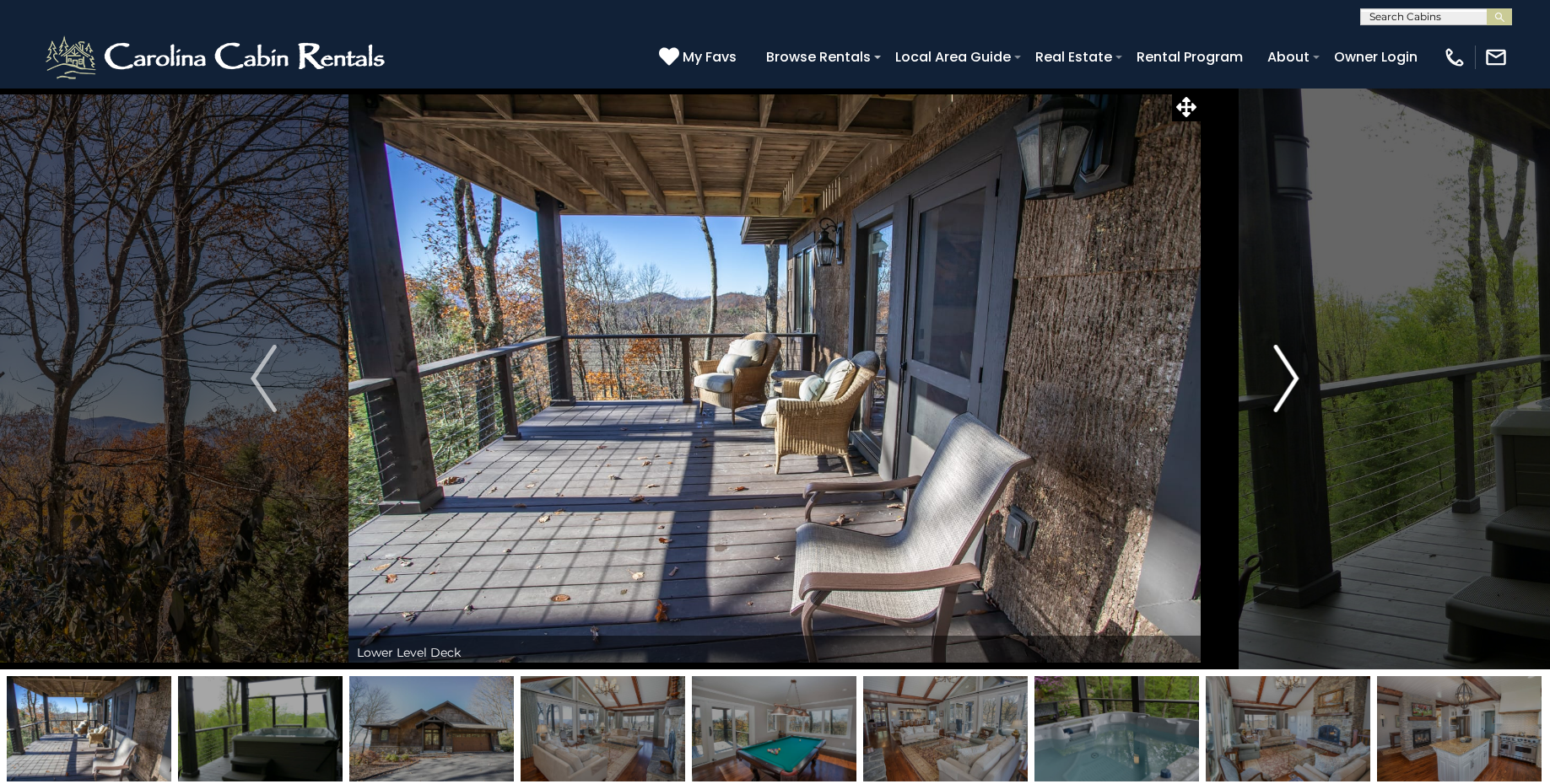
click at [1293, 375] on img "Next" at bounding box center [1285, 379] width 25 height 67
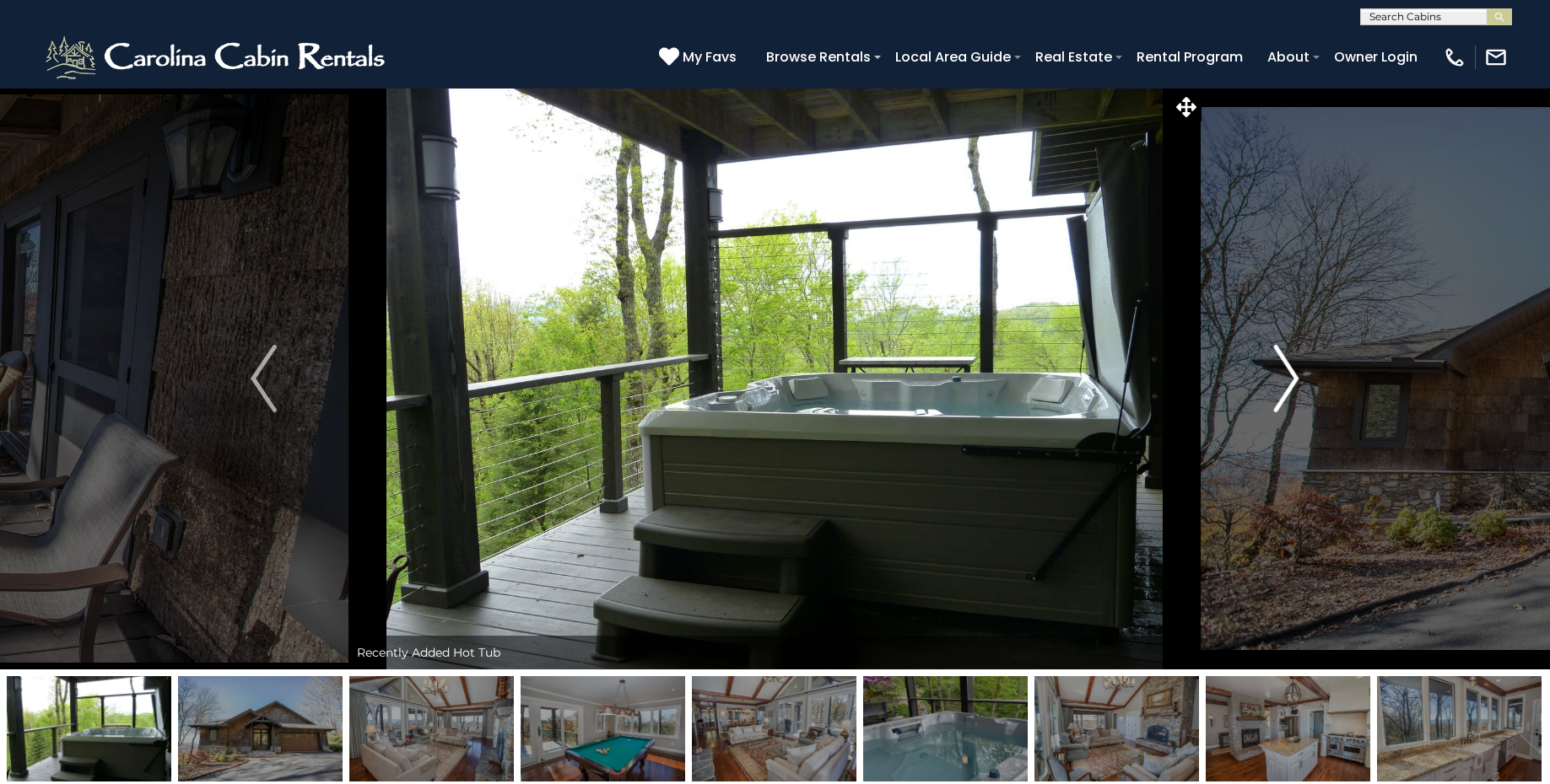
click at [1293, 375] on img "Next" at bounding box center [1285, 379] width 25 height 67
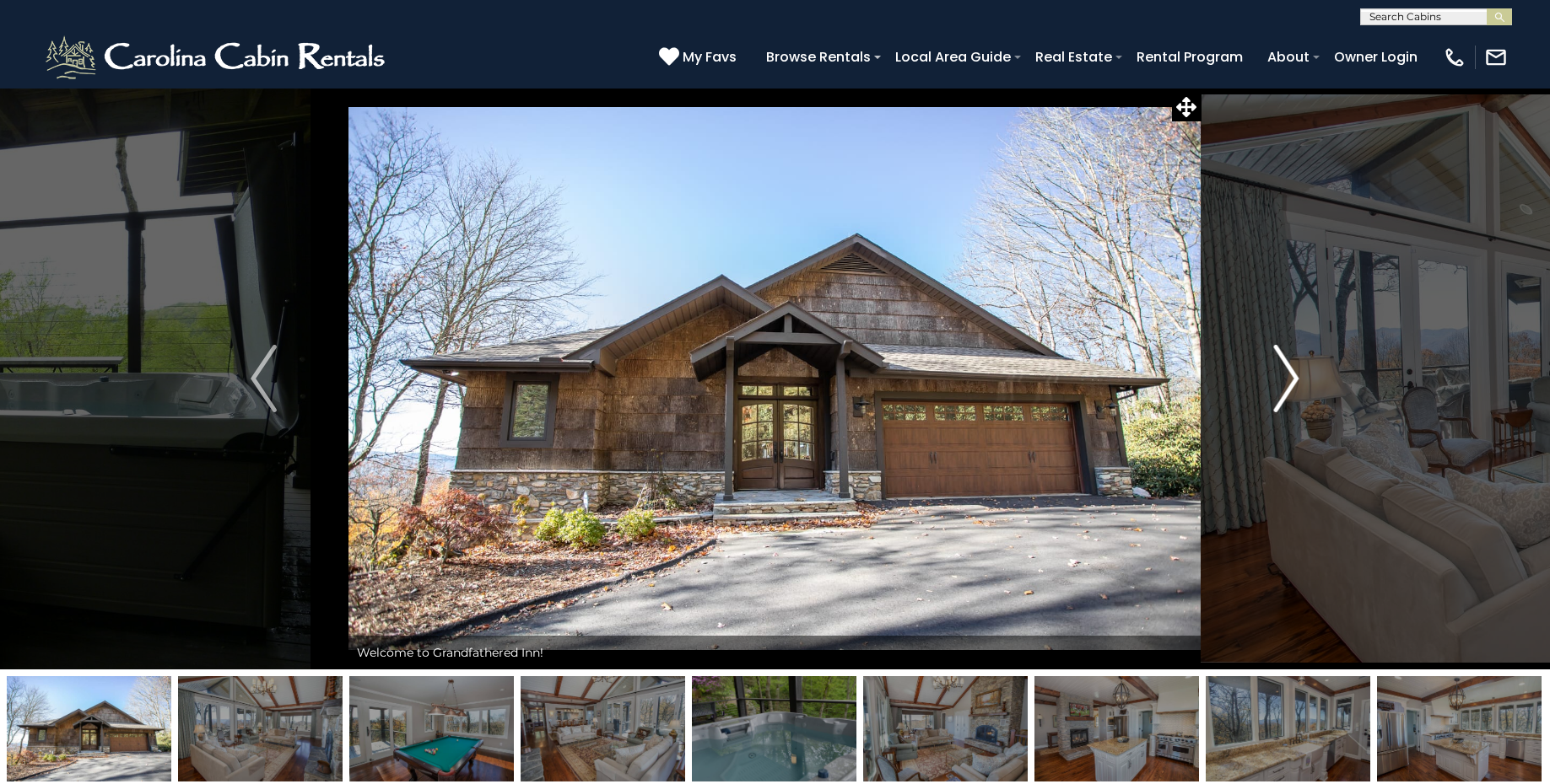
click at [1293, 375] on img "Next" at bounding box center [1285, 379] width 25 height 67
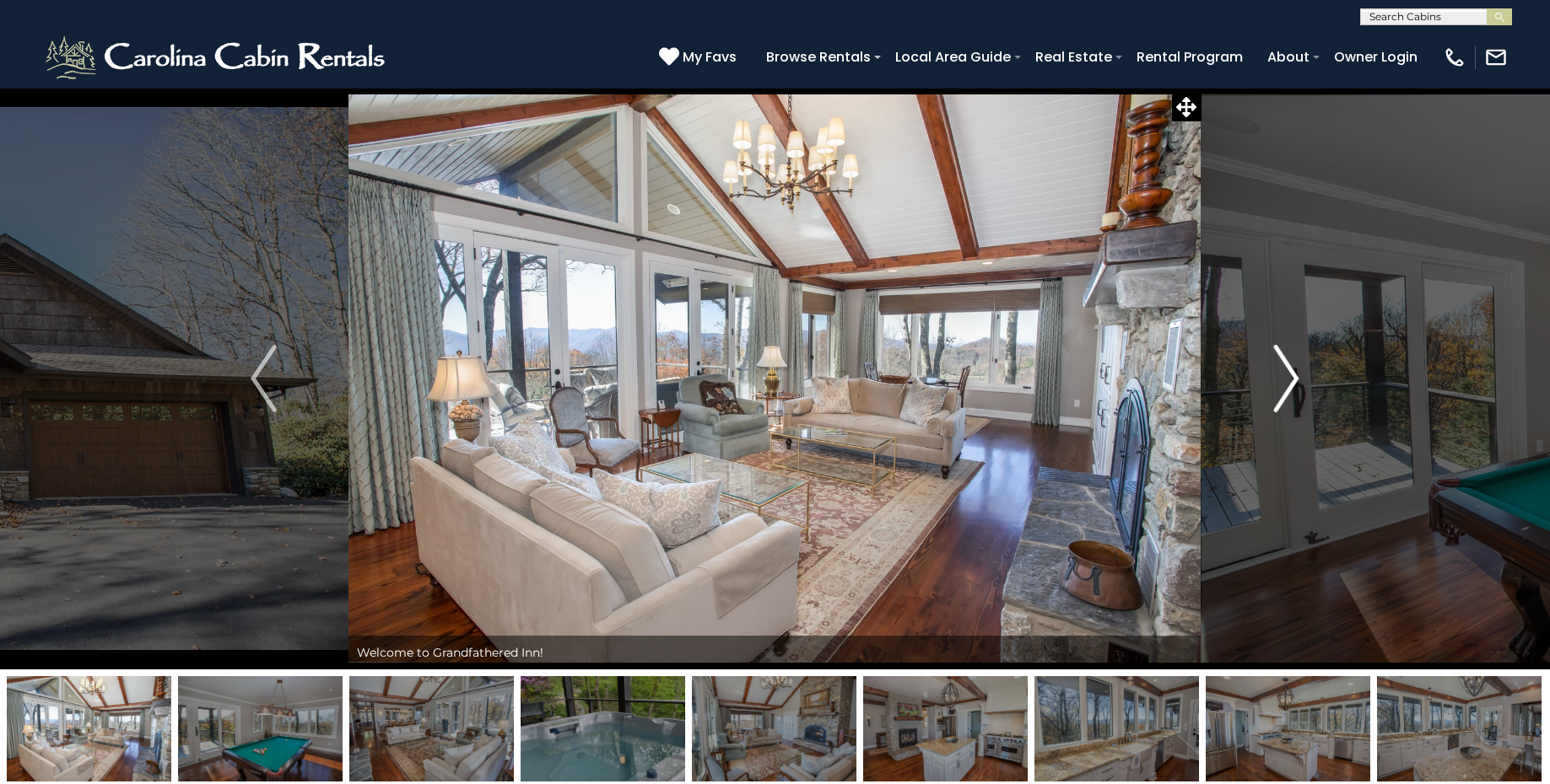
click at [1293, 375] on img "Next" at bounding box center [1285, 379] width 25 height 67
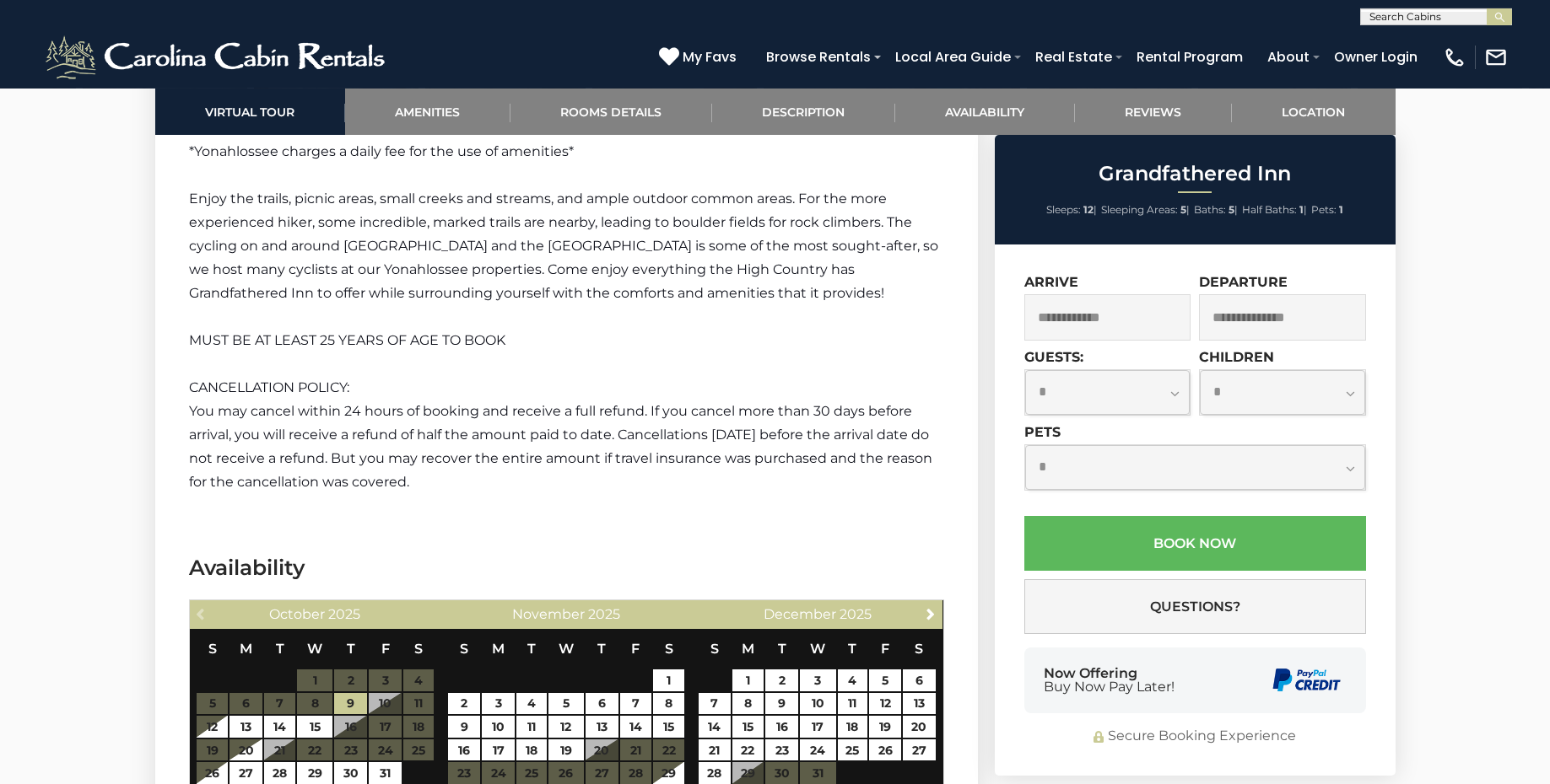
scroll to position [3472, 0]
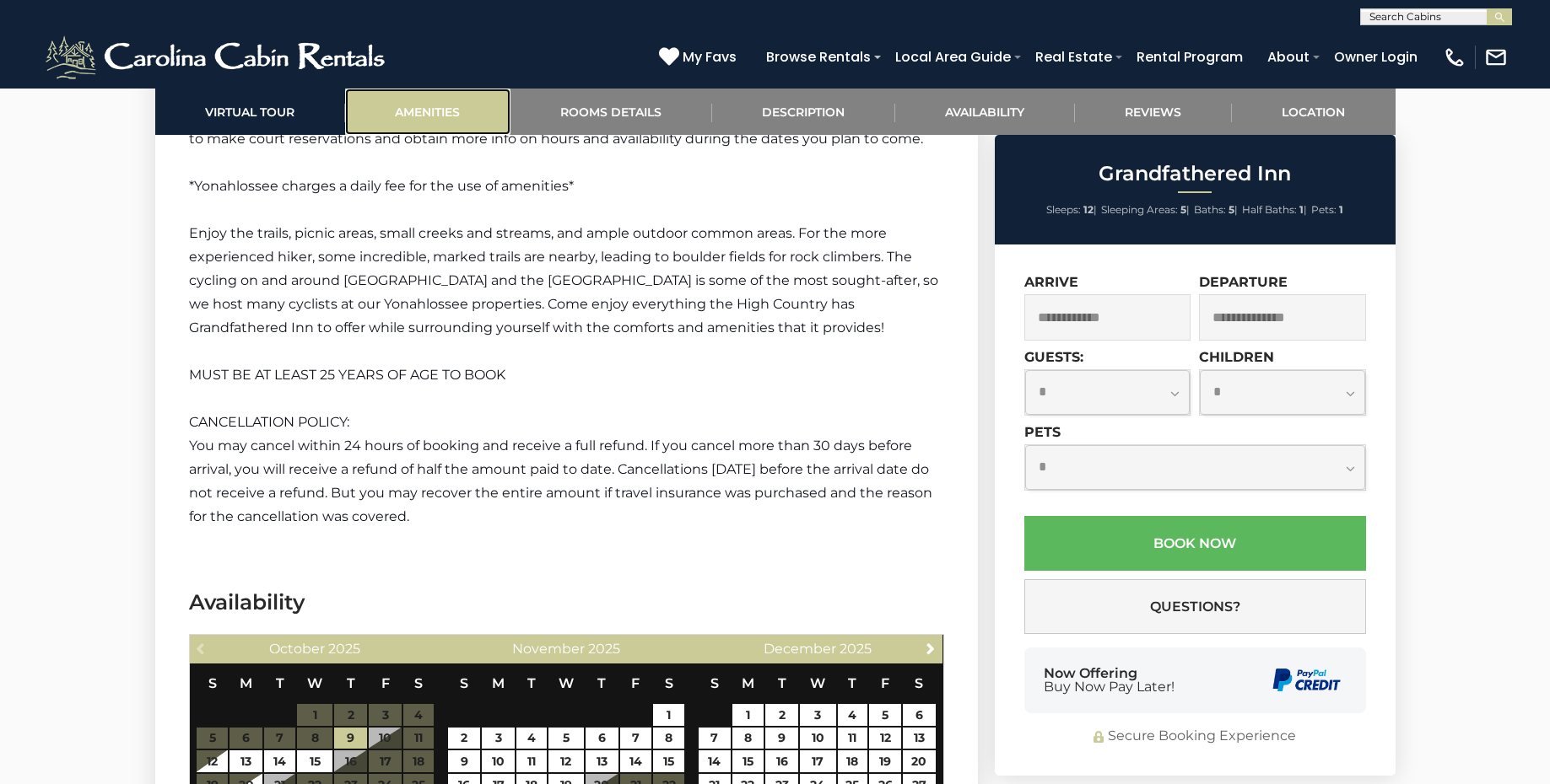
click at [476, 133] on link "Amenities" at bounding box center [428, 112] width 165 height 46
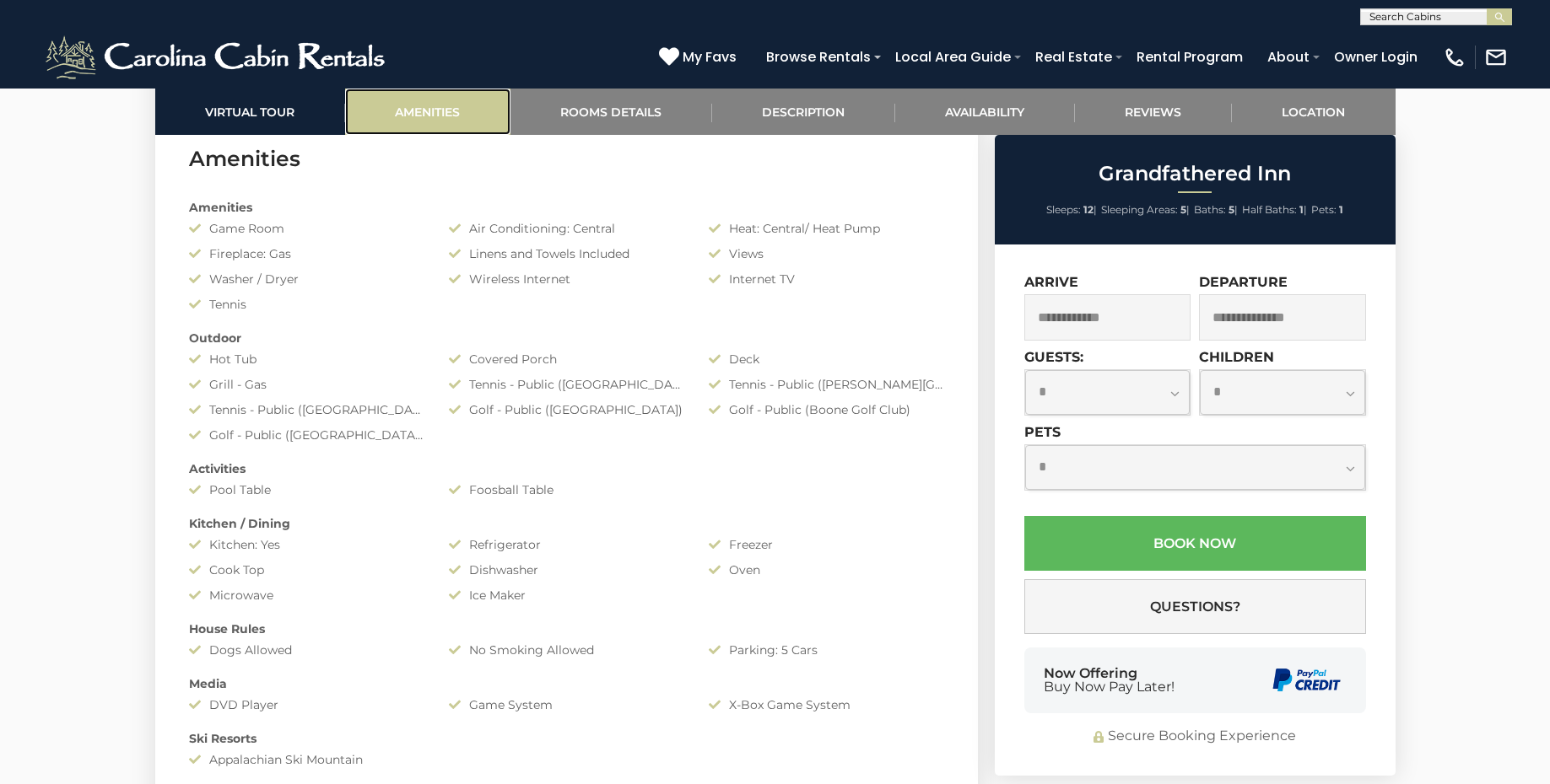
scroll to position [1341, 0]
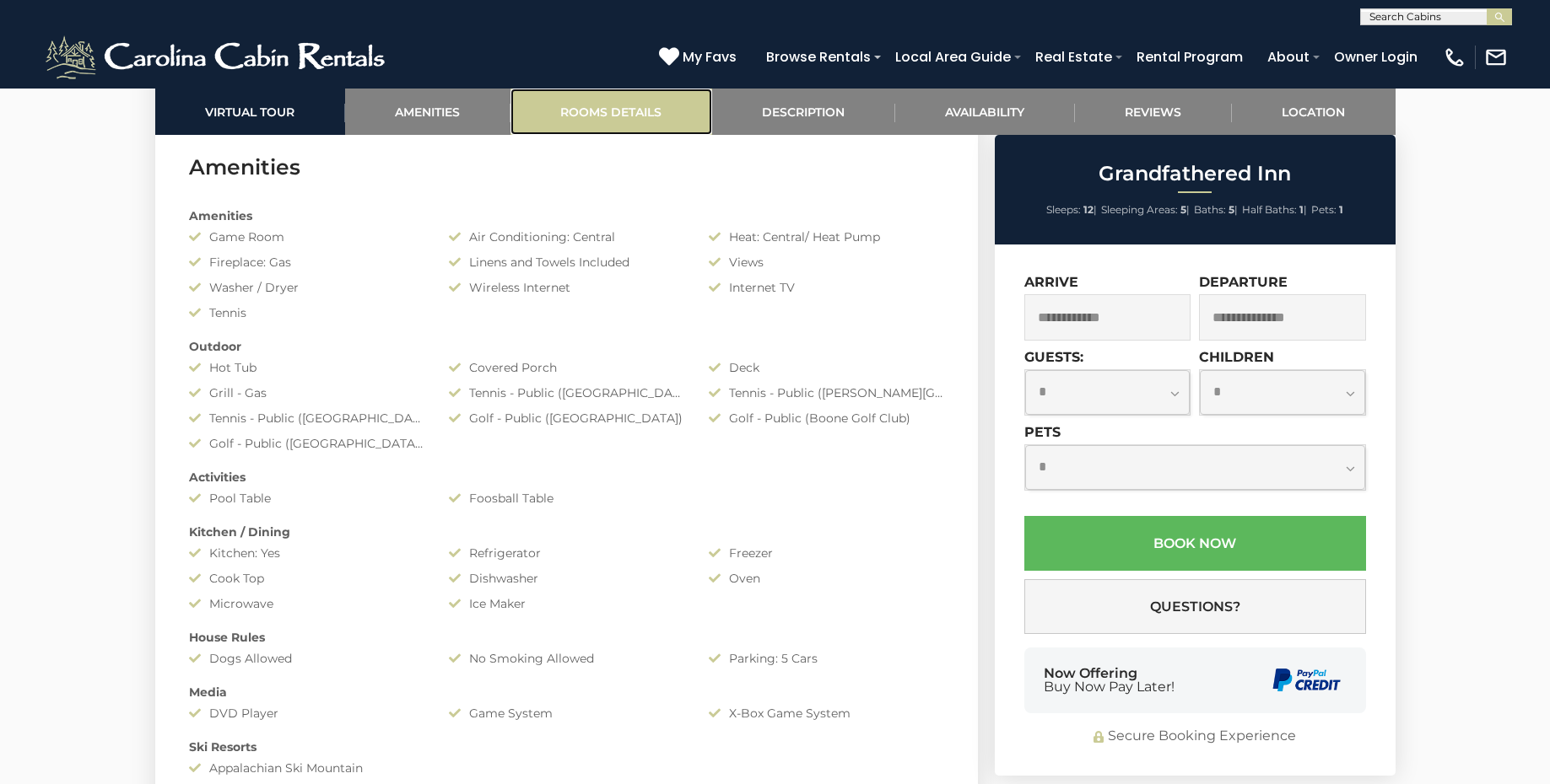
click at [654, 115] on link "Rooms Details" at bounding box center [612, 112] width 202 height 46
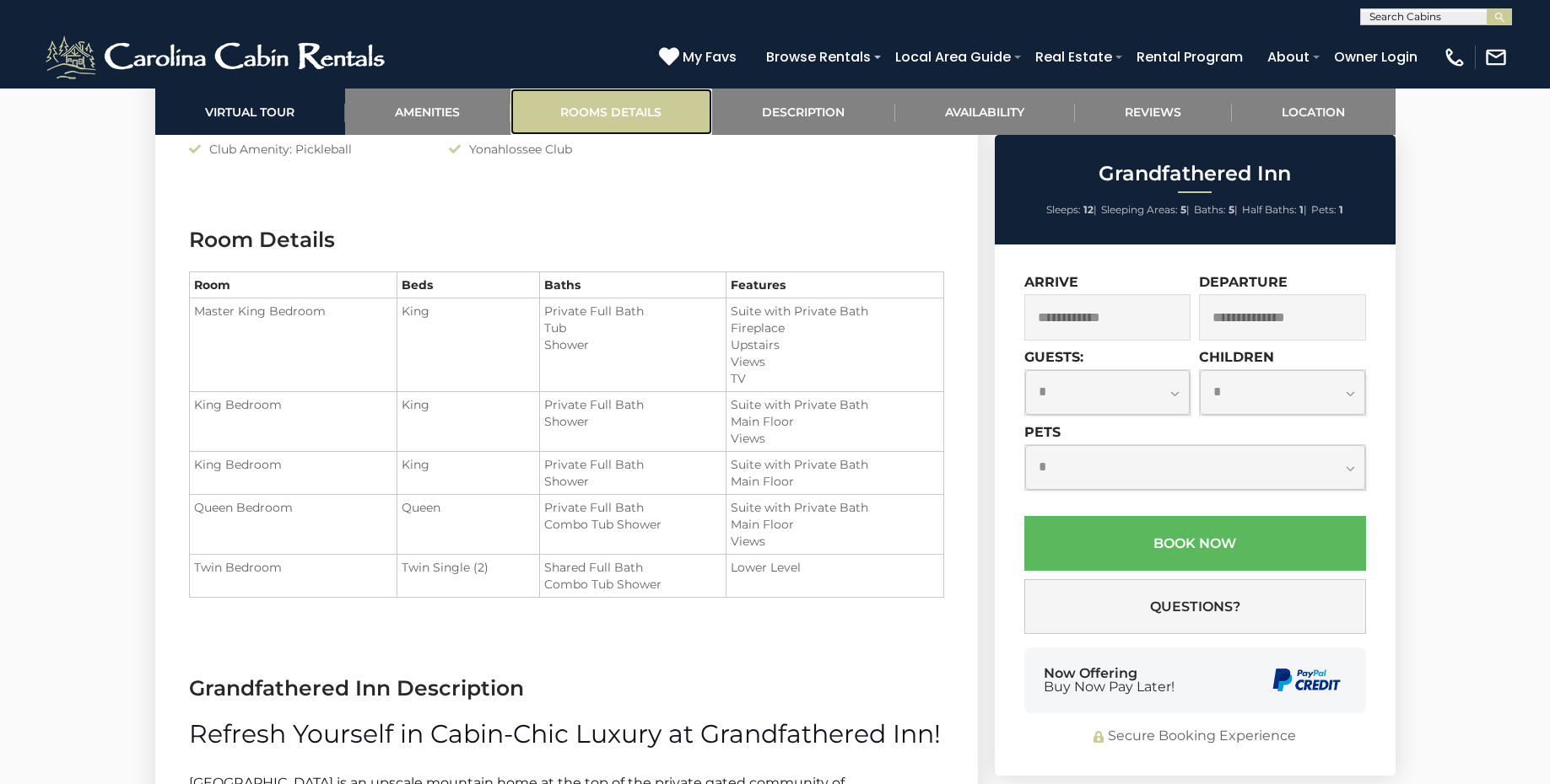
scroll to position [2168, 0]
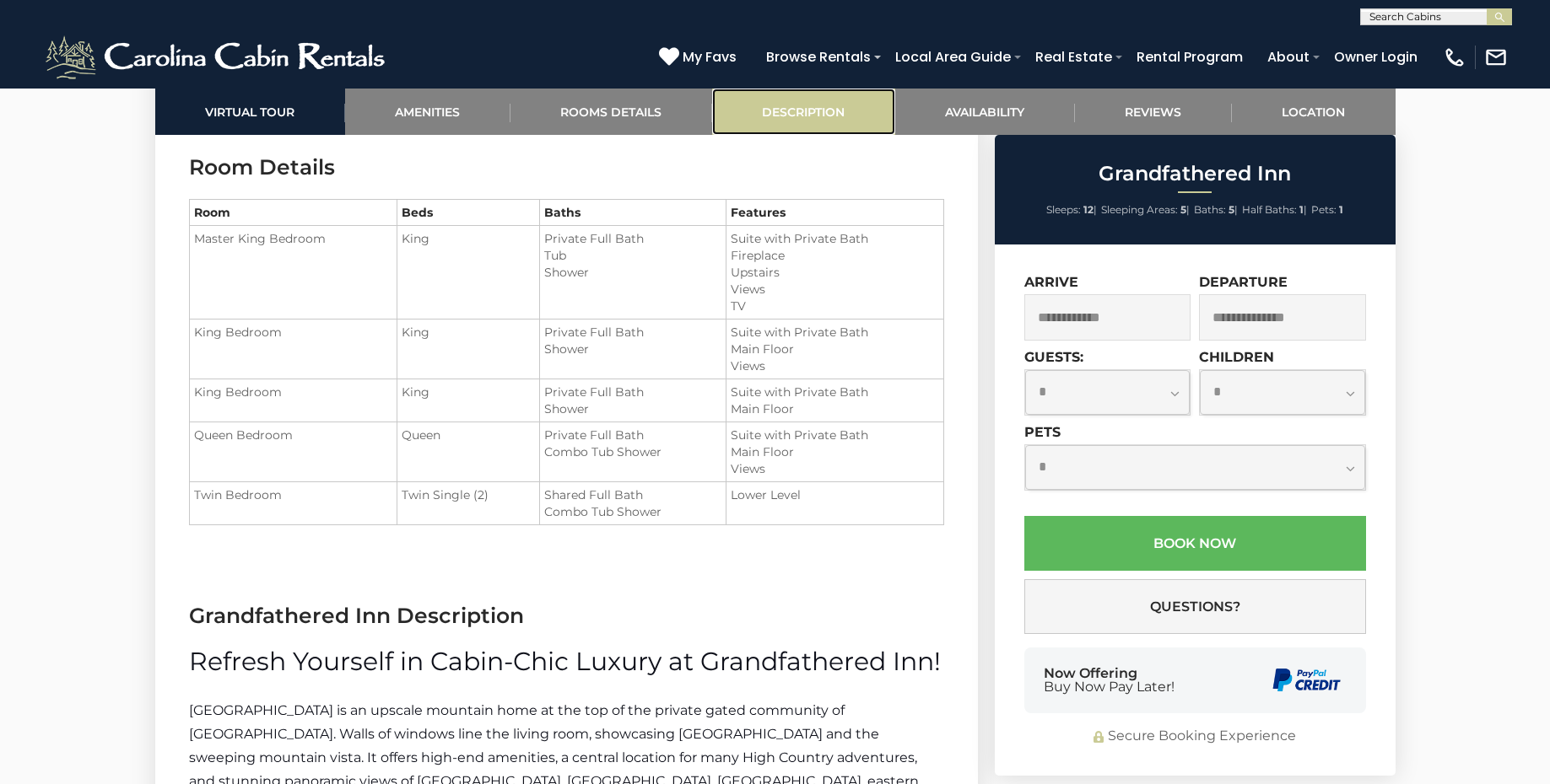
click at [777, 118] on link "Description" at bounding box center [803, 112] width 183 height 46
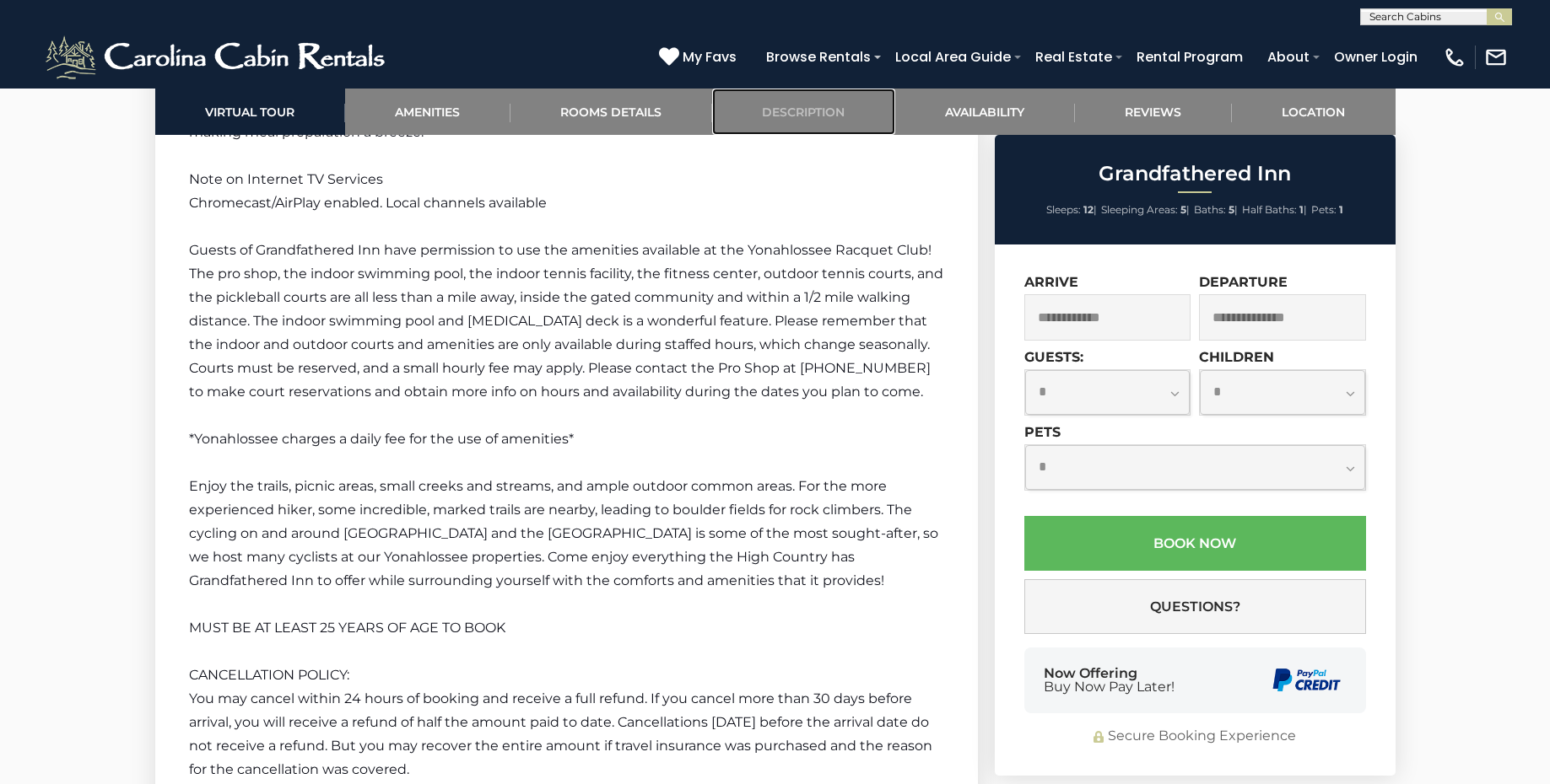
scroll to position [3305, 0]
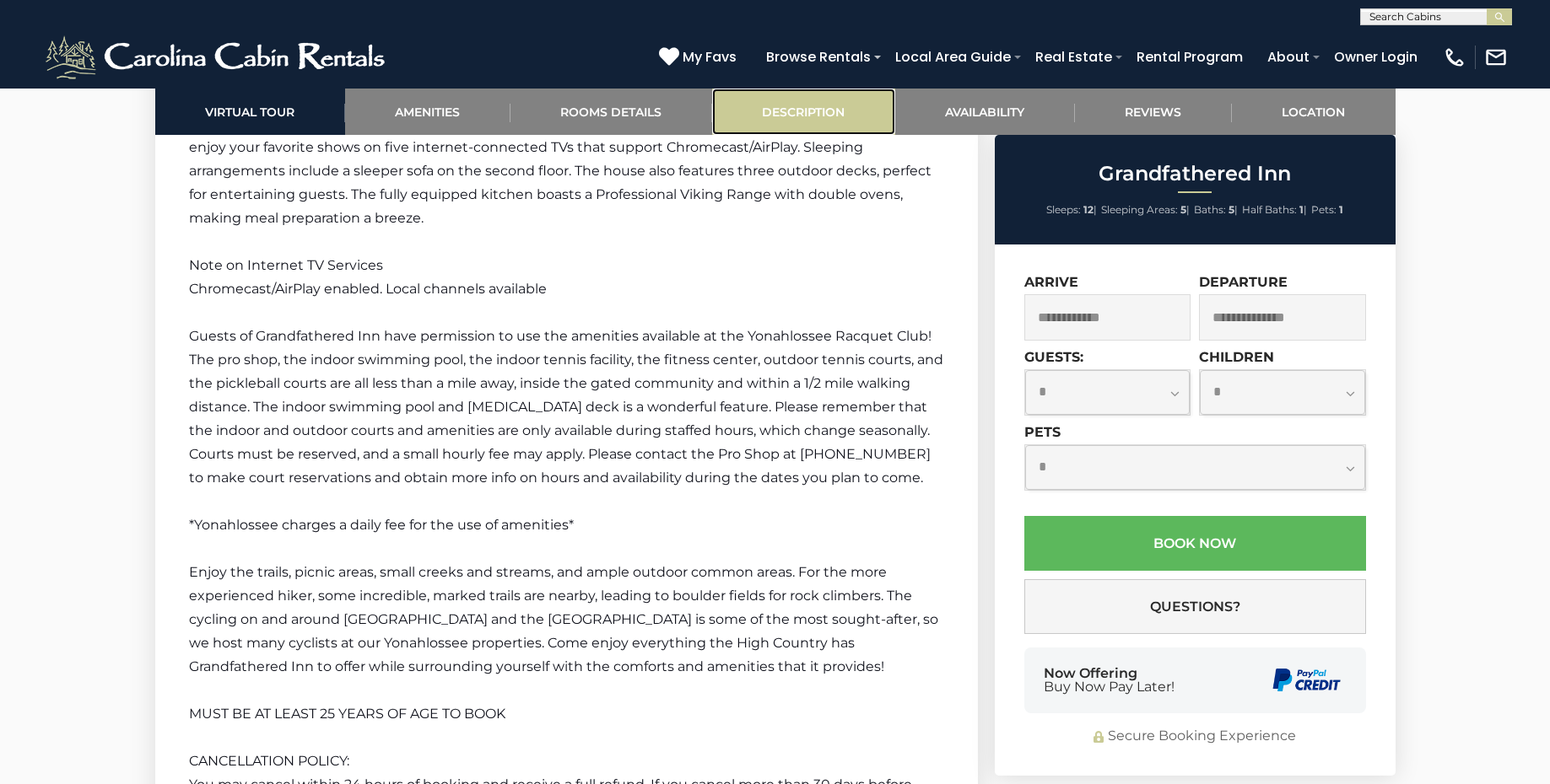
click at [812, 133] on link "Description" at bounding box center [803, 112] width 183 height 46
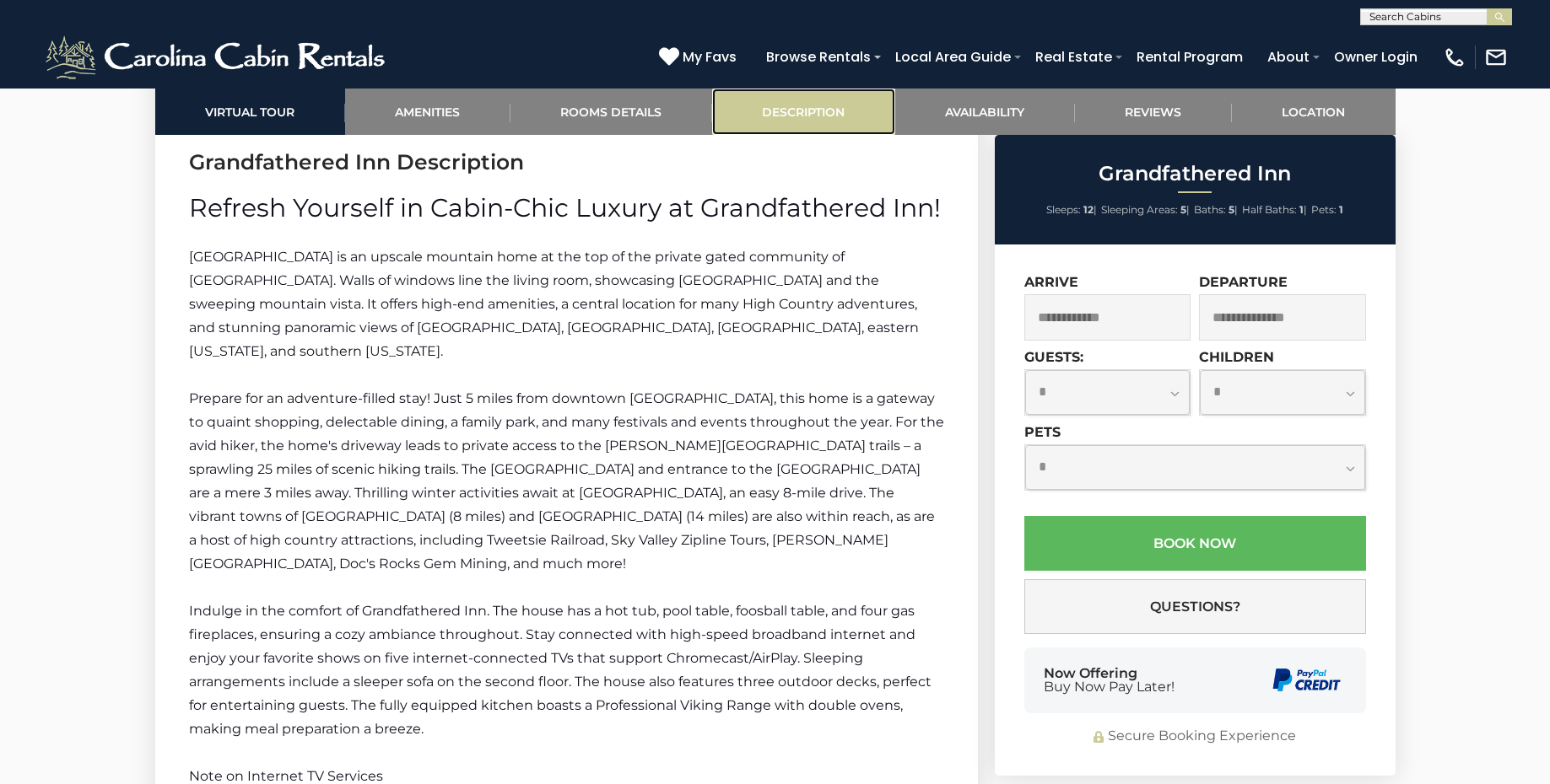
scroll to position [2617, 0]
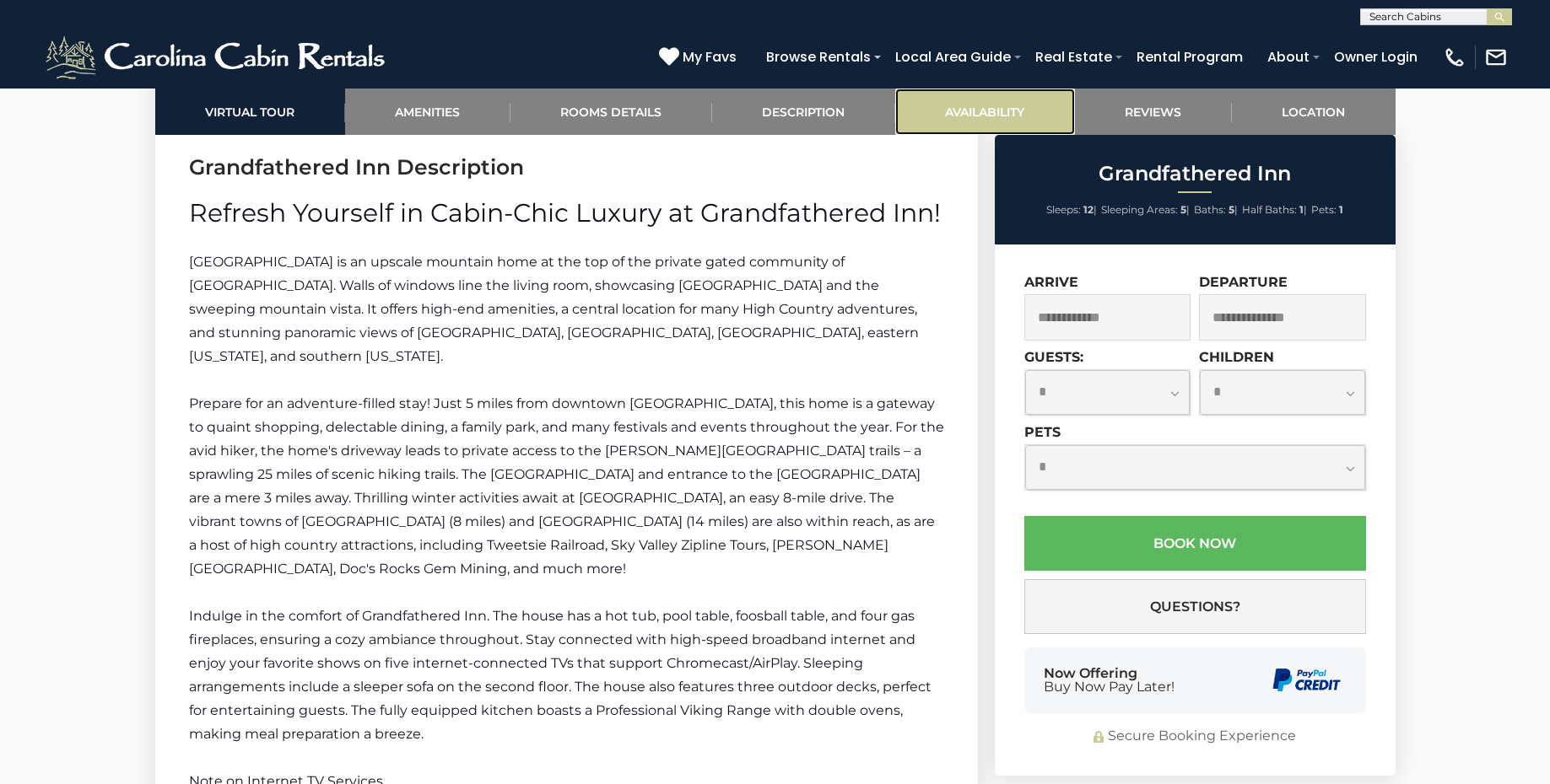
click at [962, 112] on link "Availability" at bounding box center [984, 112] width 180 height 46
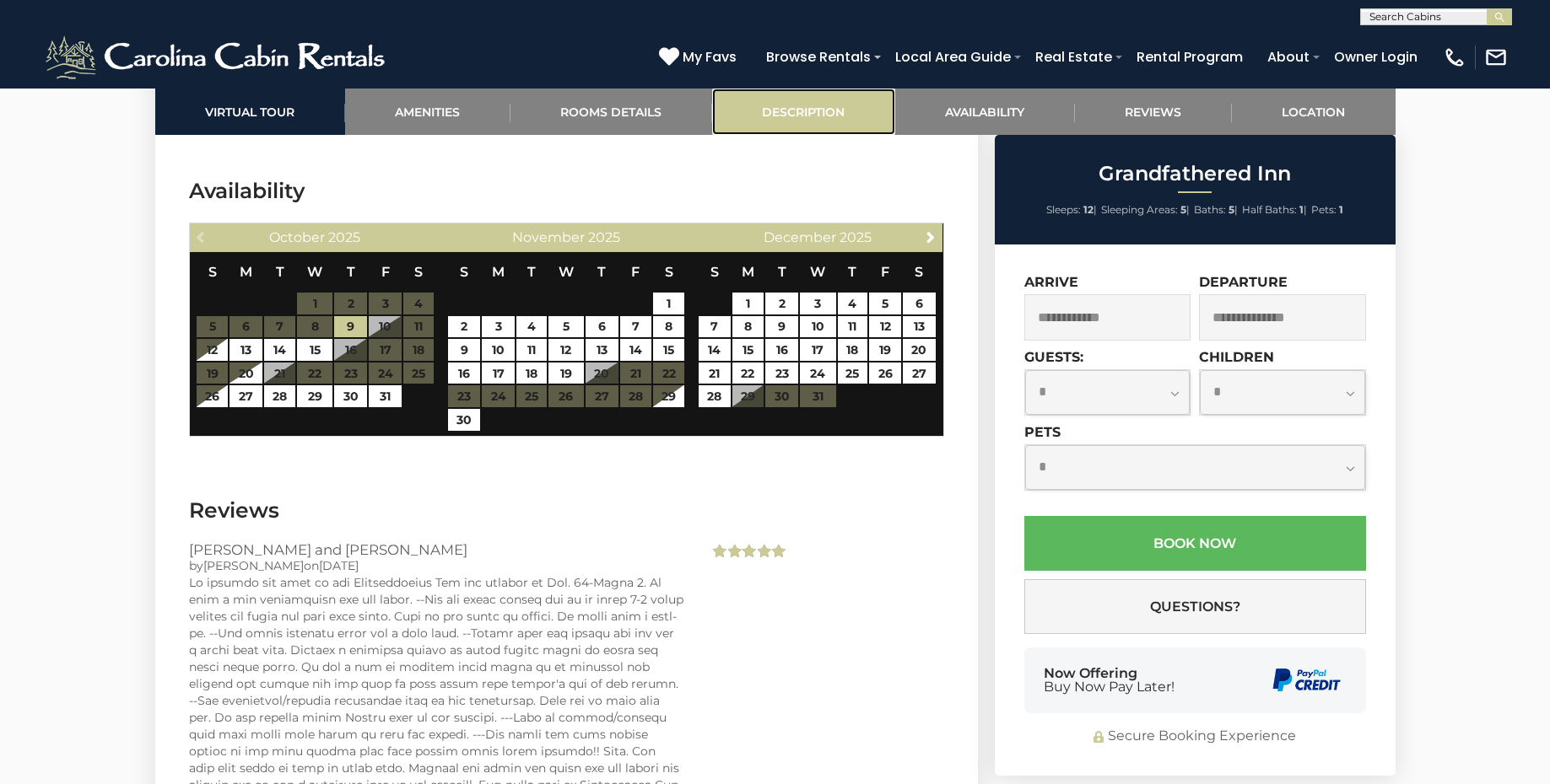
click at [853, 114] on link "Description" at bounding box center [803, 112] width 183 height 46
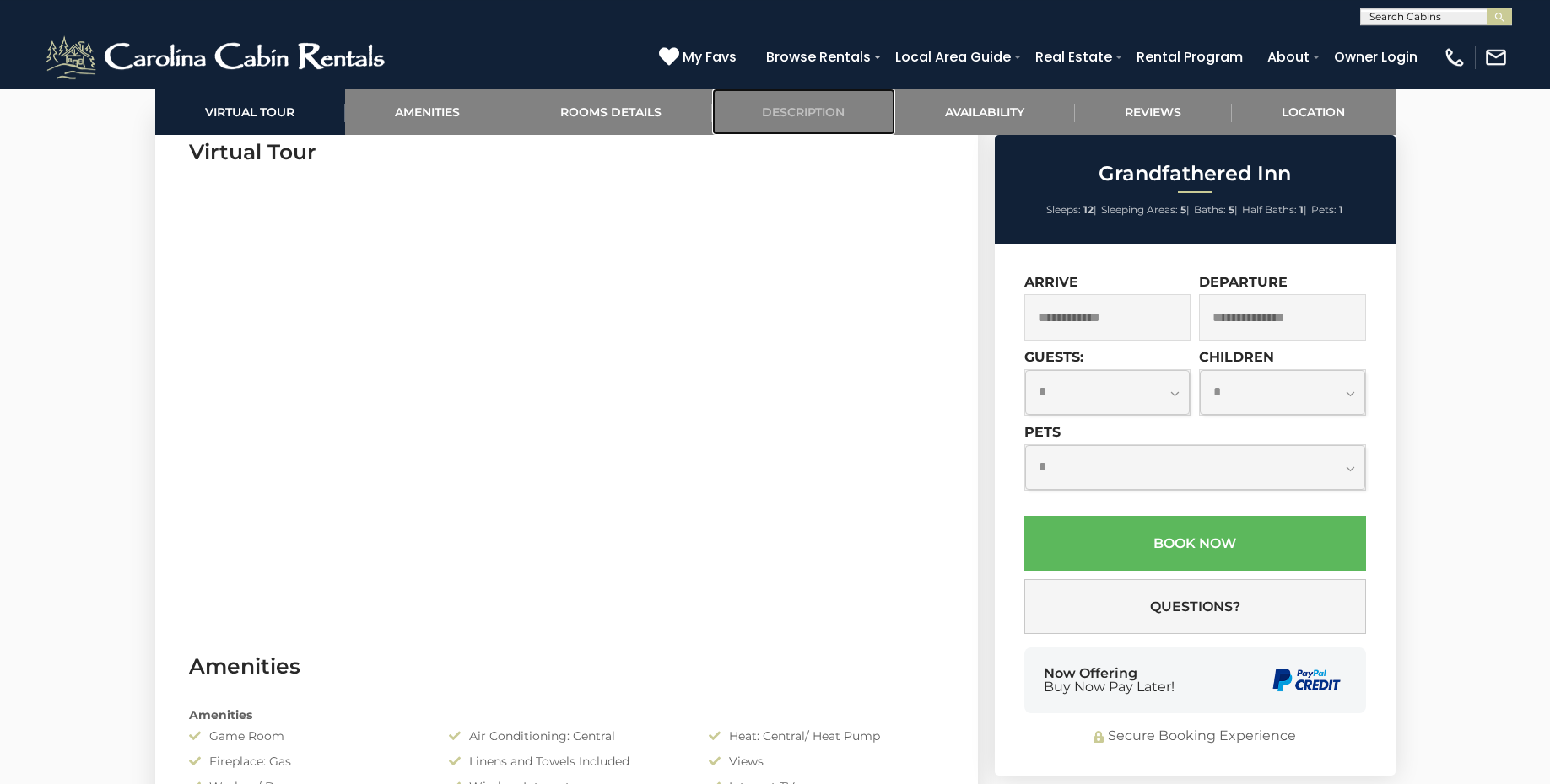
scroll to position [723, 0]
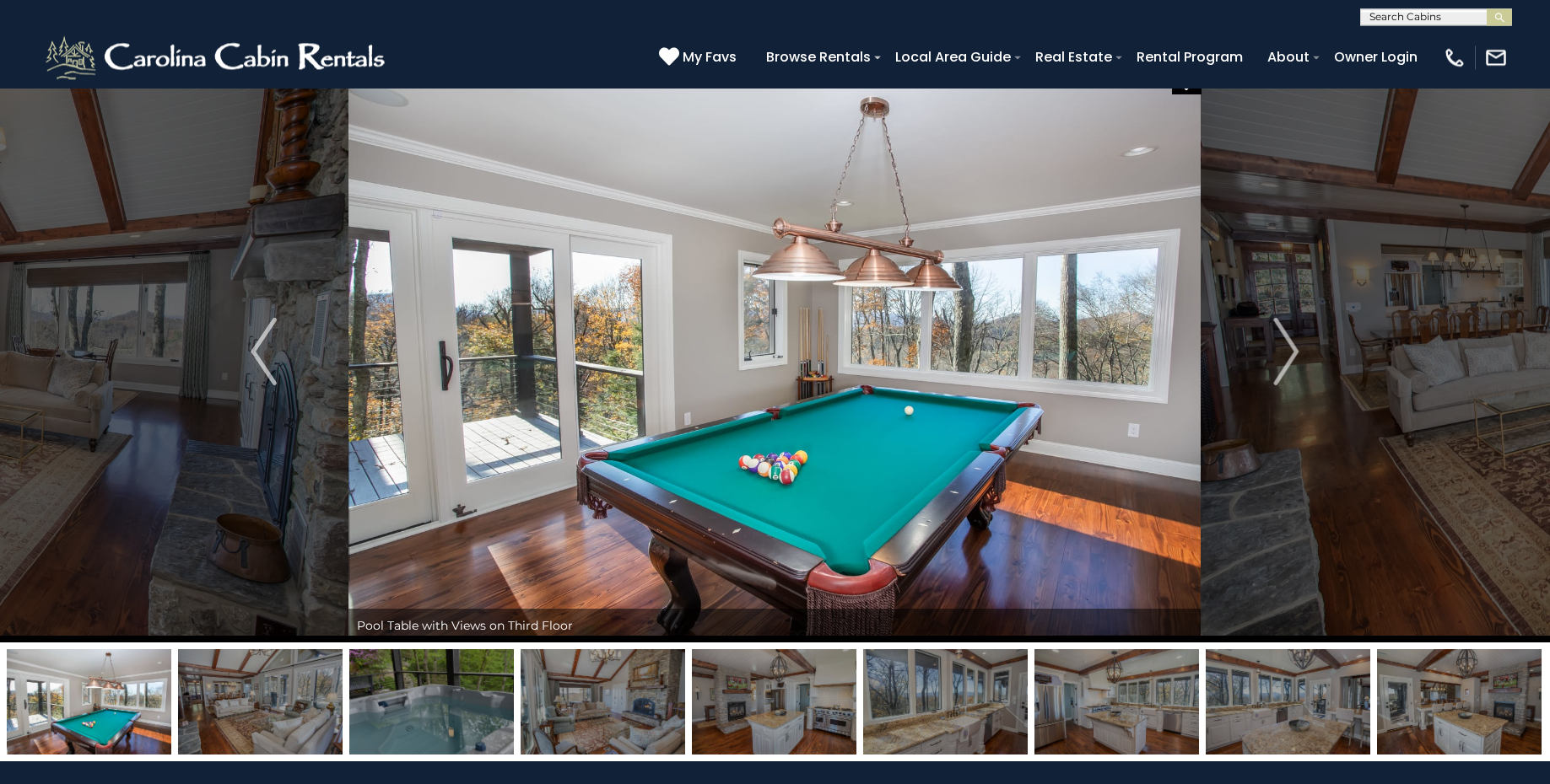
scroll to position [0, 0]
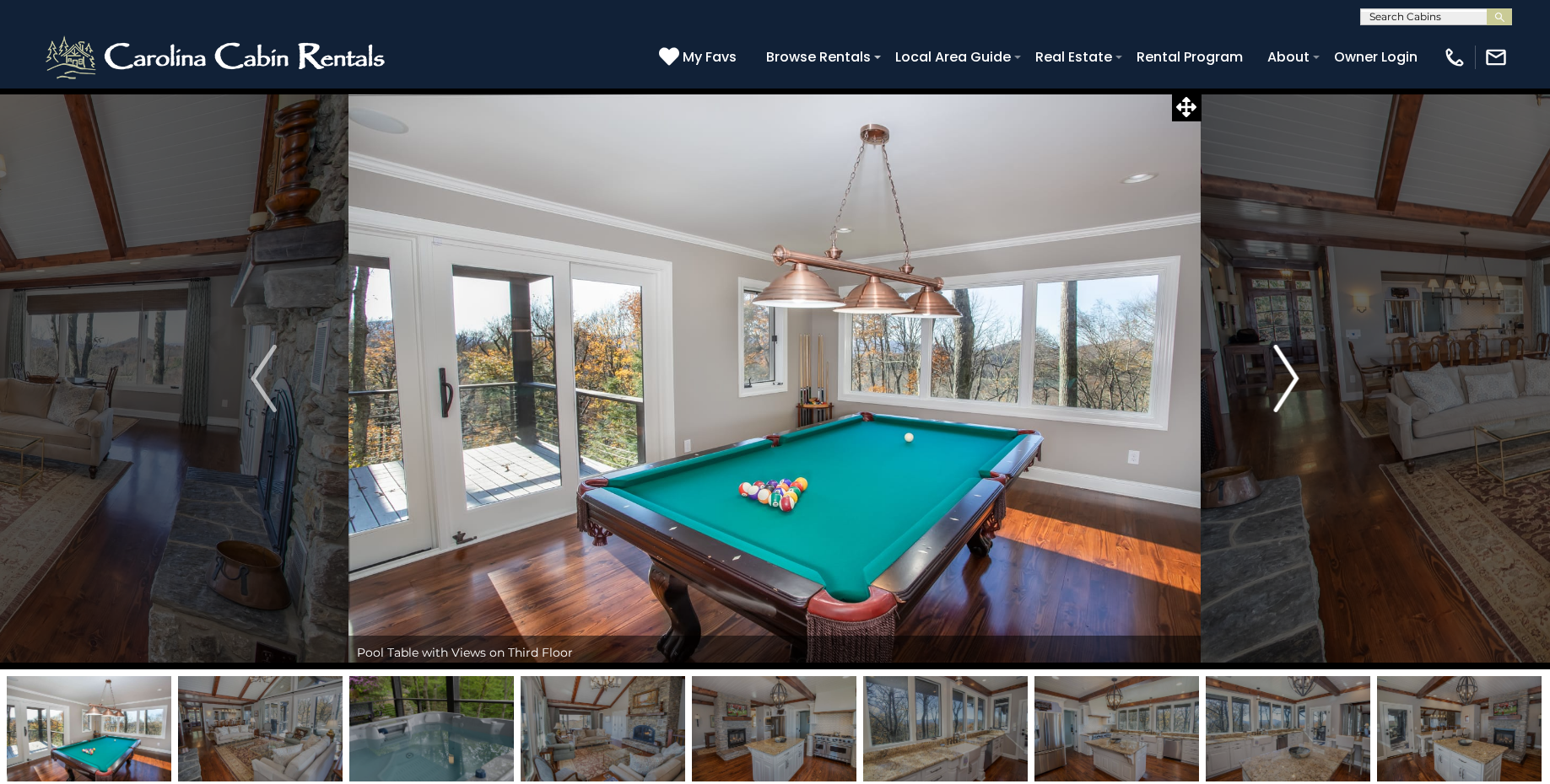
click at [1293, 391] on img "Next" at bounding box center [1285, 379] width 25 height 67
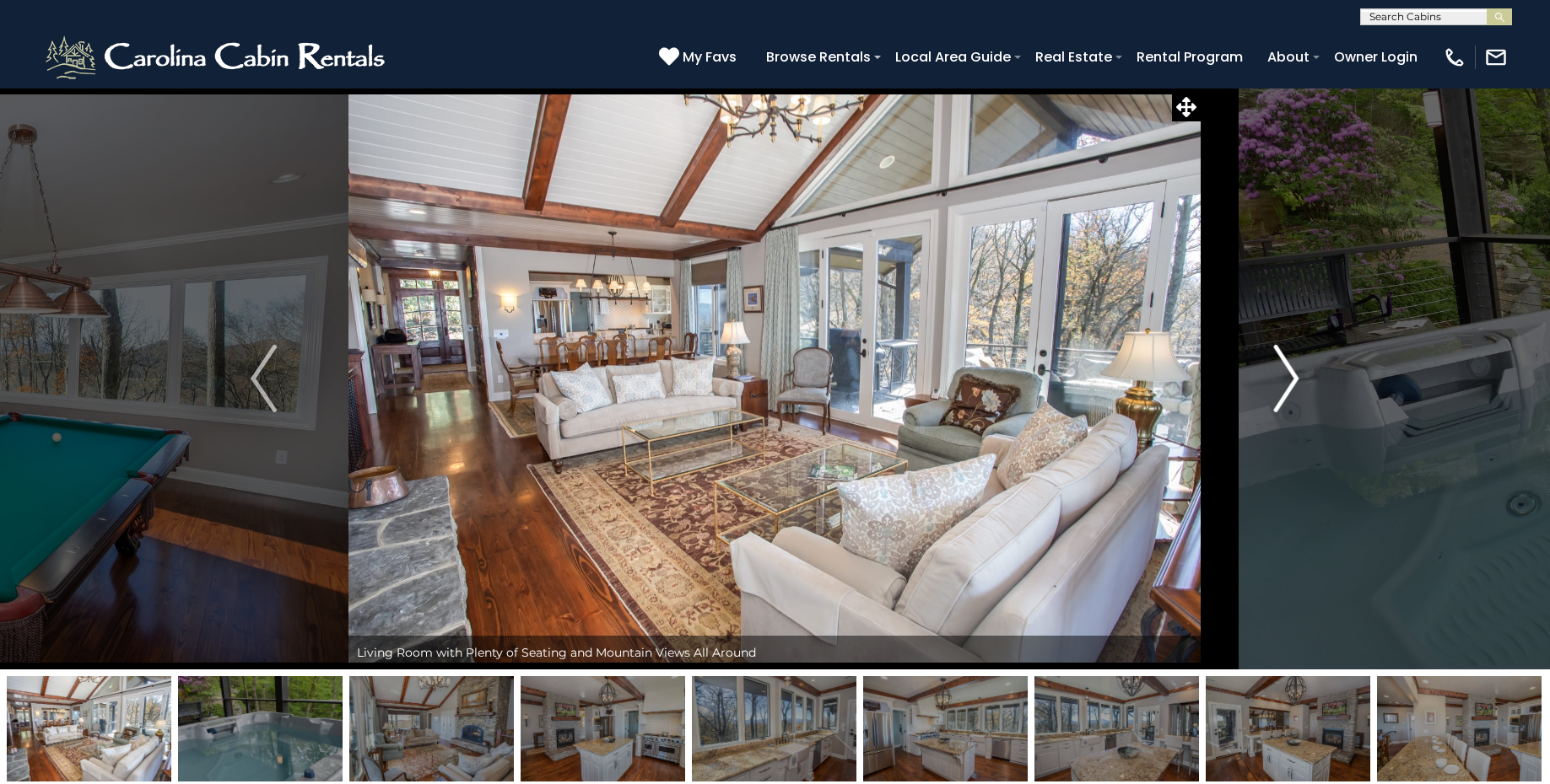
click at [1293, 391] on img "Next" at bounding box center [1285, 379] width 25 height 67
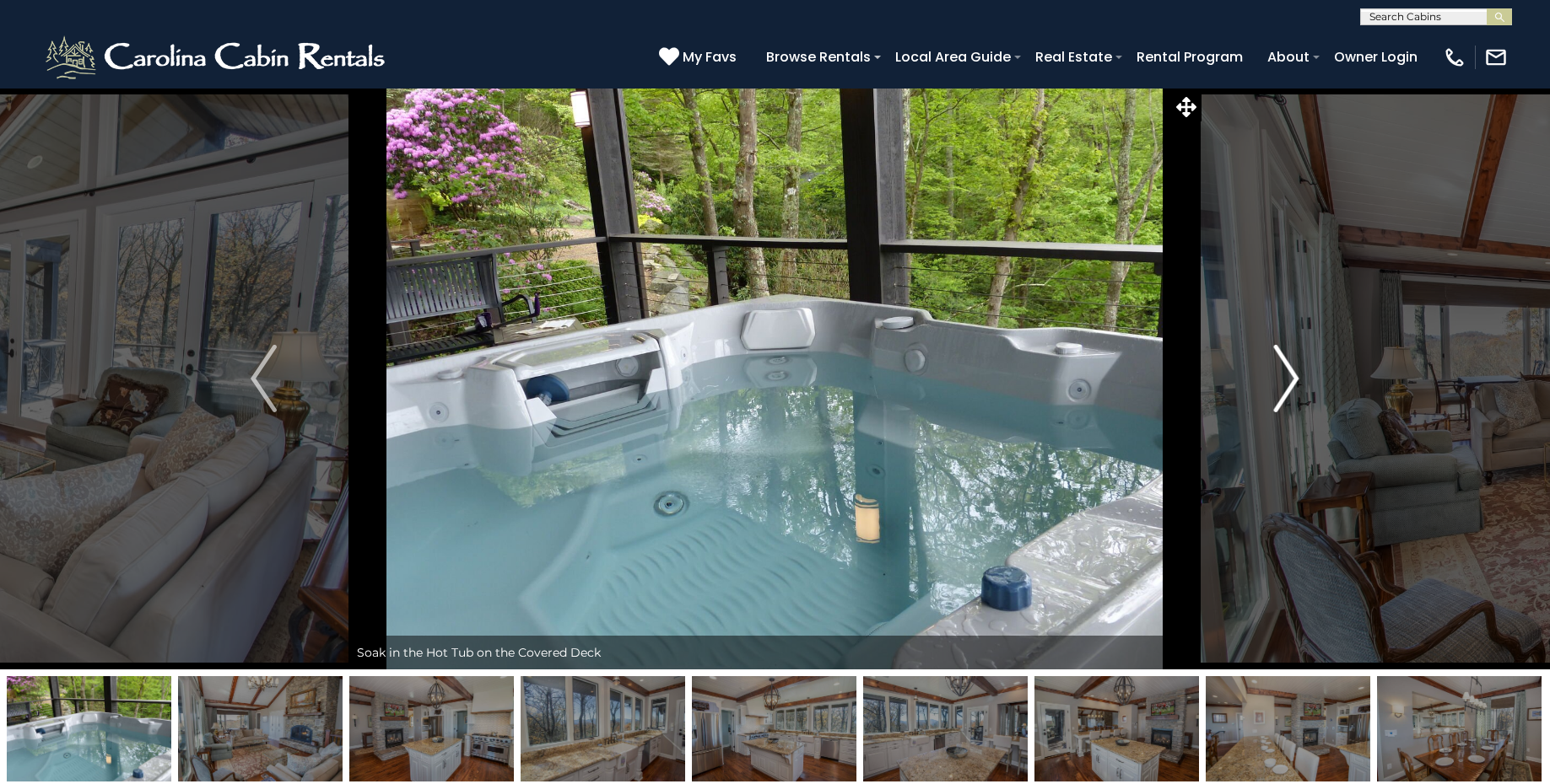
click at [1293, 391] on img "Next" at bounding box center [1285, 379] width 25 height 67
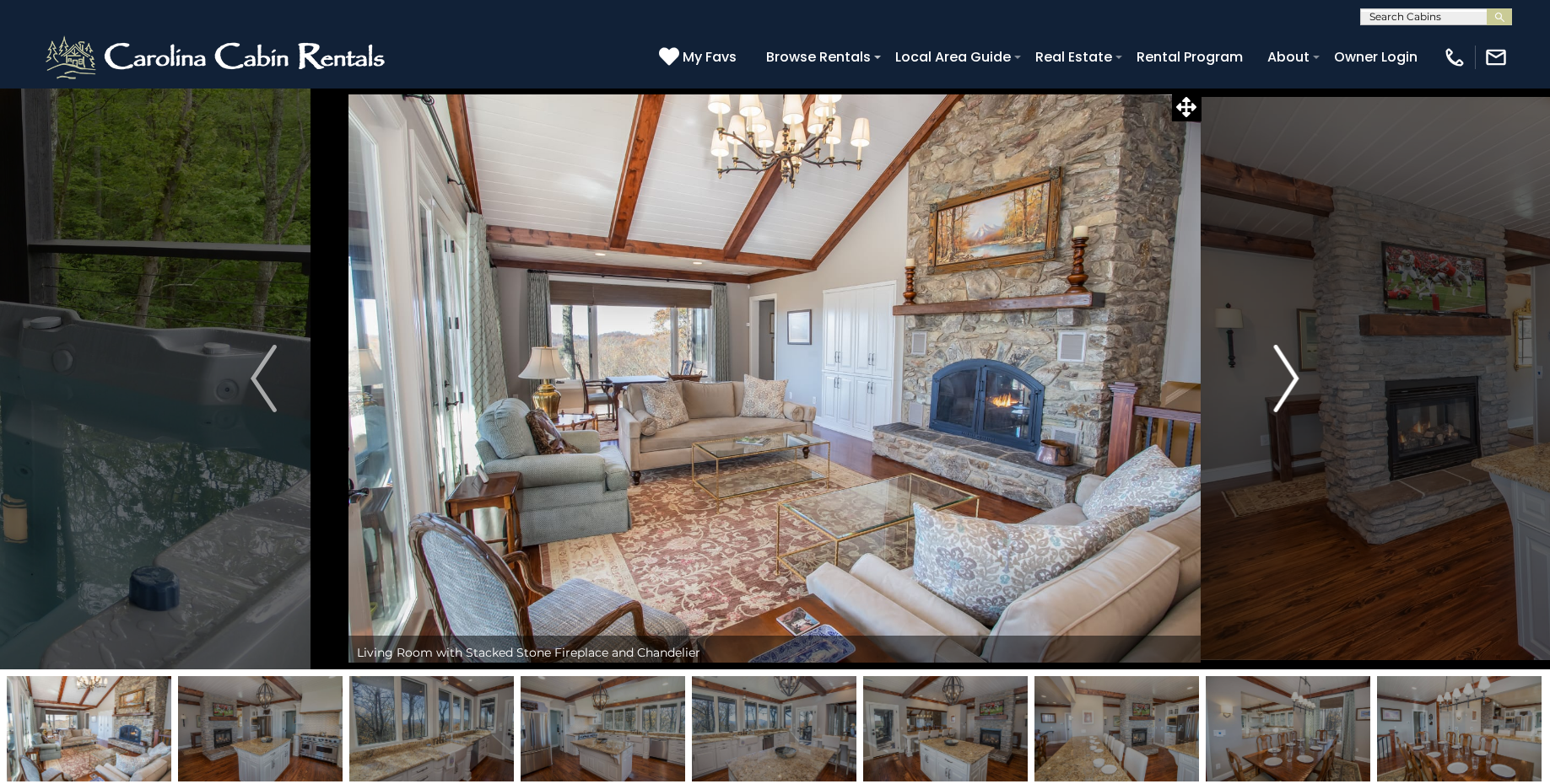
click at [1293, 391] on img "Next" at bounding box center [1285, 379] width 25 height 67
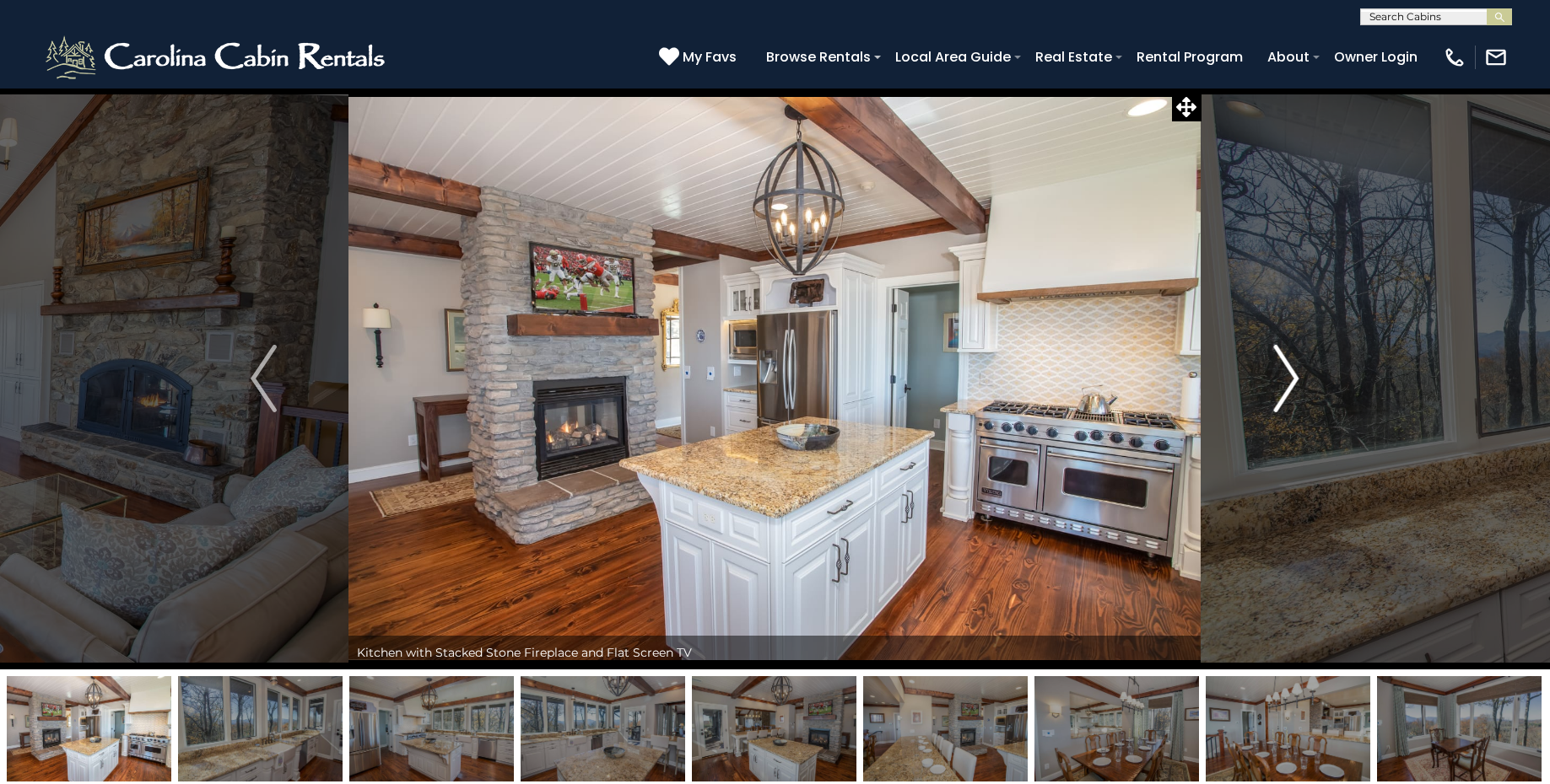
click at [1293, 391] on img "Next" at bounding box center [1285, 379] width 25 height 67
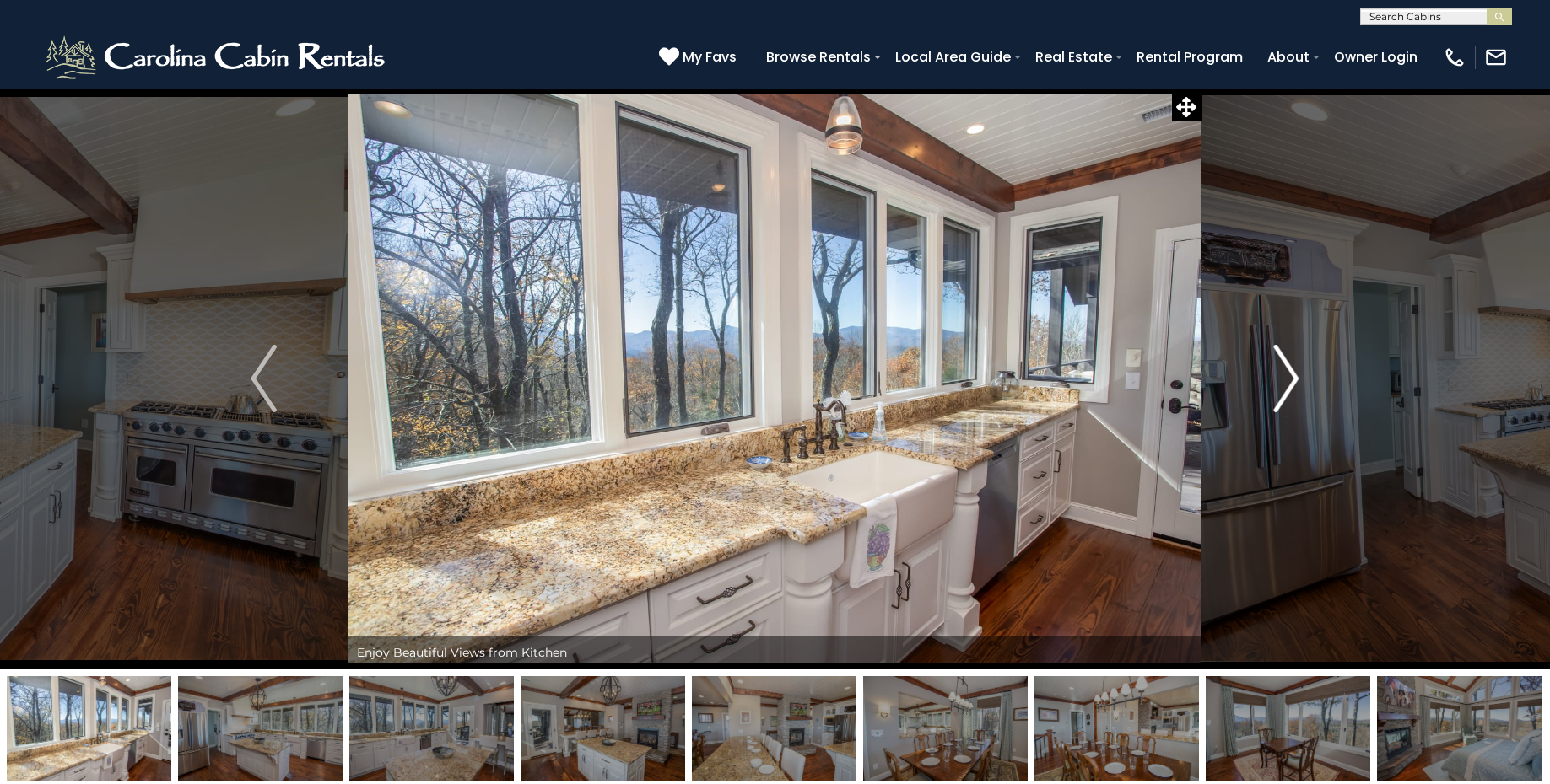
click at [1293, 391] on img "Next" at bounding box center [1285, 379] width 25 height 67
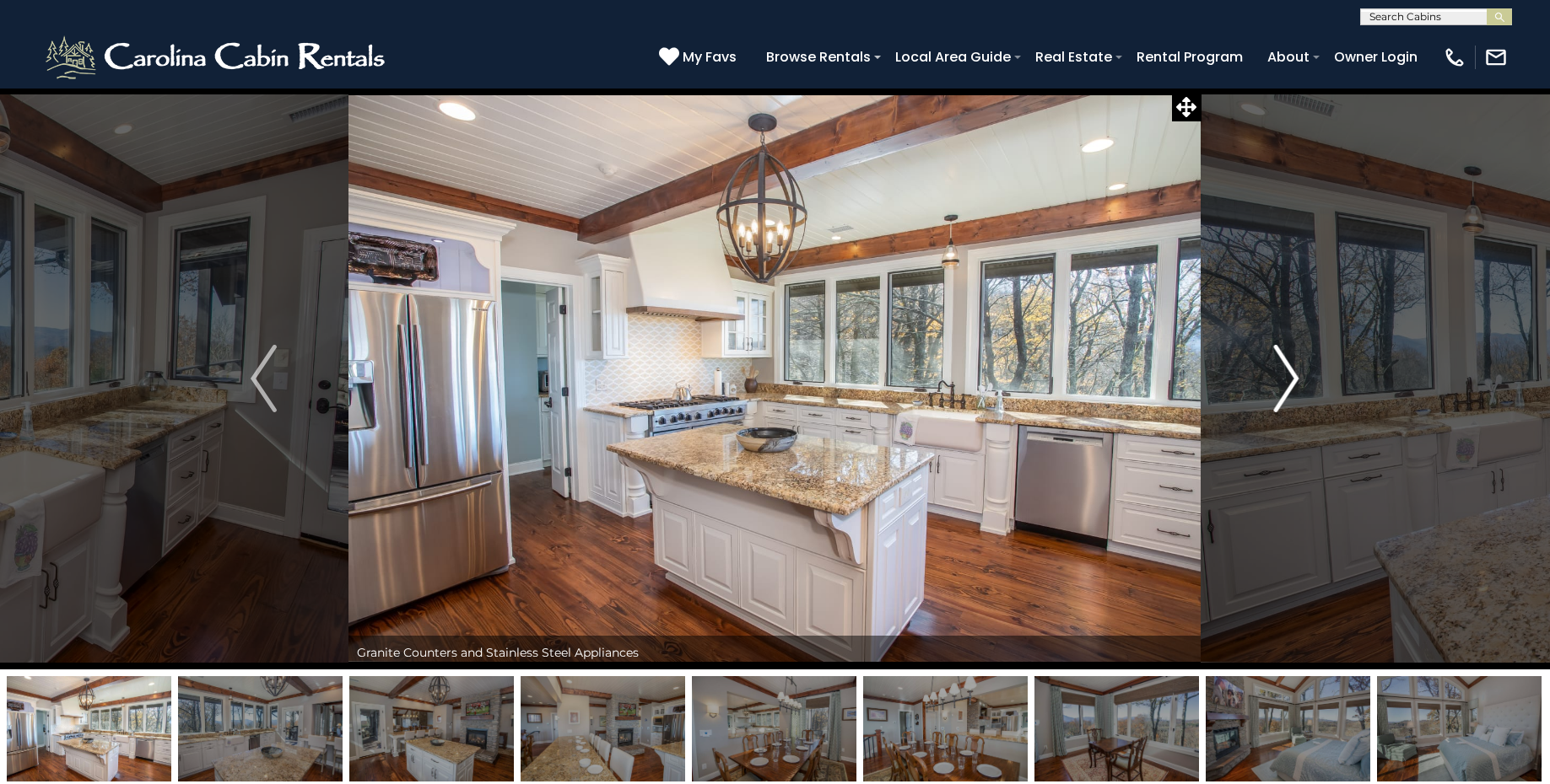
click at [1293, 391] on img "Next" at bounding box center [1285, 379] width 25 height 67
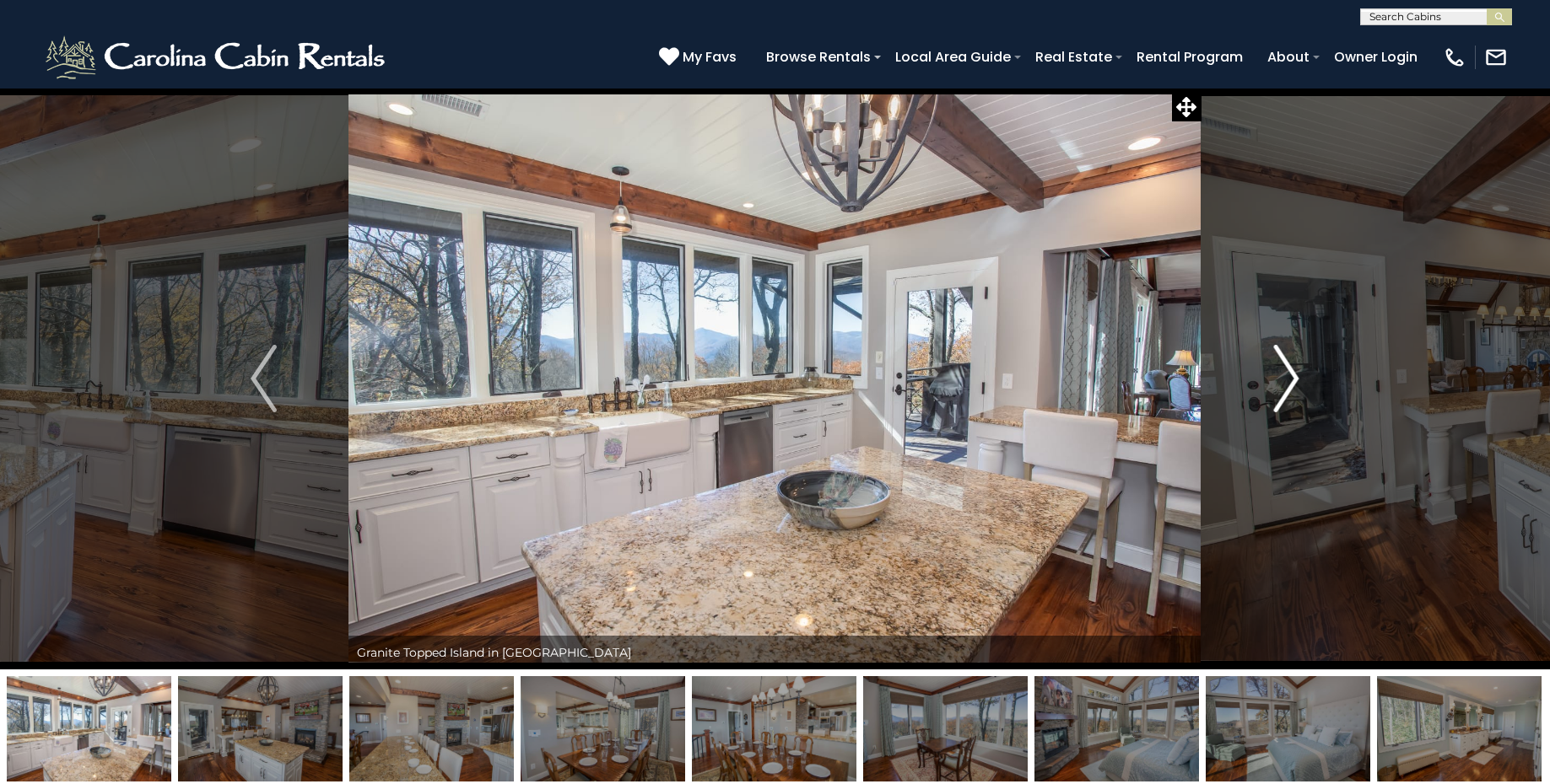
click at [1293, 391] on img "Next" at bounding box center [1285, 379] width 25 height 67
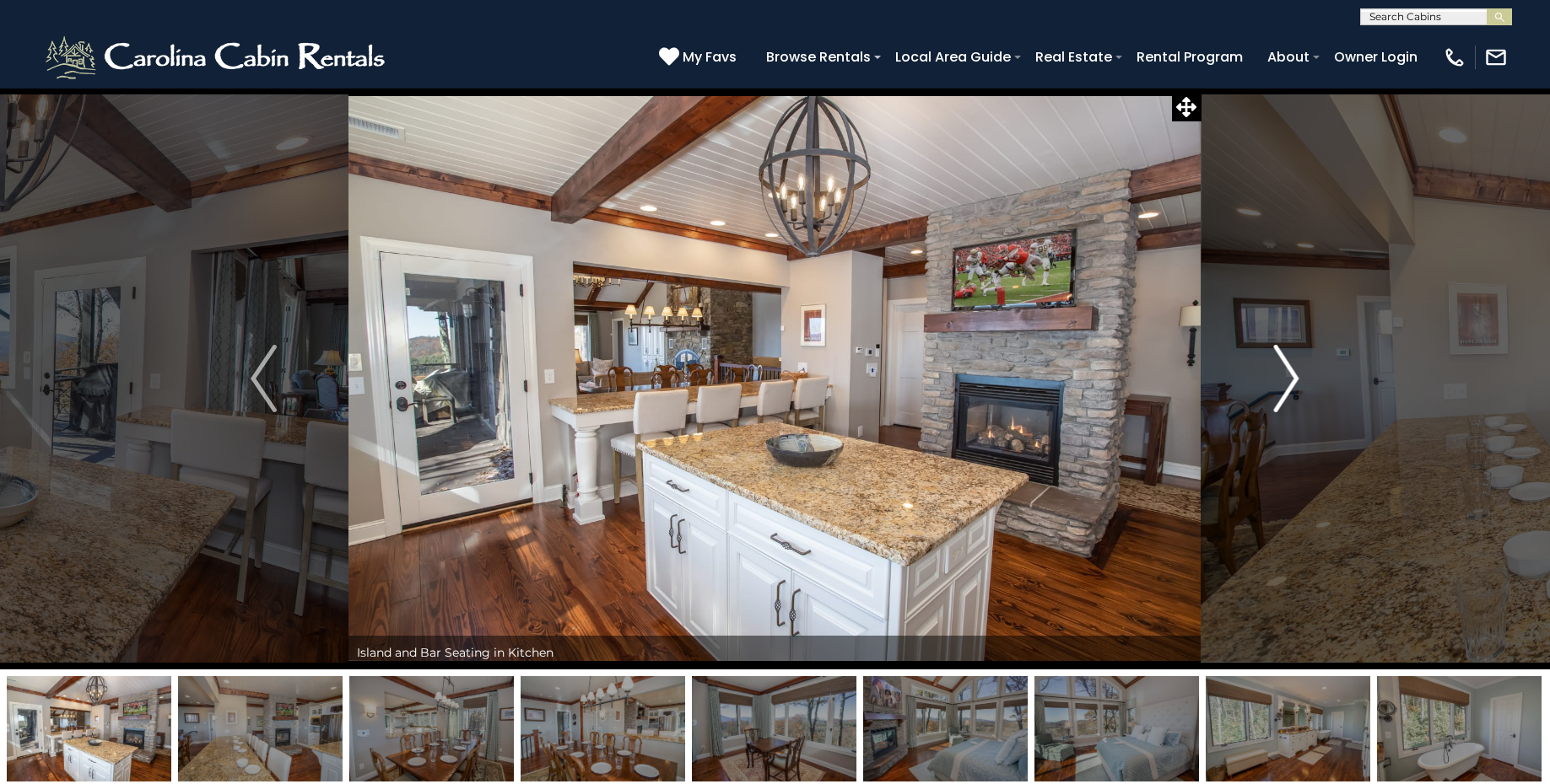
click at [1293, 391] on img "Next" at bounding box center [1285, 379] width 25 height 67
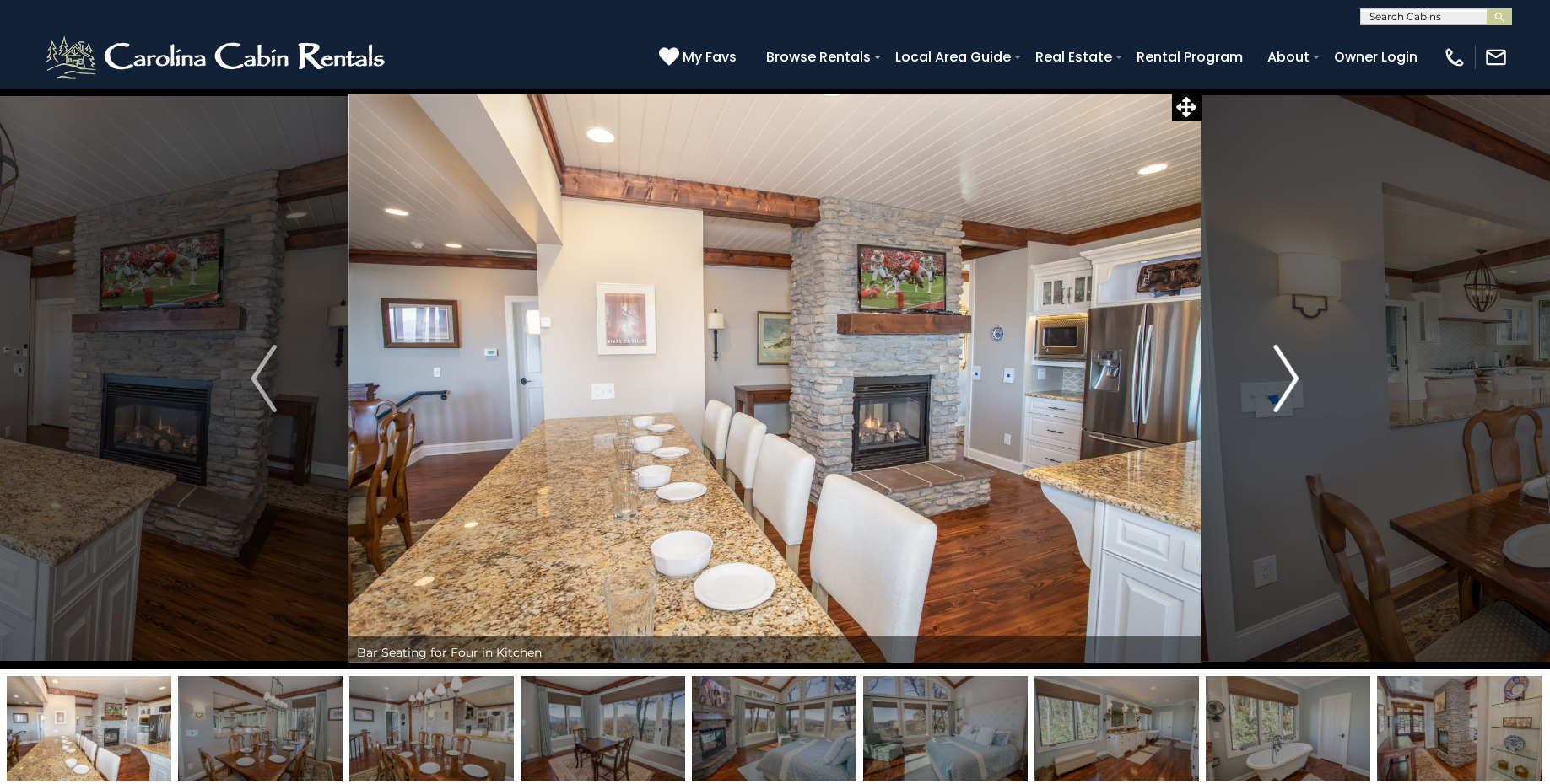
click at [1293, 391] on img "Next" at bounding box center [1285, 379] width 25 height 67
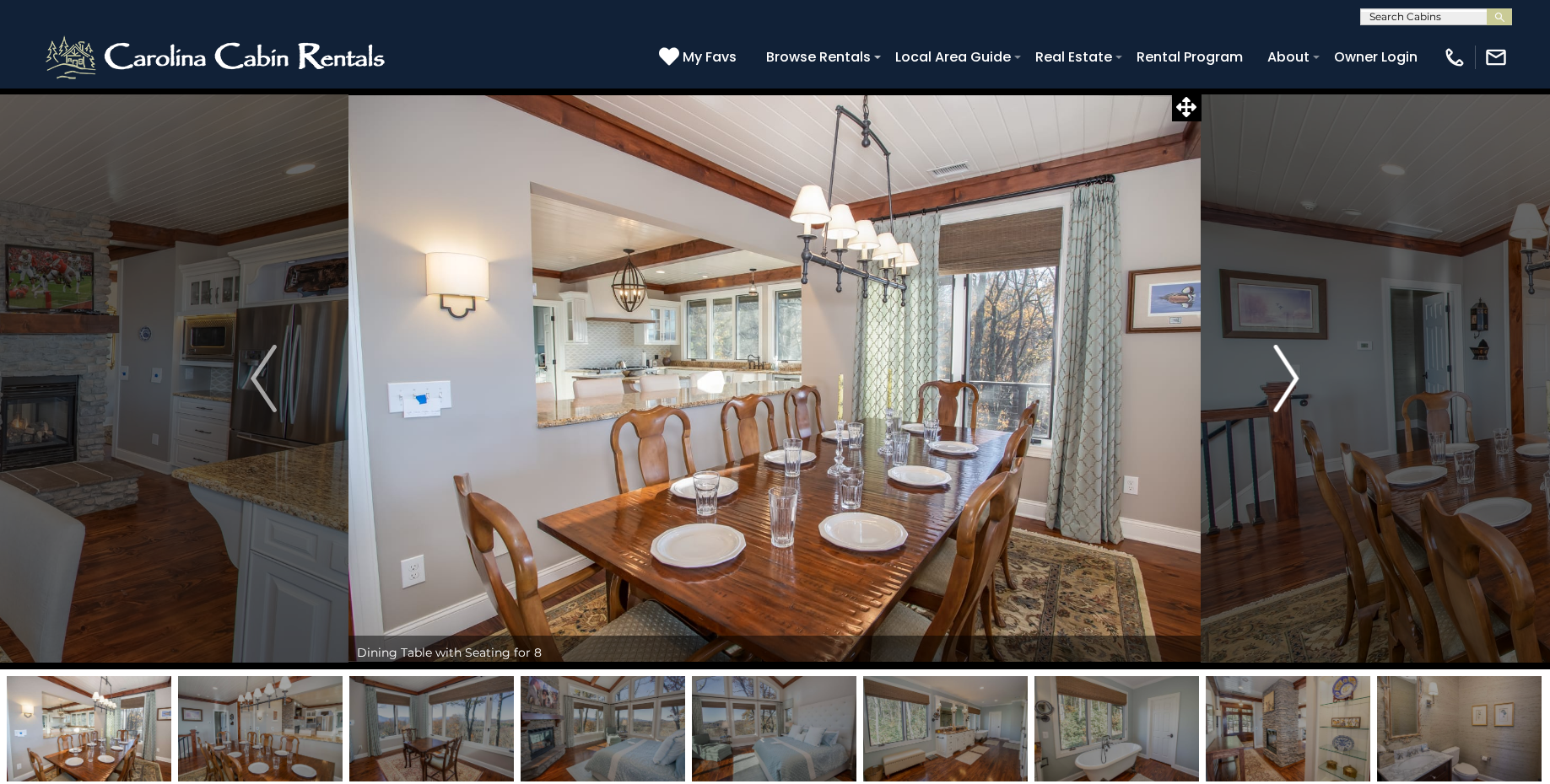
click at [1293, 391] on img "Next" at bounding box center [1285, 379] width 25 height 67
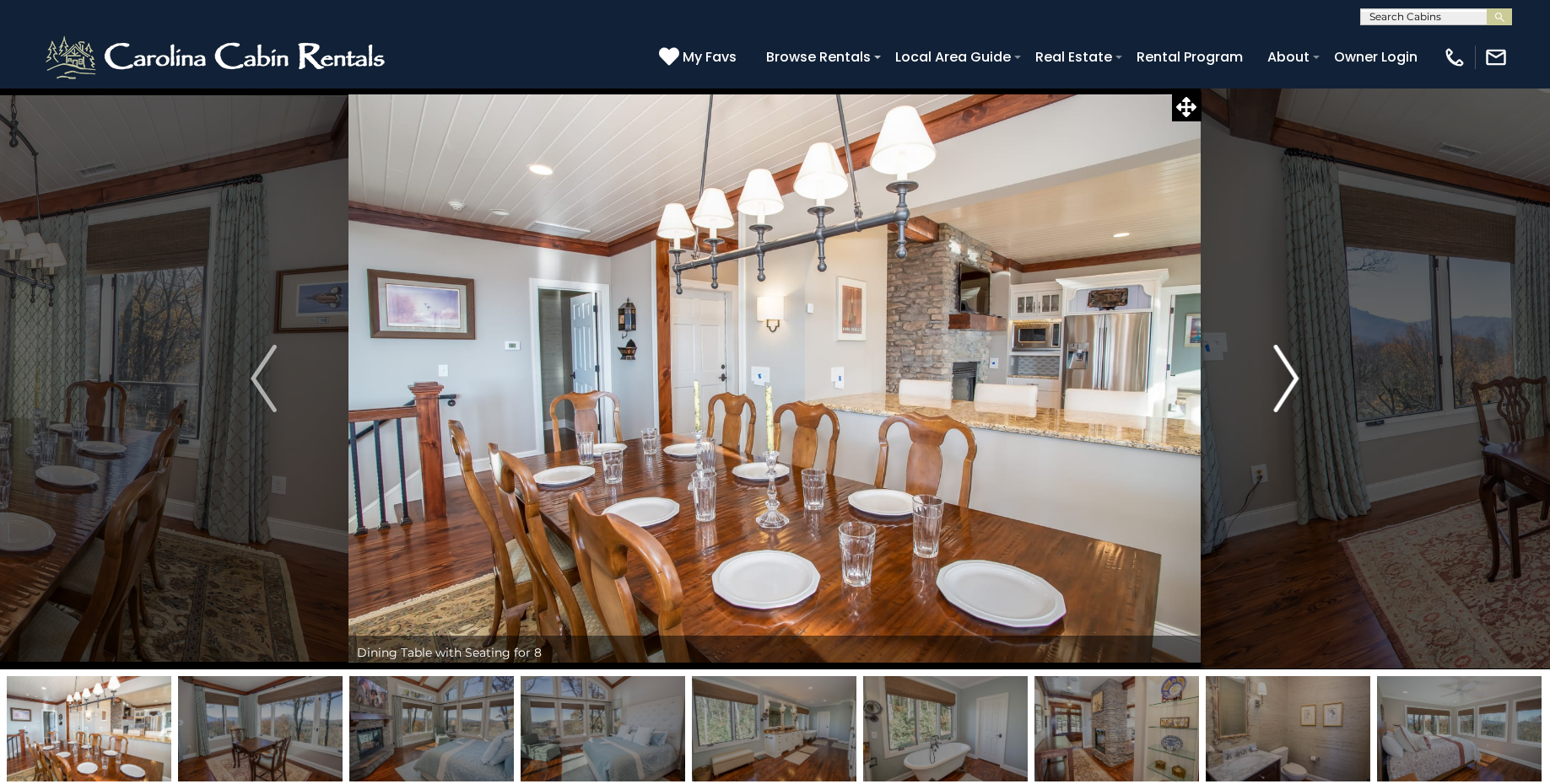
click at [1293, 391] on img "Next" at bounding box center [1285, 379] width 25 height 67
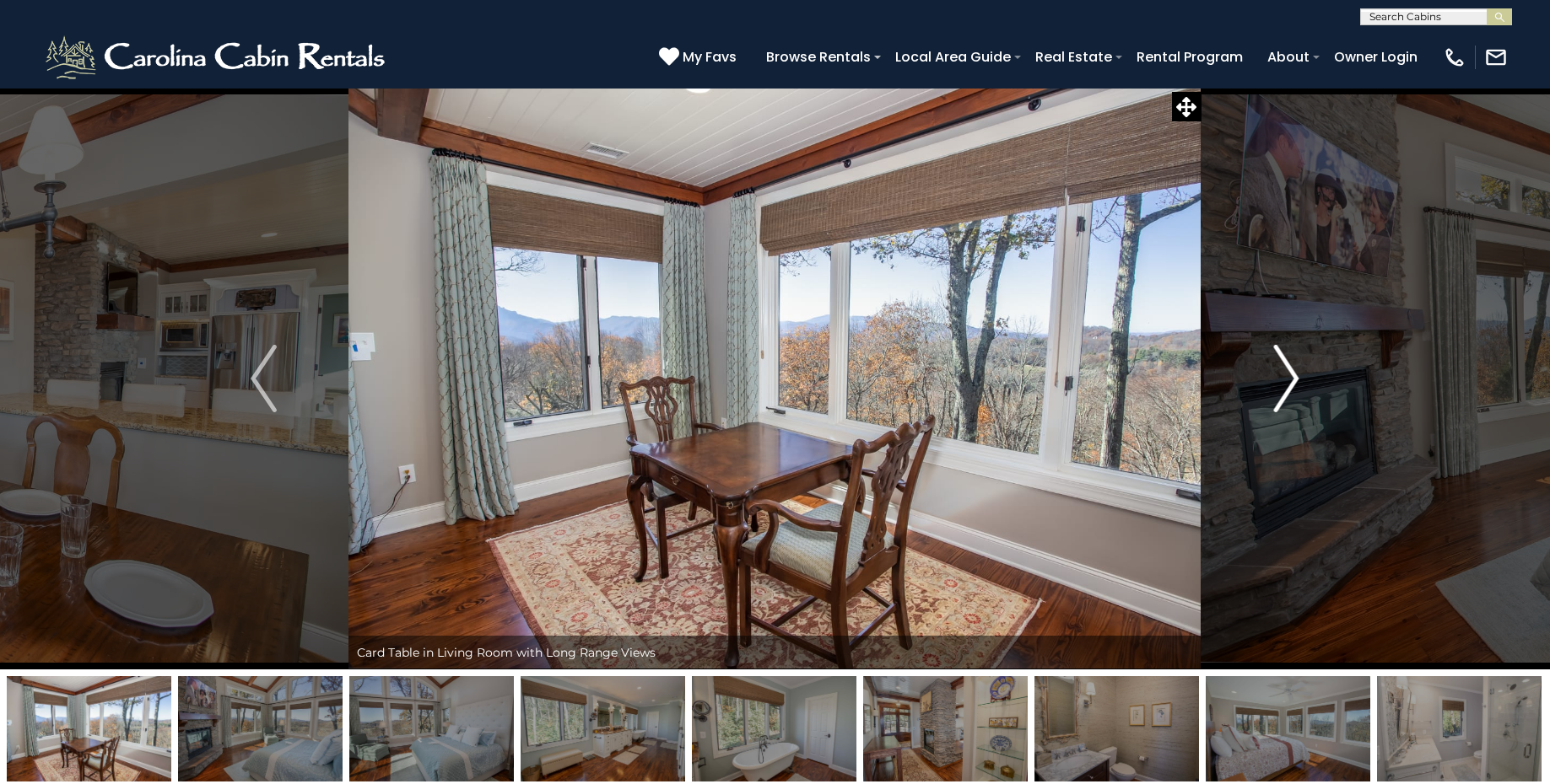
click at [1293, 391] on img "Next" at bounding box center [1285, 379] width 25 height 67
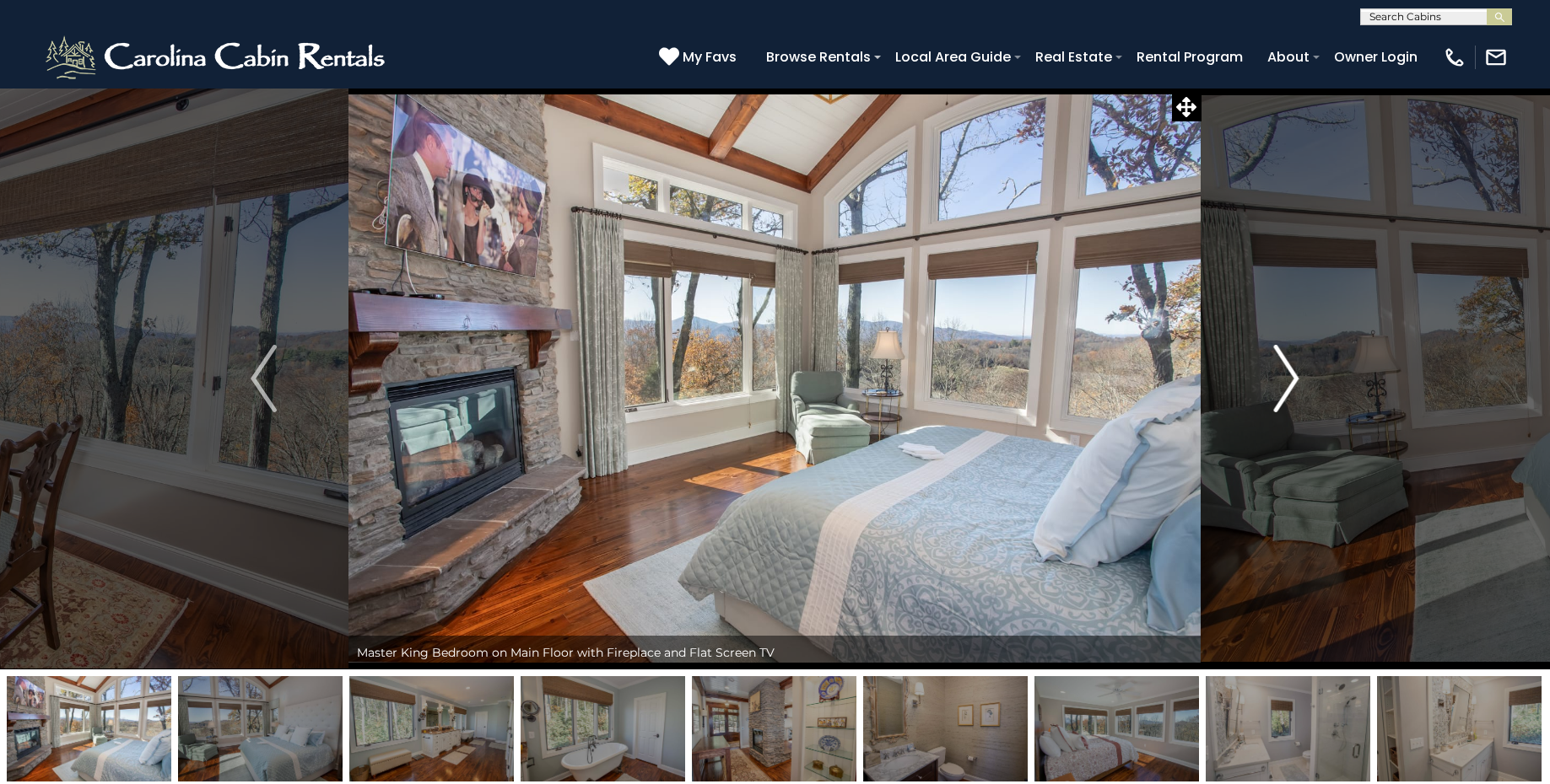
click at [1293, 391] on img "Next" at bounding box center [1285, 379] width 25 height 67
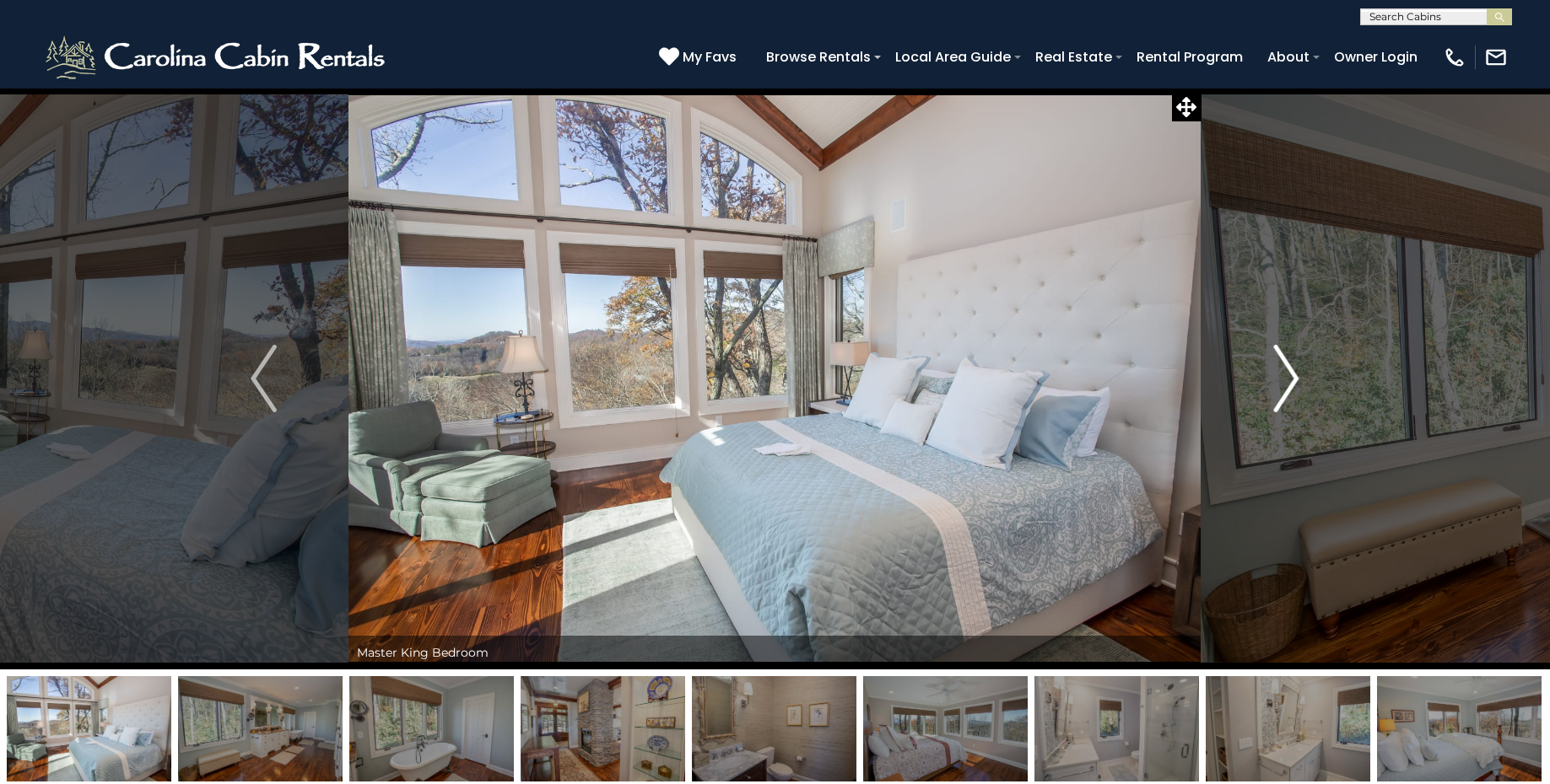
click at [1293, 391] on img "Next" at bounding box center [1285, 379] width 25 height 67
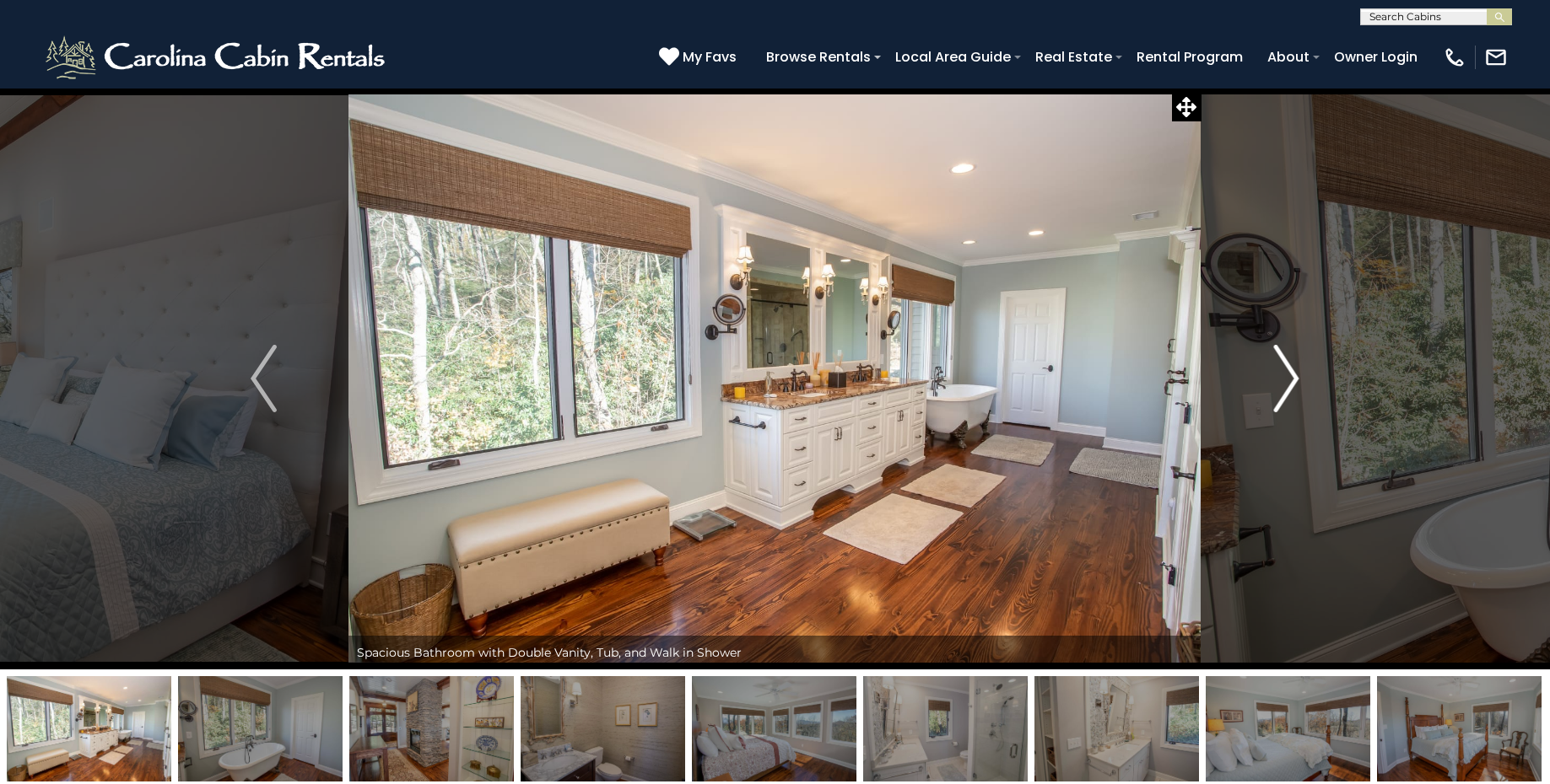
click at [1293, 391] on img "Next" at bounding box center [1285, 379] width 25 height 67
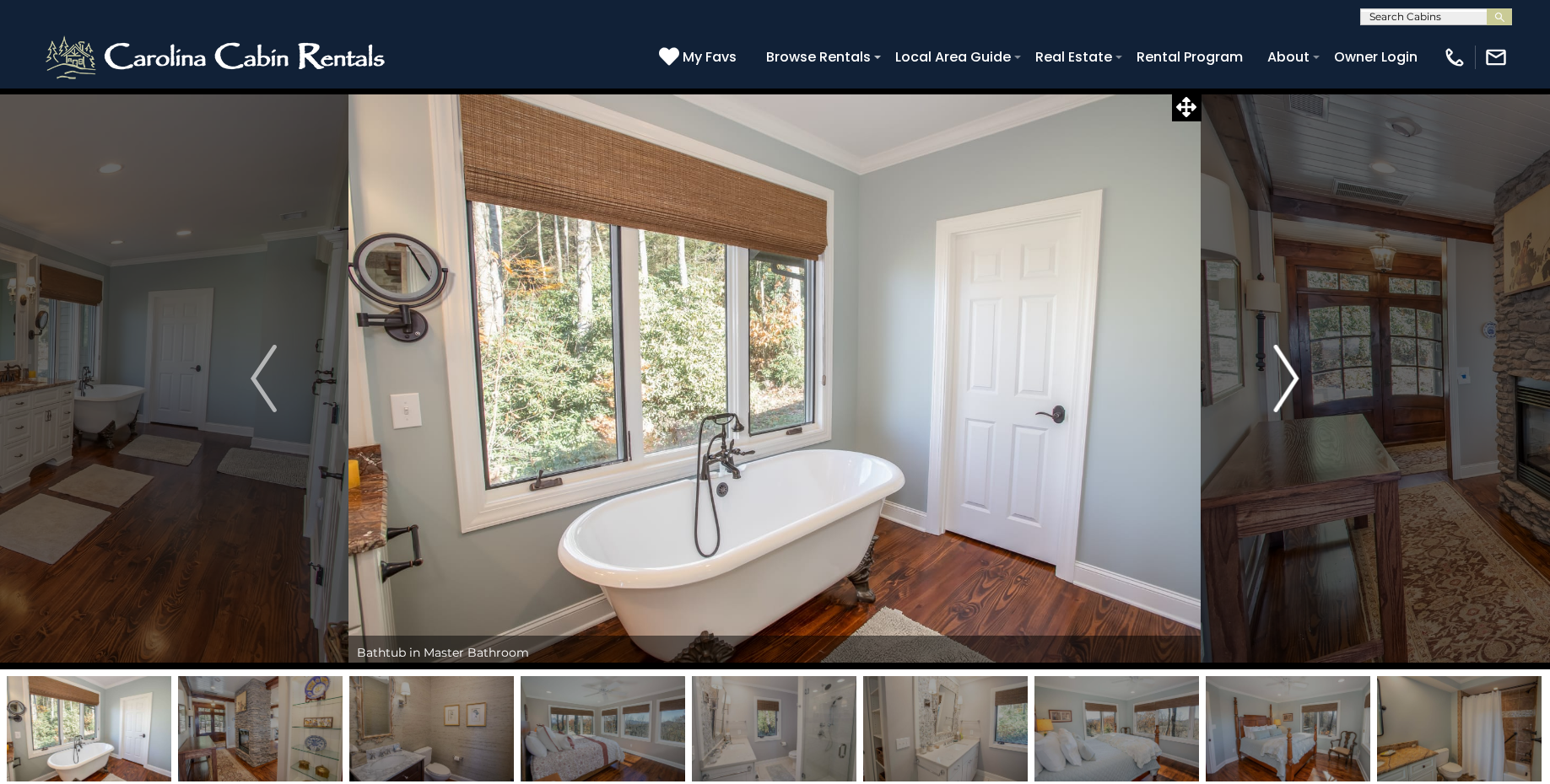
click at [1293, 391] on img "Next" at bounding box center [1285, 379] width 25 height 67
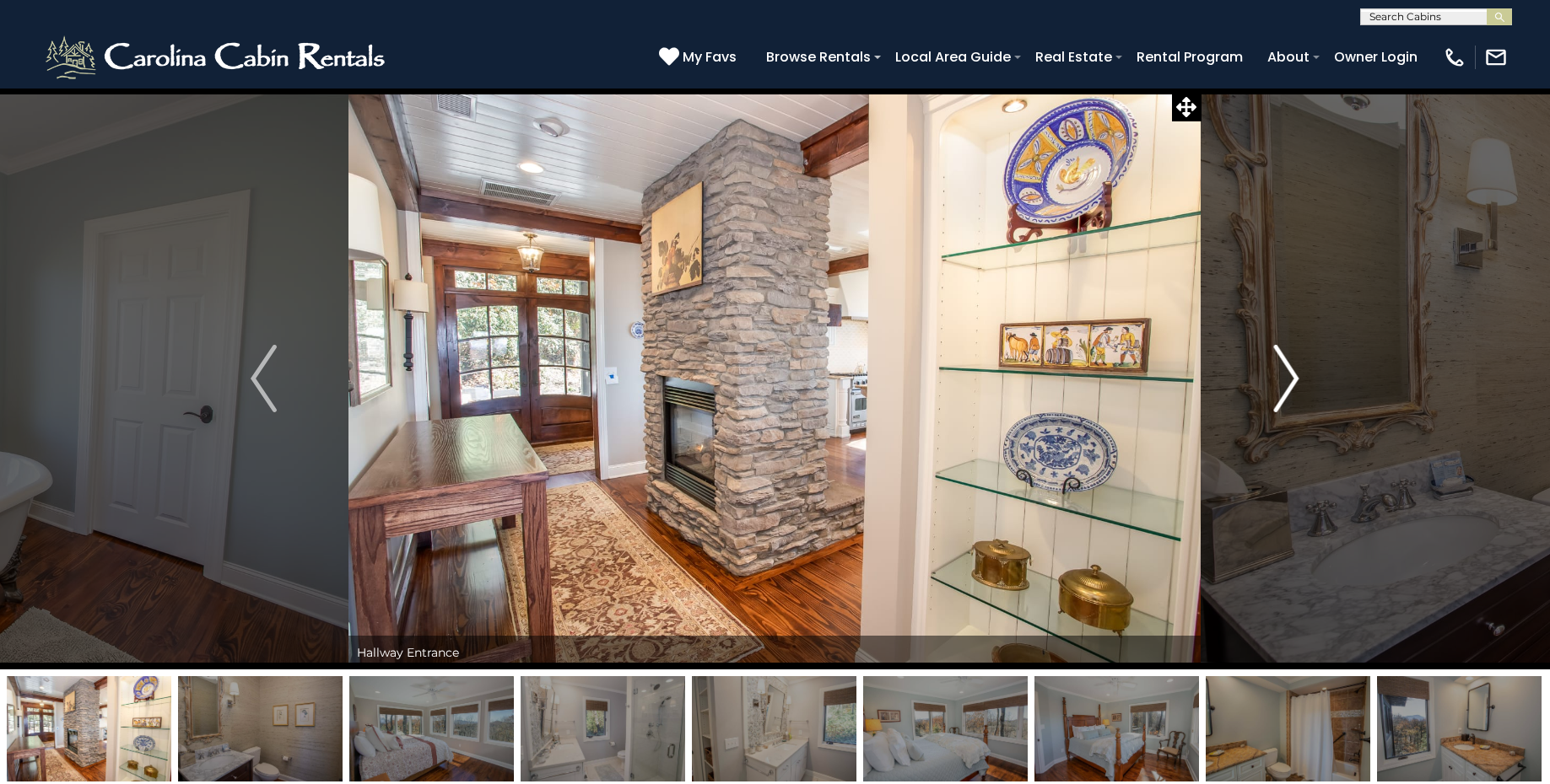
click at [1274, 376] on img "Next" at bounding box center [1285, 379] width 25 height 67
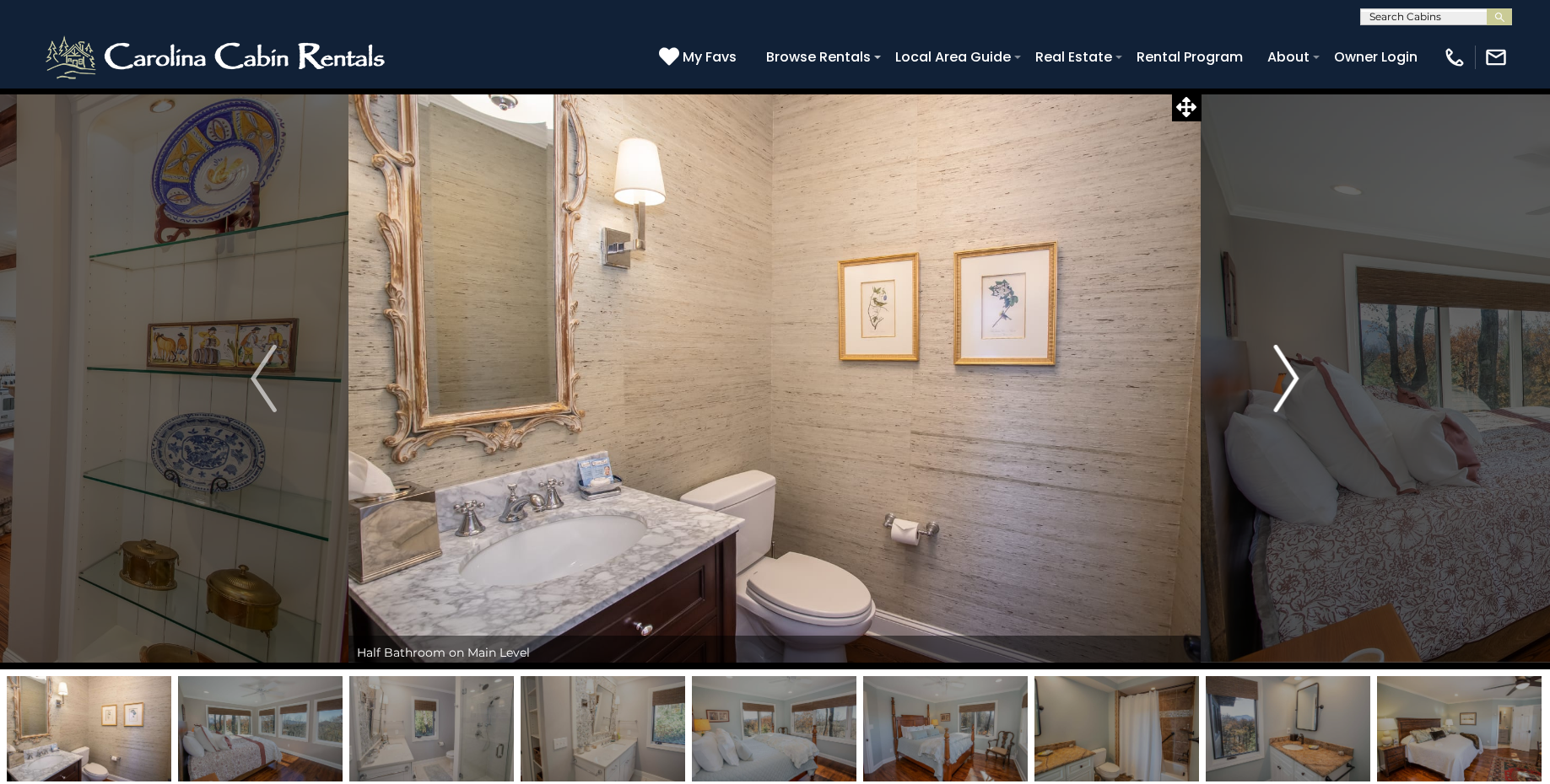
click at [1274, 376] on img "Next" at bounding box center [1285, 379] width 25 height 67
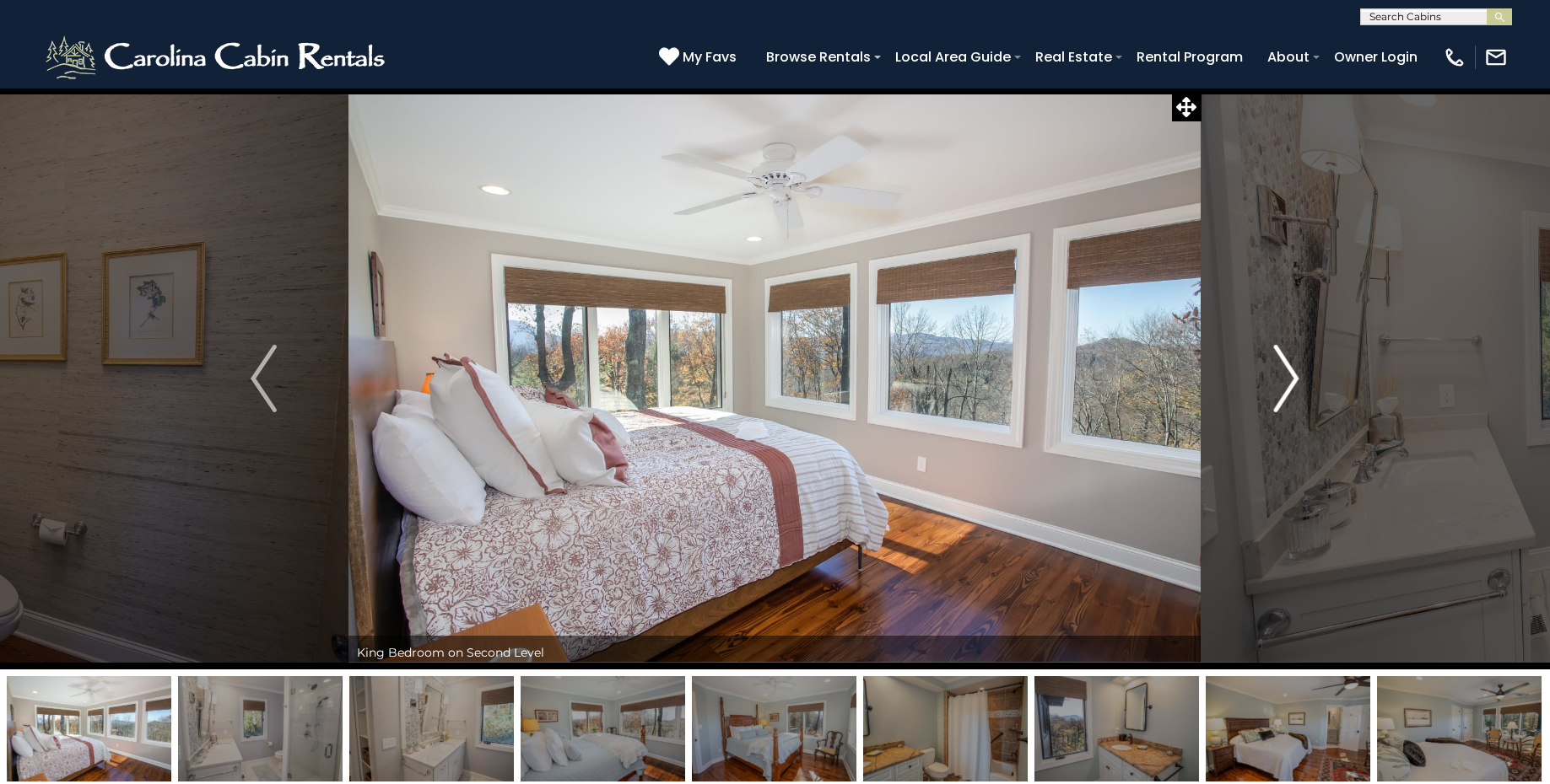
click at [1274, 376] on img "Next" at bounding box center [1285, 379] width 25 height 67
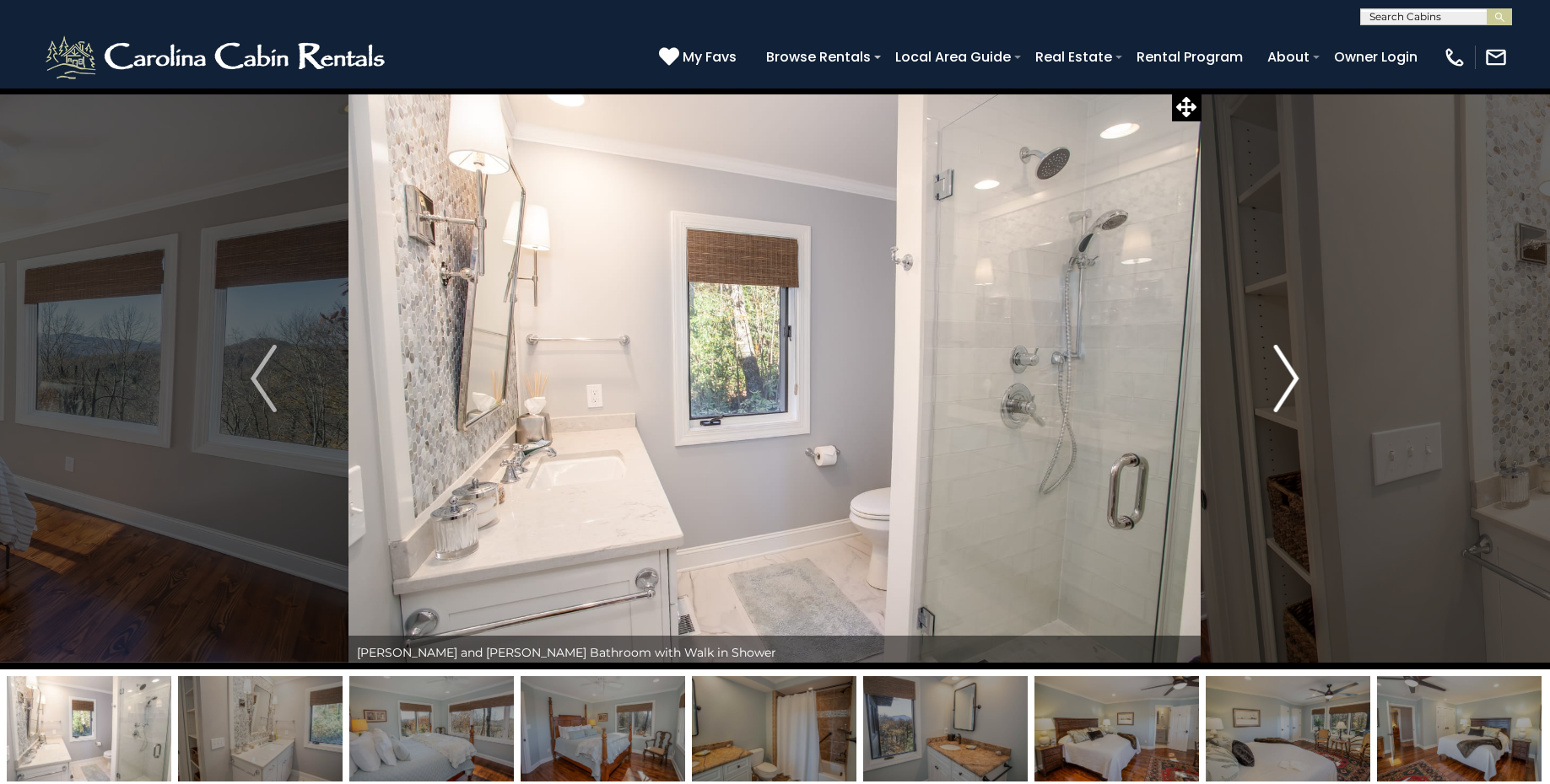
click at [1275, 376] on img "Next" at bounding box center [1285, 379] width 25 height 67
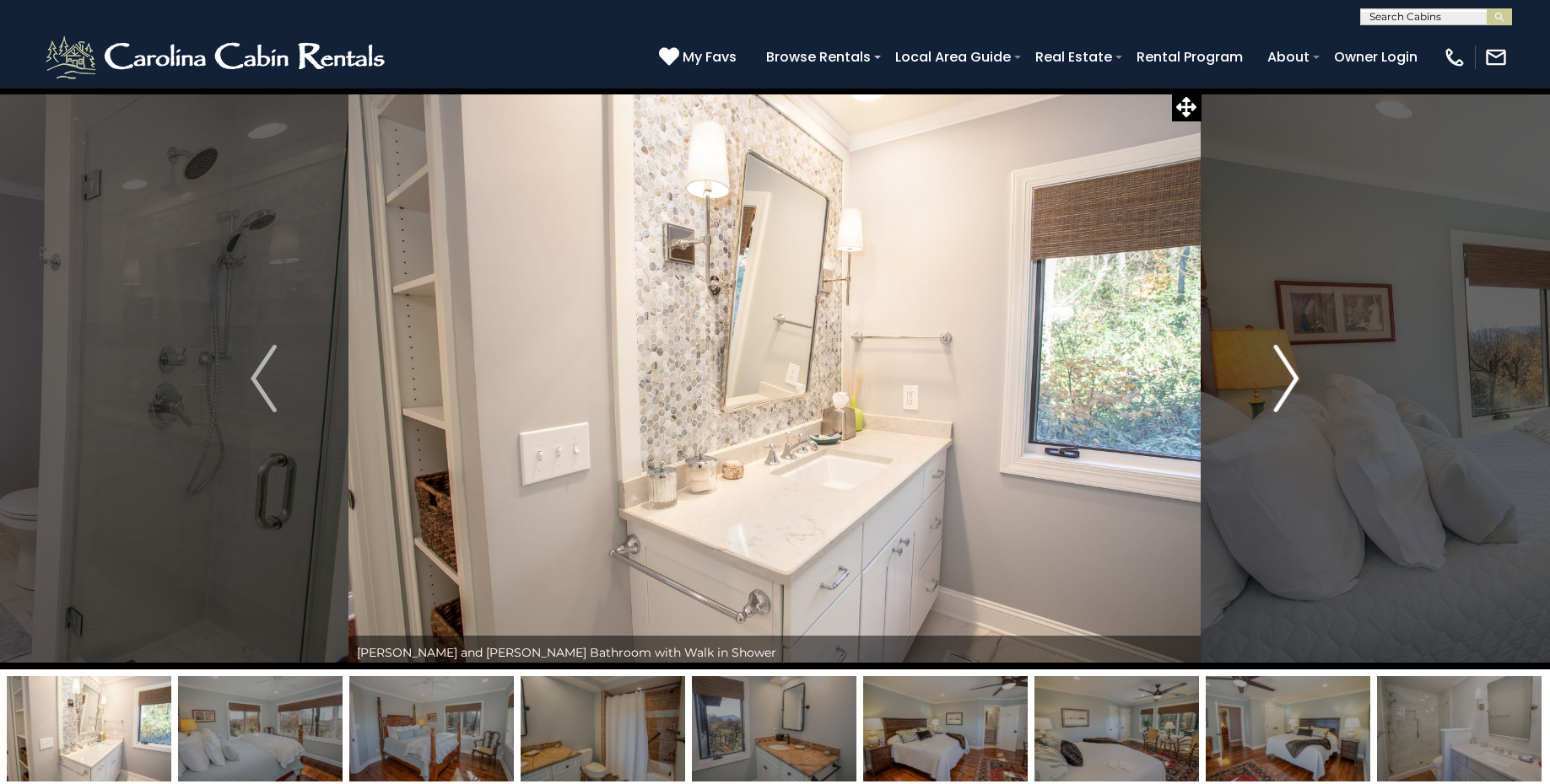
click at [1276, 376] on img "Next" at bounding box center [1285, 379] width 25 height 67
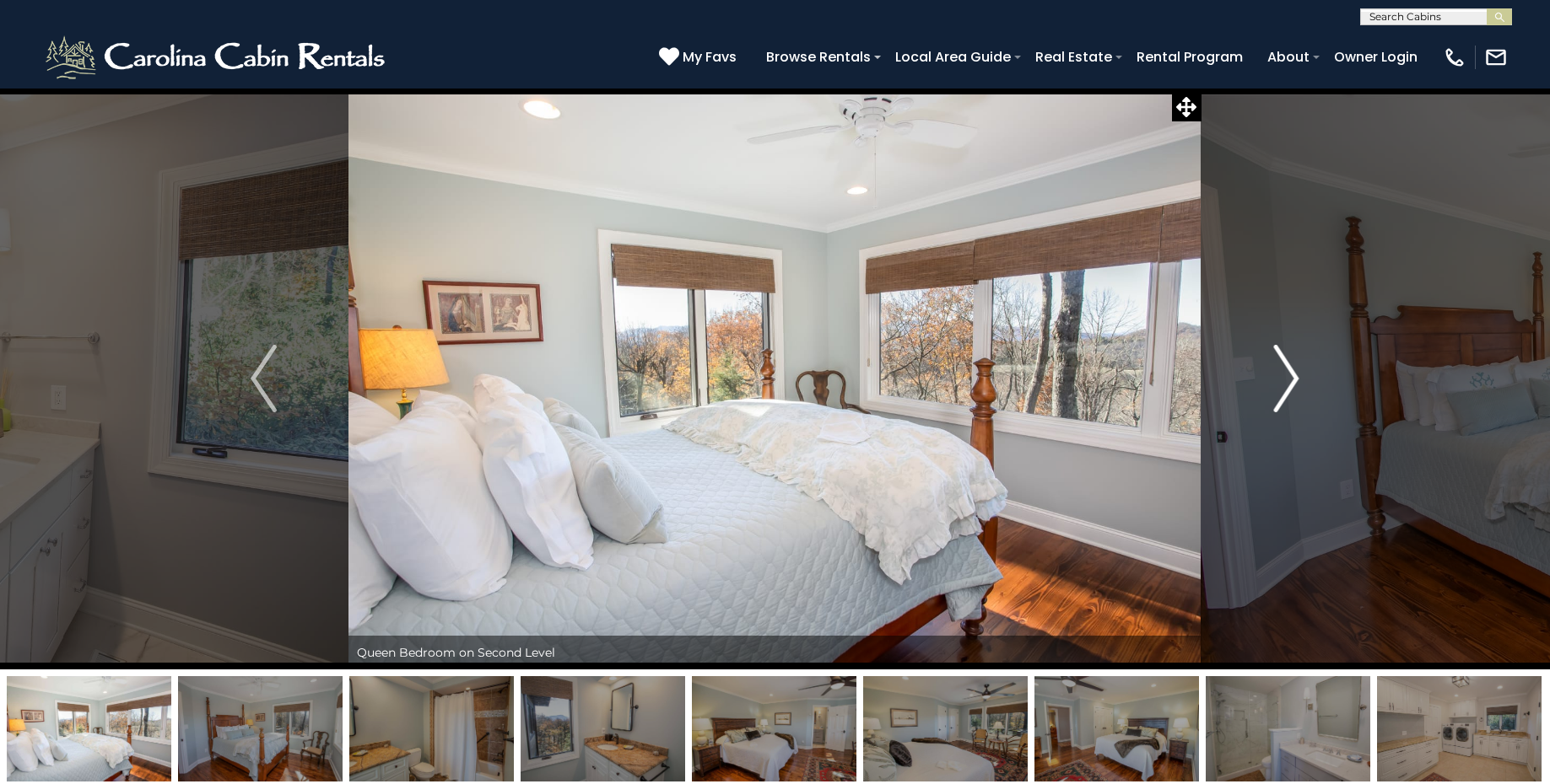
click at [1276, 376] on img "Next" at bounding box center [1285, 379] width 25 height 67
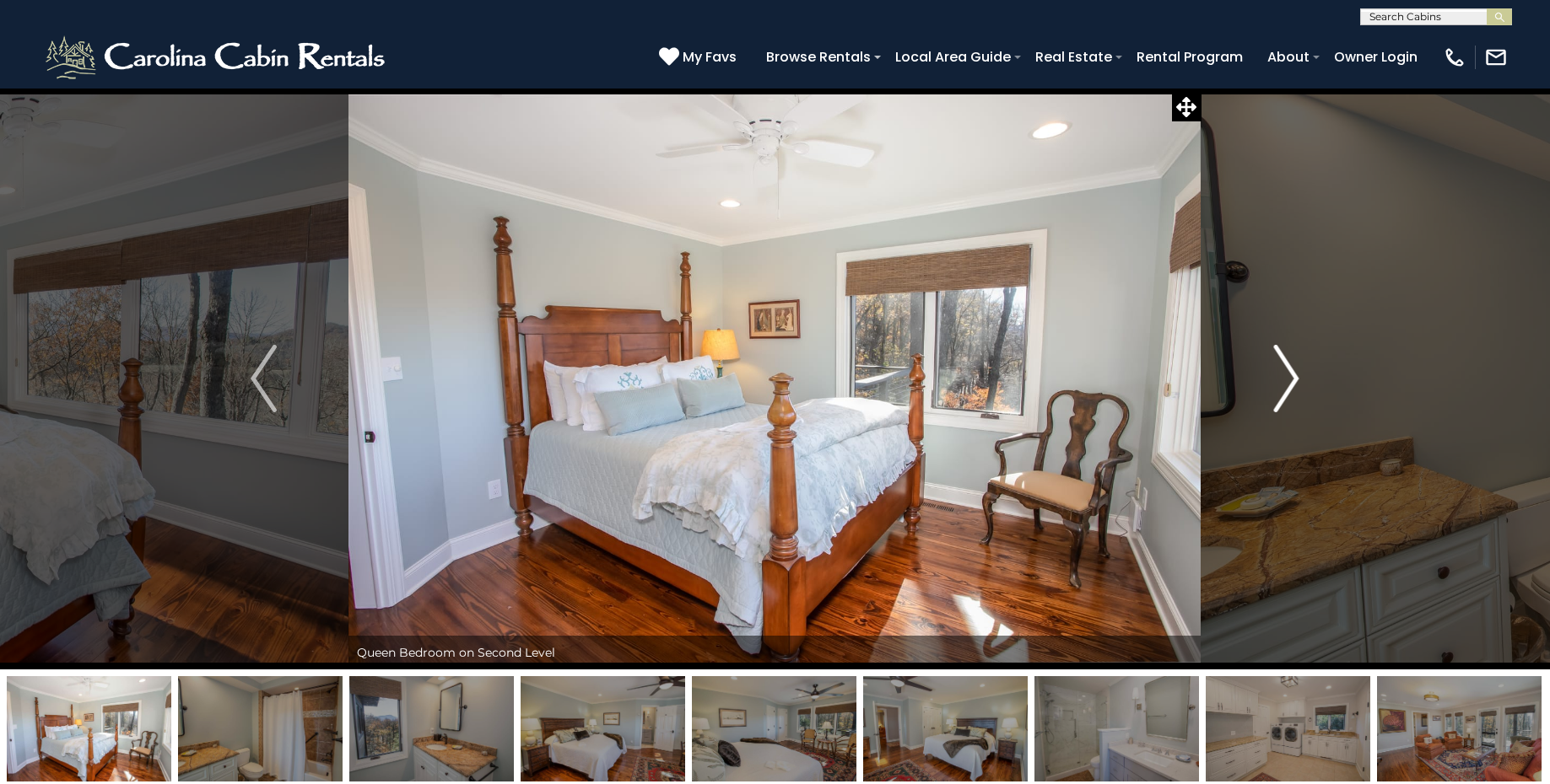
click at [1276, 376] on img "Next" at bounding box center [1285, 379] width 25 height 67
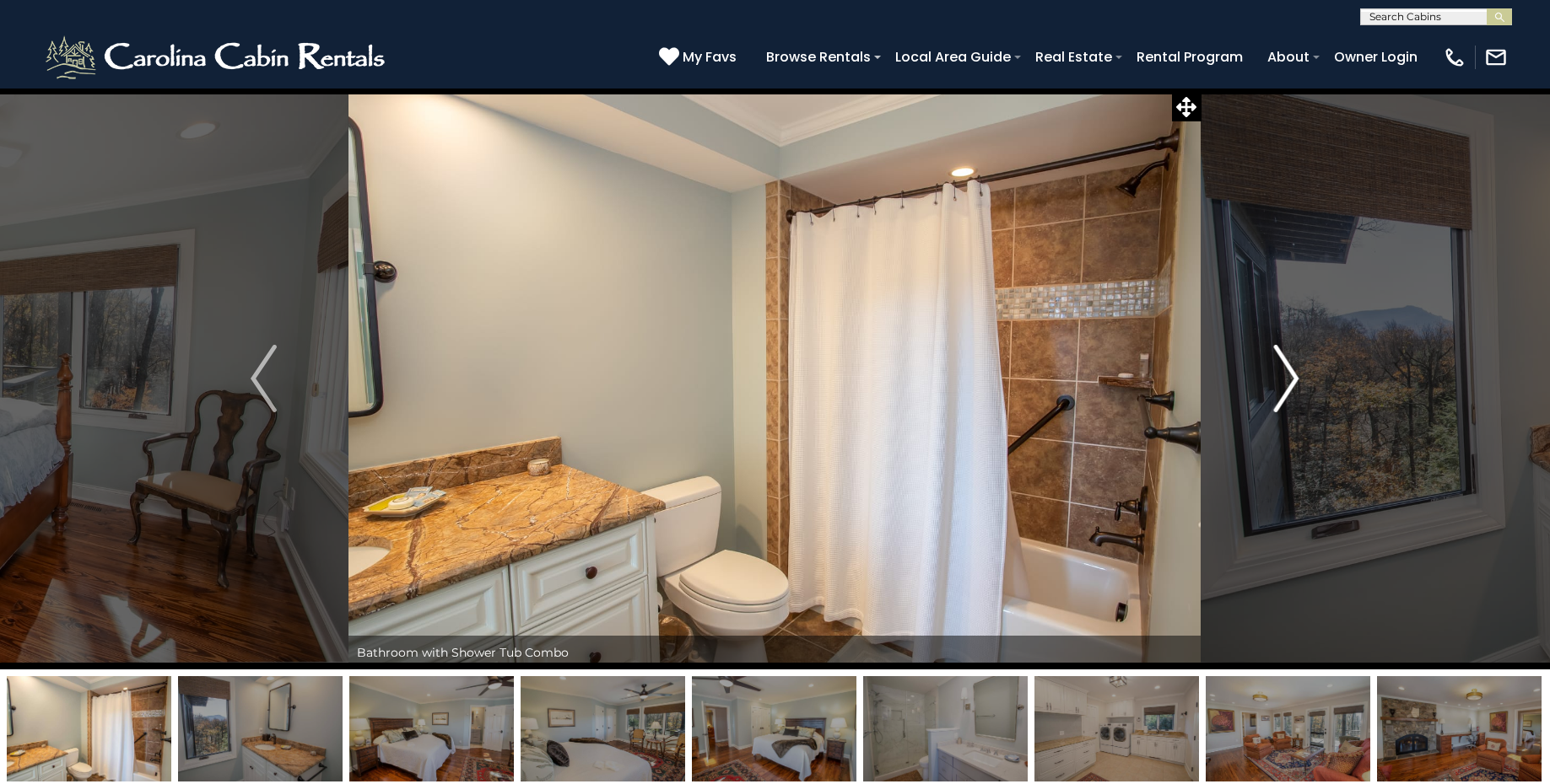
click at [1276, 376] on img "Next" at bounding box center [1285, 379] width 25 height 67
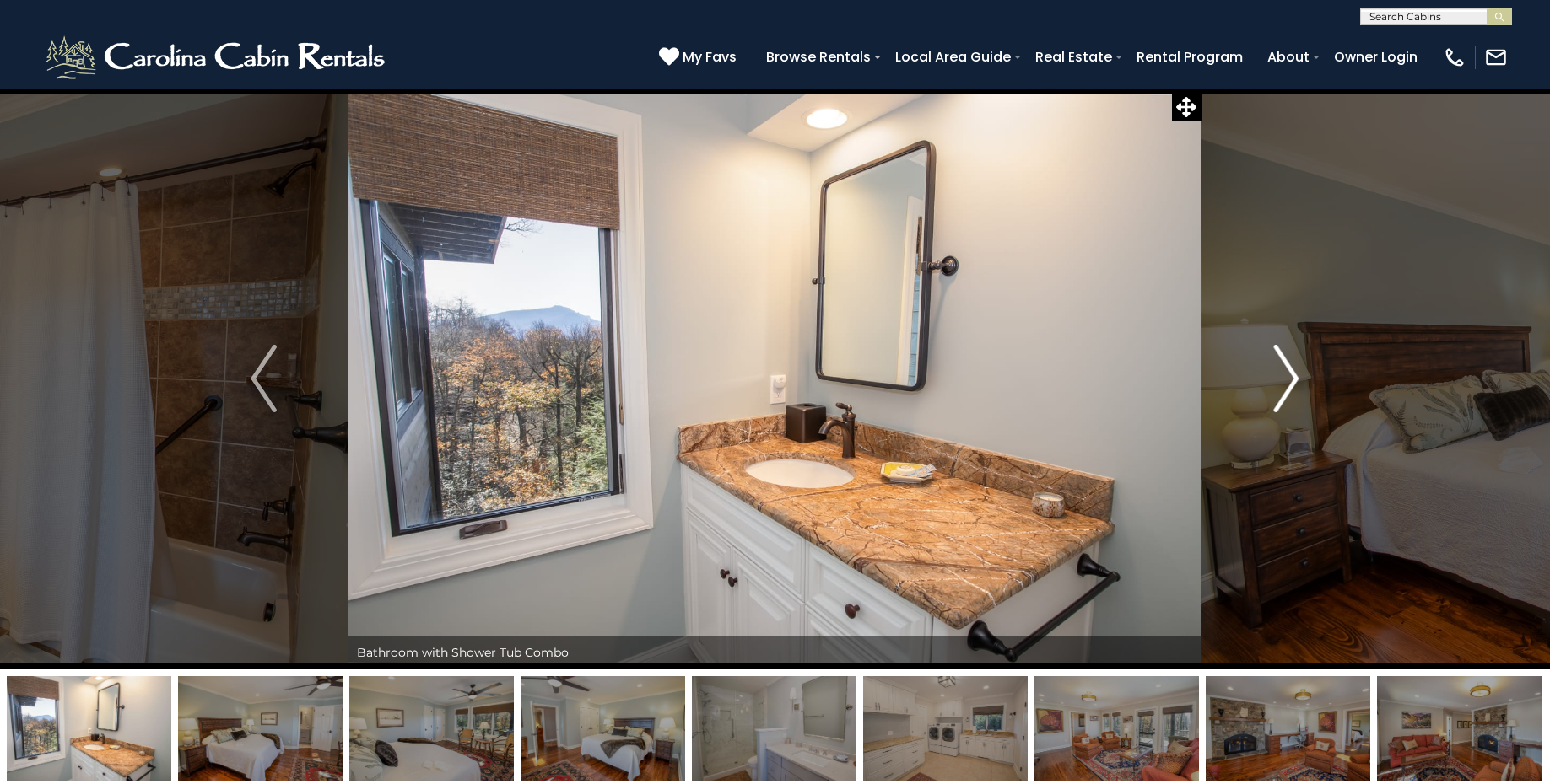
click at [1276, 376] on img "Next" at bounding box center [1285, 379] width 25 height 67
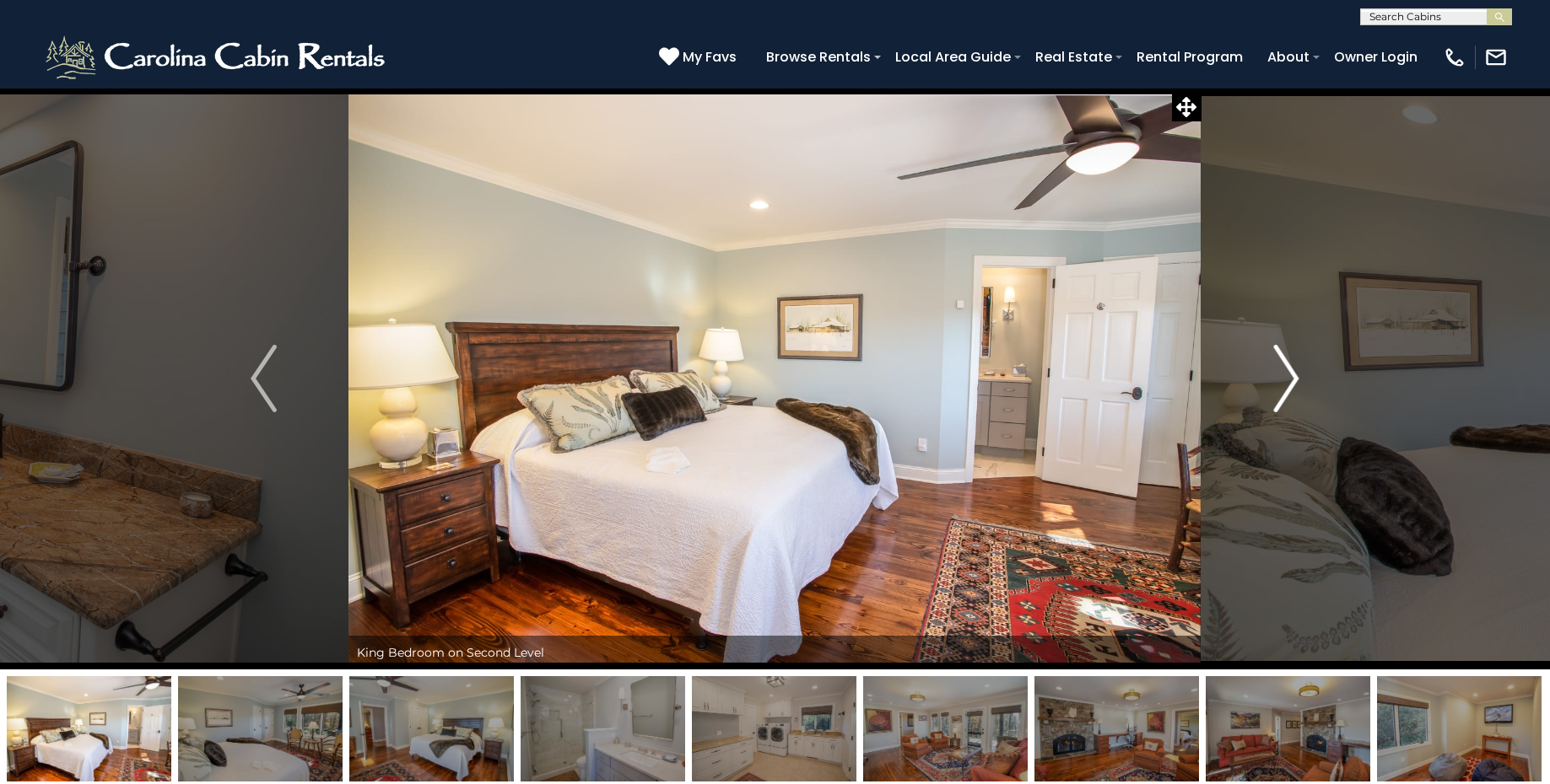
click at [1276, 376] on img "Next" at bounding box center [1285, 379] width 25 height 67
